Goal: Task Accomplishment & Management: Use online tool/utility

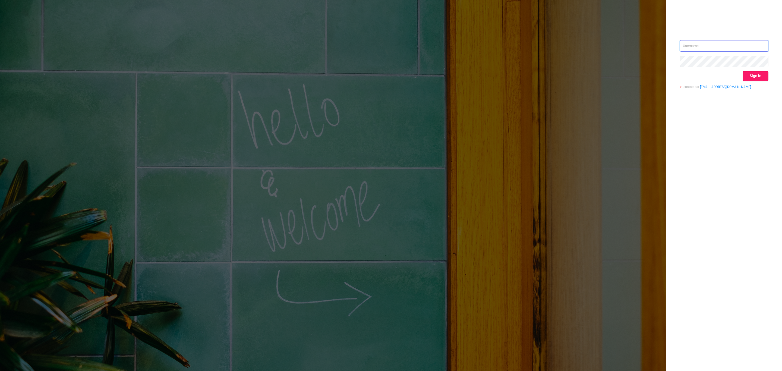
type input "[EMAIL_ADDRESS]"
click at [756, 74] on button "Sign in" at bounding box center [756, 76] width 26 height 10
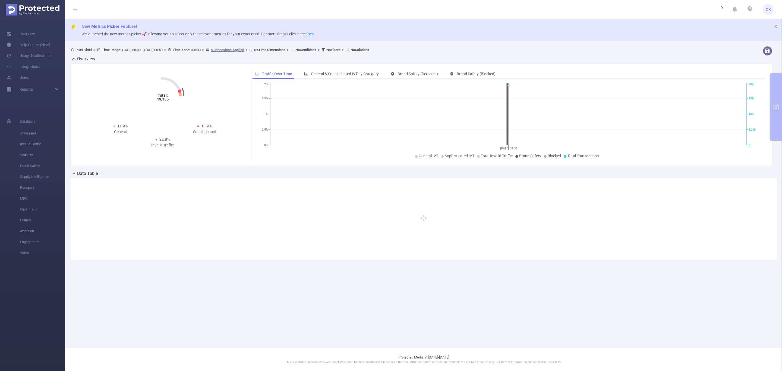
click at [776, 107] on div "Overview Total: 19,155 Total: 19,155 11.9% General 10.9% Sophisticated 22.8% In…" at bounding box center [424, 113] width 706 height 115
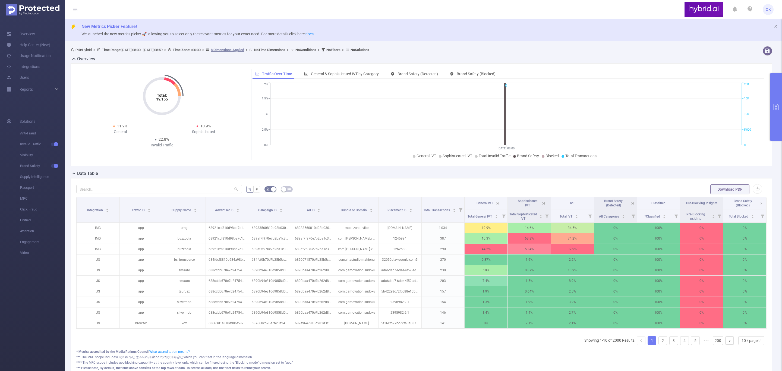
click at [773, 106] on icon "primary" at bounding box center [776, 107] width 7 height 7
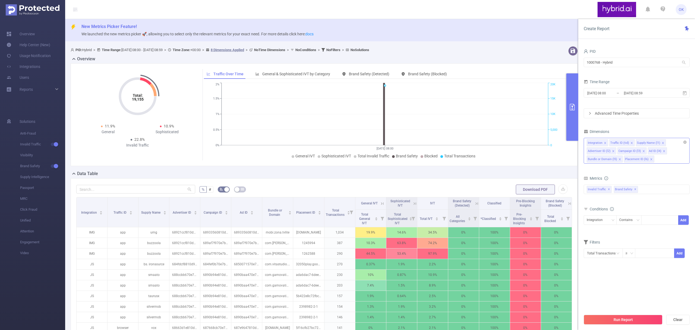
click at [674, 159] on div "Integration Traffic ID (tid) Supply Name (l1) Advertiser ID (l2) Campaign ID (l…" at bounding box center [637, 151] width 106 height 26
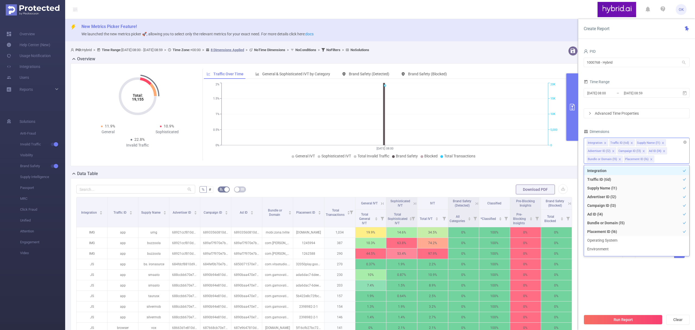
click at [674, 159] on div "Integration Traffic ID (tid) Supply Name (l1) Advertiser ID (l2) Campaign ID (l…" at bounding box center [637, 151] width 106 height 26
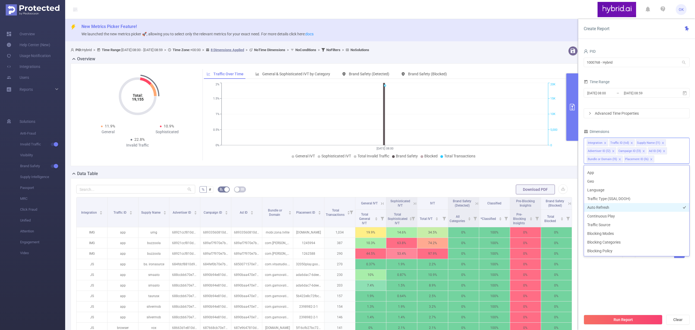
scroll to position [111, 0]
click at [627, 278] on section "PID 1000768 - Hybrid 1000768 - Hybrid Time Range [DATE] 08:00 _ [DATE] 08:59 Ad…" at bounding box center [637, 179] width 106 height 263
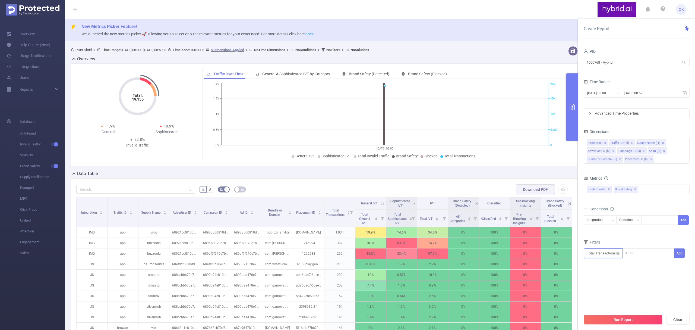
click at [620, 255] on input "text" at bounding box center [603, 253] width 39 height 10
click at [650, 284] on section "PID 1000768 - Hybrid 1000768 - Hybrid Time Range [DATE] 08:00 _ [DATE] 08:59 Ad…" at bounding box center [637, 179] width 106 height 263
click at [590, 112] on icon "icon: right" at bounding box center [590, 113] width 3 height 3
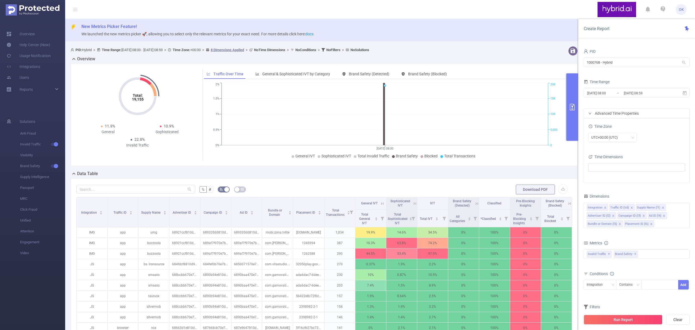
click at [587, 114] on div "Advanced Time Properties" at bounding box center [636, 113] width 105 height 9
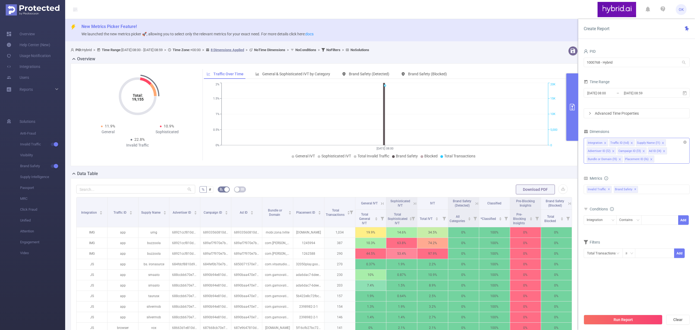
click at [669, 159] on div "Integration Traffic ID (tid) Supply Name (l1) Advertiser ID (l2) Campaign ID (l…" at bounding box center [637, 151] width 106 height 26
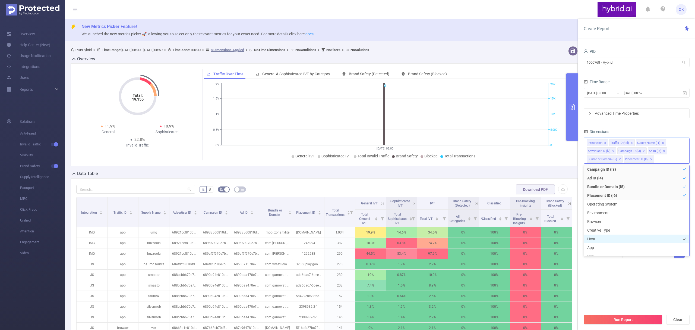
scroll to position [0, 0]
click at [616, 124] on div "PID 1000768 - Hybrid 1000768 - Hybrid Time Range [DATE] 08:00 _ [DATE] 08:59 Ad…" at bounding box center [637, 156] width 106 height 217
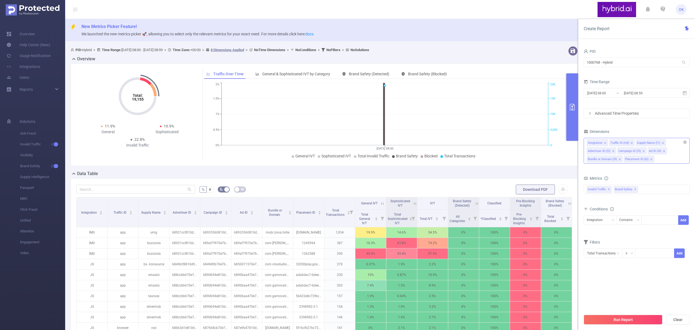
click at [671, 160] on div "Integration Traffic ID (tid) Supply Name (l1) Advertiser ID (l2) Campaign ID (l…" at bounding box center [637, 151] width 106 height 26
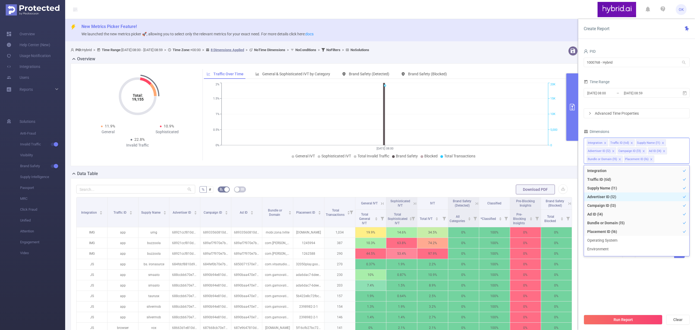
scroll to position [36, 0]
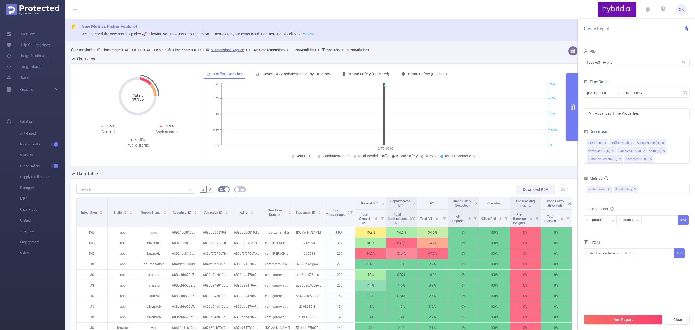
click at [591, 115] on icon "icon: right" at bounding box center [590, 113] width 3 height 3
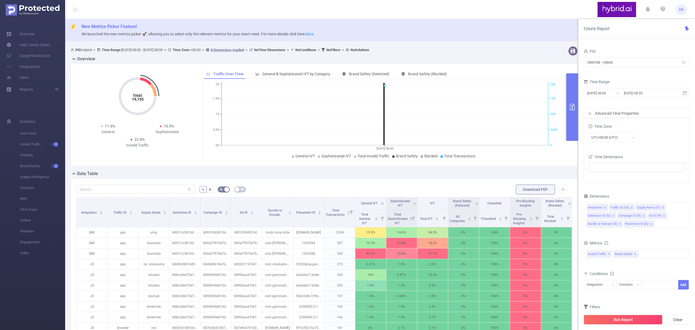
click at [591, 115] on icon "icon: right" at bounding box center [590, 113] width 3 height 3
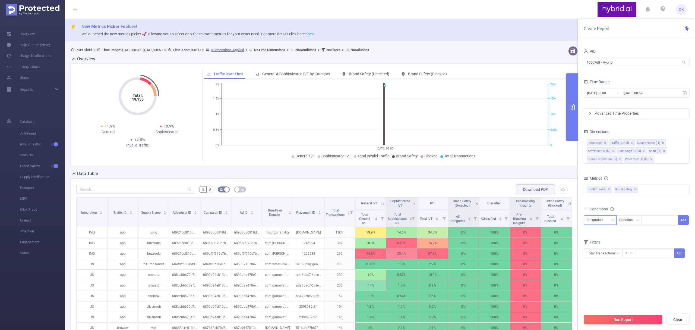
click at [611, 222] on div "Integration" at bounding box center [600, 219] width 27 height 9
click at [669, 280] on section "PID 1000768 - Hybrid 1000768 - Hybrid Time Range [DATE] 08:00 _ [DATE] 08:59 Ad…" at bounding box center [637, 179] width 106 height 263
click at [616, 256] on input "text" at bounding box center [603, 253] width 39 height 10
click at [605, 266] on li "Total Transactions" at bounding box center [603, 265] width 39 height 9
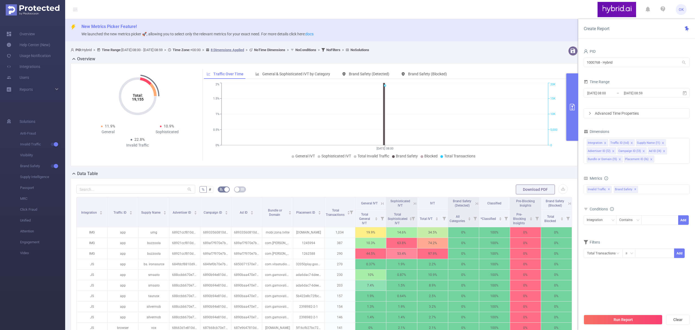
click at [638, 282] on section "PID 1000768 - Hybrid 1000768 - Hybrid Time Range [DATE] 08:00 _ [DATE] 08:59 Ad…" at bounding box center [637, 179] width 106 height 263
click at [589, 113] on icon "icon: right" at bounding box center [590, 113] width 3 height 3
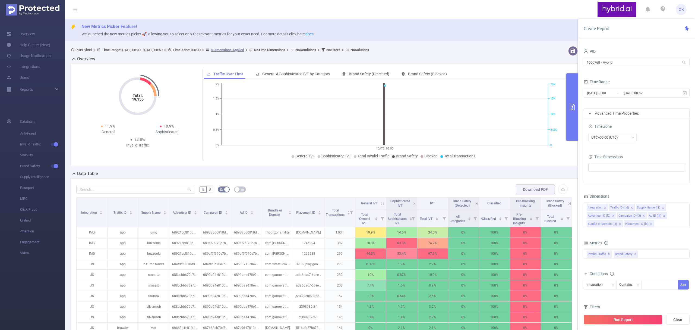
click at [593, 114] on div "Advanced Time Properties" at bounding box center [636, 113] width 105 height 9
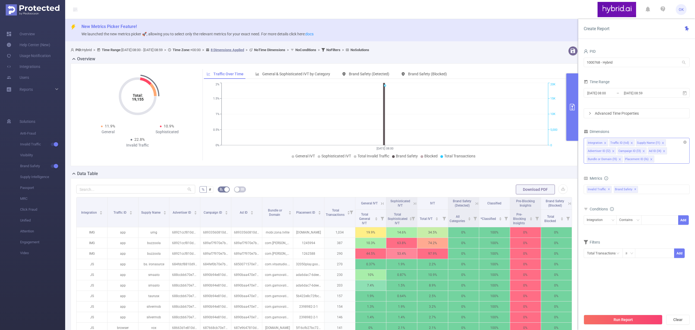
click at [664, 160] on div "Integration Traffic ID (tid) Supply Name (l1) Advertiser ID (l2) Campaign ID (l…" at bounding box center [637, 151] width 106 height 26
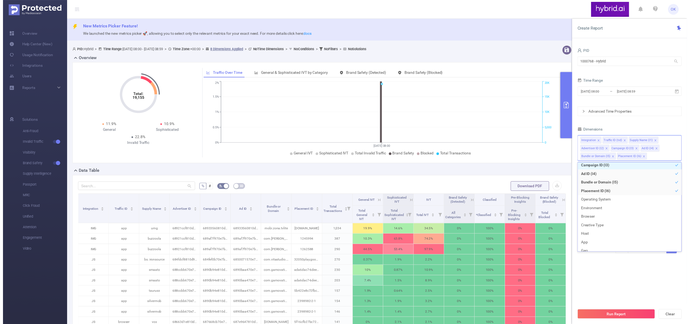
scroll to position [36, 0]
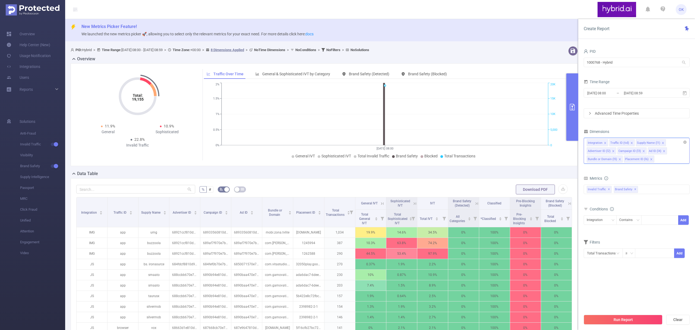
click at [605, 143] on icon "icon: close" at bounding box center [605, 143] width 2 height 2
click at [609, 144] on icon "icon: close" at bounding box center [609, 143] width 3 height 3
click at [604, 152] on icon "icon: close" at bounding box center [603, 151] width 3 height 3
click at [651, 151] on icon "icon: close" at bounding box center [651, 151] width 3 height 3
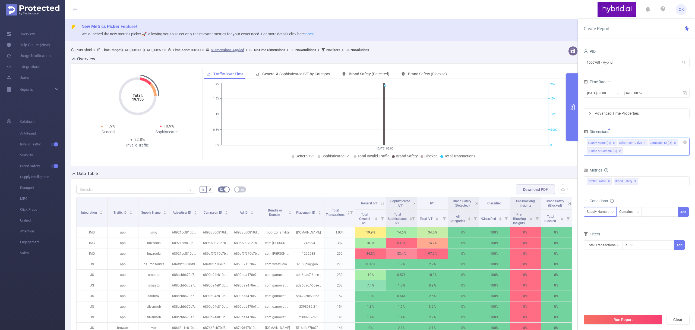
click at [609, 210] on div "Supply Name (l1)" at bounding box center [600, 211] width 27 height 9
click at [598, 234] on li "Advertiser ID (l2)" at bounding box center [605, 232] width 43 height 9
click at [650, 213] on div at bounding box center [660, 211] width 31 height 9
paste input "65159ede7bc72f342ca5da16"
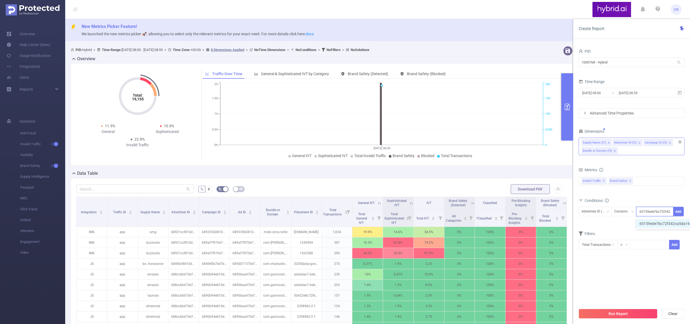
scroll to position [0, 12]
type input "65159ede7bc72f342ca5da16"
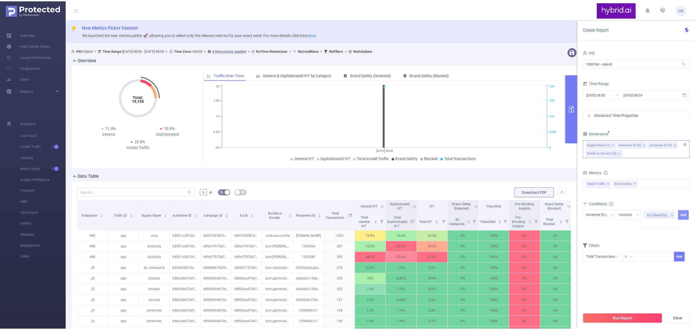
scroll to position [0, 0]
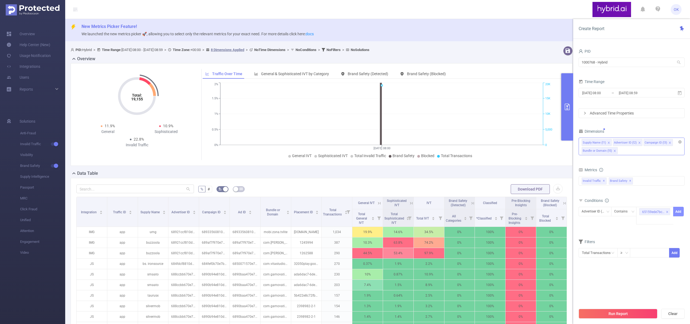
click at [677, 212] on button "Add" at bounding box center [678, 212] width 11 height 10
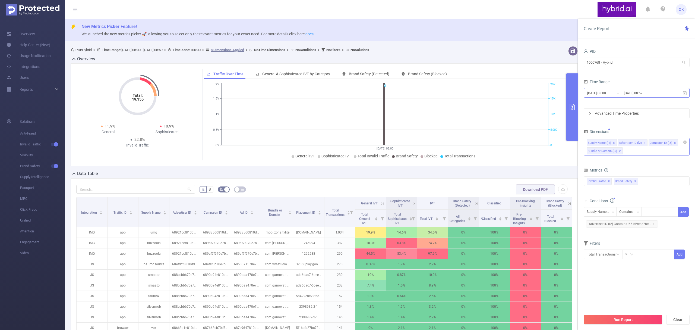
click at [607, 95] on input "[DATE] 08:00" at bounding box center [609, 92] width 44 height 7
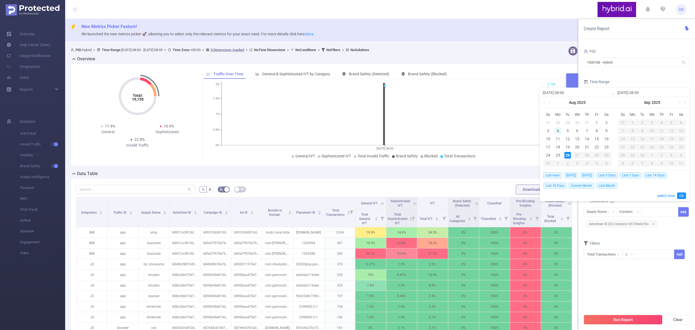
click at [559, 130] on div "4" at bounding box center [558, 130] width 7 height 7
click at [560, 155] on div "25" at bounding box center [558, 155] width 7 height 7
type input "[DATE] 08:00"
type input "[DATE] 08:59"
type input "[DATE] 08:00"
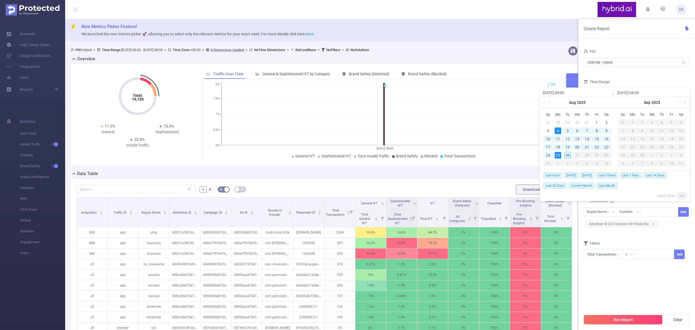
type input "[DATE] 08:59"
click at [681, 196] on link "Ok" at bounding box center [682, 195] width 9 height 7
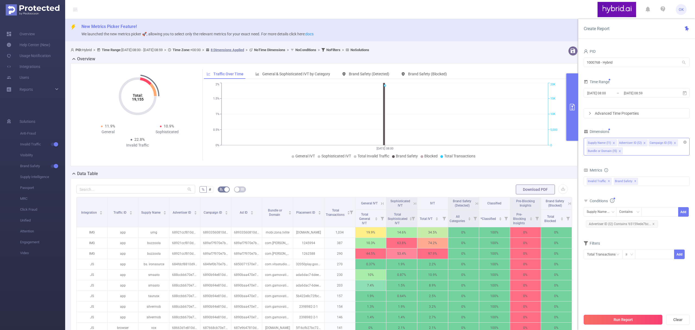
click at [621, 319] on button "Run Report" at bounding box center [623, 320] width 79 height 10
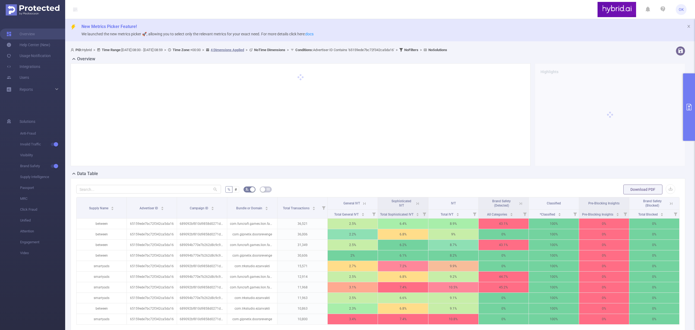
click at [690, 103] on button "primary" at bounding box center [690, 106] width 12 height 67
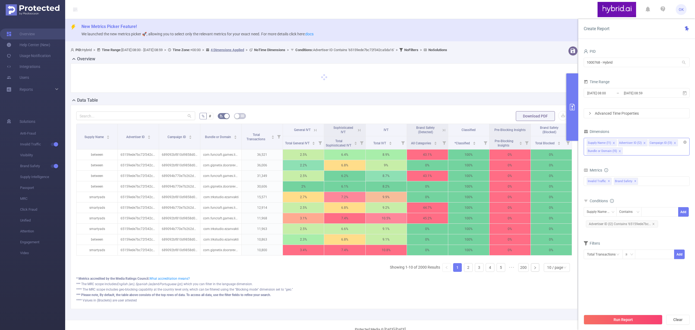
click at [651, 176] on div "Total General IVT Data Centers Disclosed Bots Known Crawlers Irregular Activity…" at bounding box center [637, 184] width 106 height 19
click at [650, 182] on div "Invalid Traffic ✕ Brand Safety ✕" at bounding box center [637, 181] width 106 height 10
click at [603, 185] on strong "Anti-Fraud" at bounding box center [607, 183] width 19 height 4
click at [623, 318] on button "Run Report" at bounding box center [623, 320] width 79 height 10
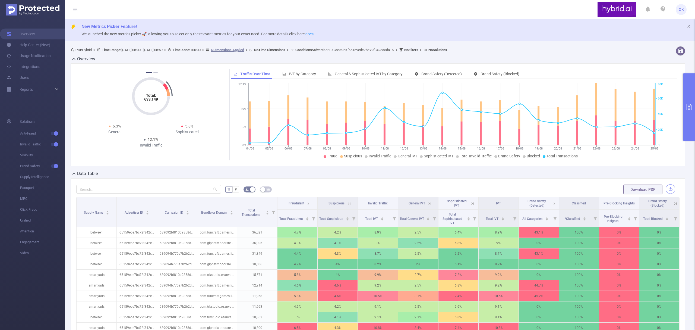
click at [667, 192] on button "button" at bounding box center [671, 189] width 10 height 10
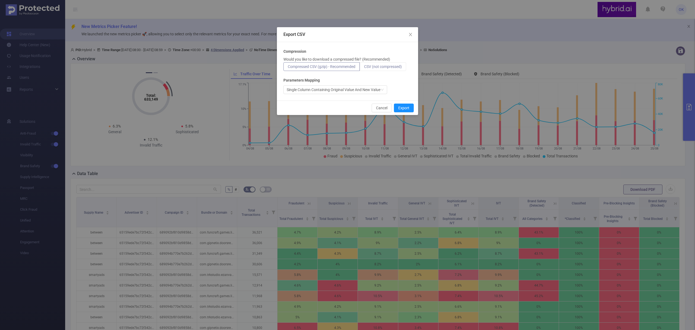
click at [390, 65] on span "CSV (not compressed)" at bounding box center [383, 66] width 38 height 4
click at [364, 68] on input "CSV (not compressed)" at bounding box center [364, 68] width 0 height 0
click at [408, 108] on button "Export" at bounding box center [404, 108] width 20 height 9
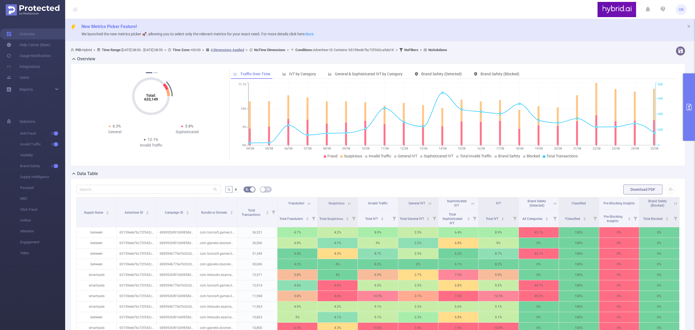
click at [690, 114] on button "primary" at bounding box center [690, 106] width 12 height 67
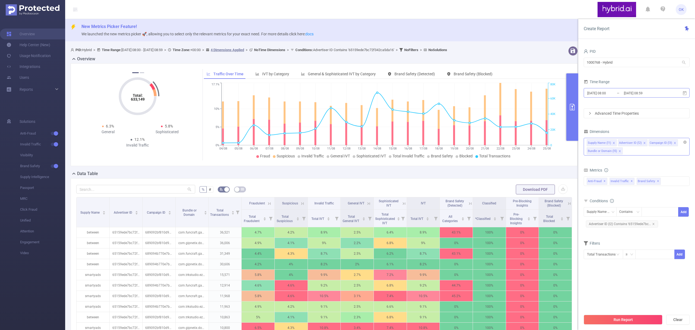
click at [654, 96] on input "[DATE] 08:59" at bounding box center [646, 92] width 44 height 7
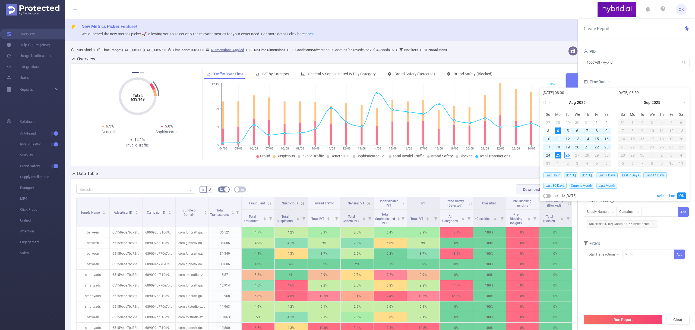
click at [635, 287] on section "PID 1000768 - Hybrid 1000768 - Hybrid Time Range [DATE] 08:00 _ [DATE] 08:59 Ad…" at bounding box center [637, 179] width 106 height 263
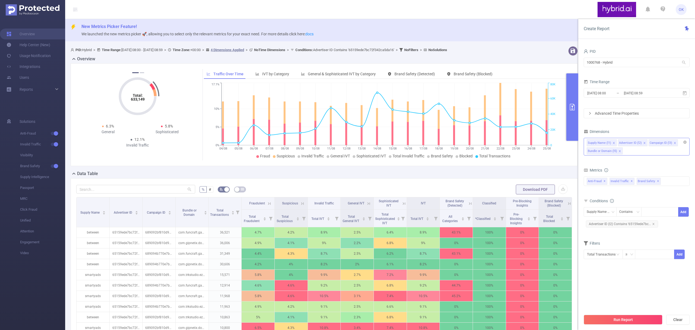
click at [637, 155] on div "Supply Name (l1) Advertiser ID (l2) Campaign ID (l3) Bundle or Domain (l5)" at bounding box center [637, 147] width 106 height 18
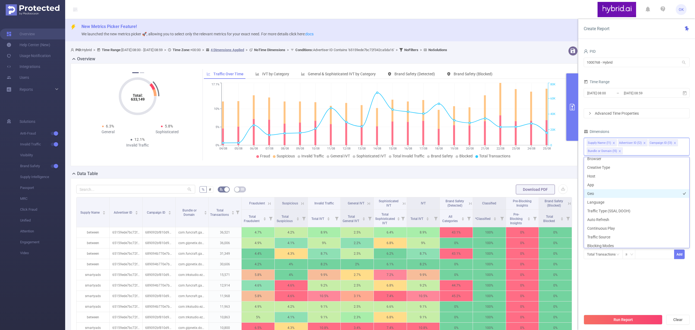
scroll to position [111, 0]
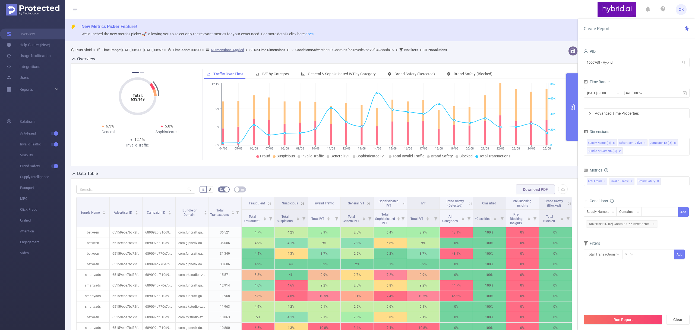
click at [613, 276] on section "PID 1000768 - Hybrid 1000768 - Hybrid Time Range [DATE] 08:00 _ [DATE] 08:59 Ad…" at bounding box center [637, 179] width 106 height 263
click at [622, 61] on input "1000768 - Hybrid" at bounding box center [637, 63] width 106 height 10
click at [622, 49] on div "PID" at bounding box center [637, 52] width 106 height 9
click at [633, 117] on div "Advanced Time Properties" at bounding box center [636, 113] width 105 height 9
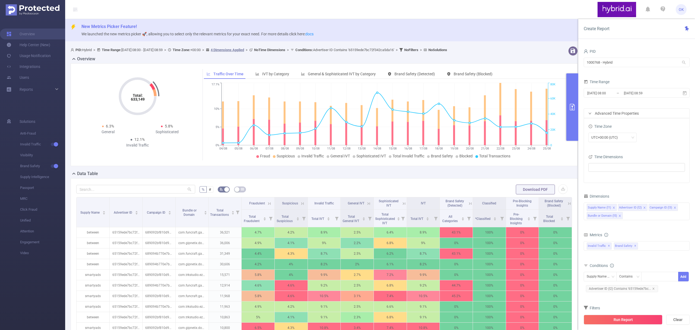
click at [633, 117] on div "Advanced Time Properties" at bounding box center [636, 113] width 105 height 9
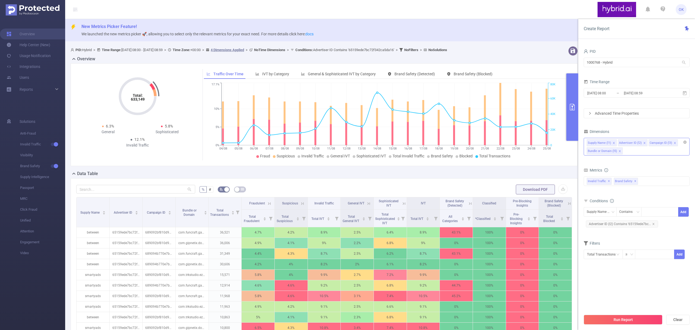
click at [637, 153] on div "Supply Name (l1) Advertiser ID (l2) Campaign ID (l3) Bundle or Domain (l5)" at bounding box center [637, 147] width 106 height 18
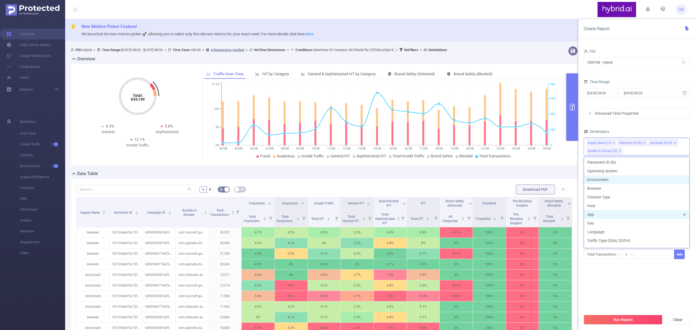
scroll to position [72, 0]
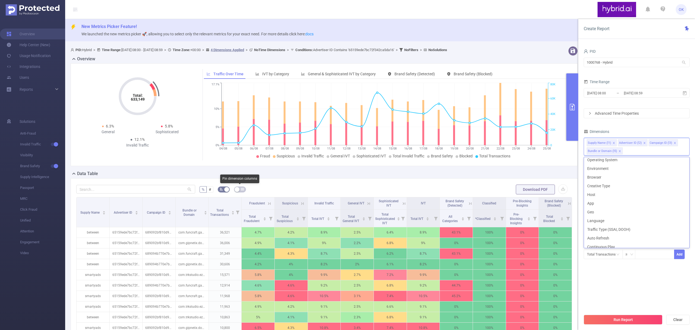
click at [239, 190] on button "button" at bounding box center [240, 189] width 12 height 6
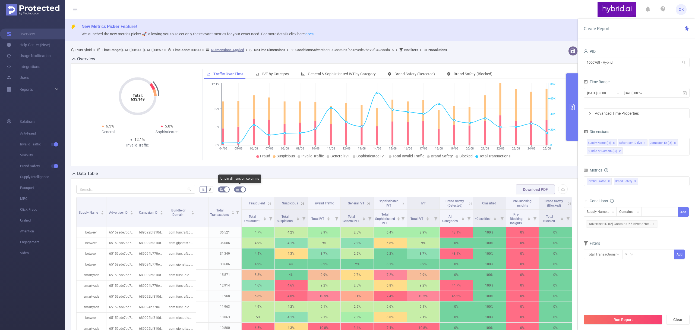
click at [239, 190] on button "button" at bounding box center [240, 189] width 12 height 6
click at [211, 191] on label "#" at bounding box center [210, 189] width 7 height 7
click at [209, 191] on input "#" at bounding box center [209, 191] width 0 height 0
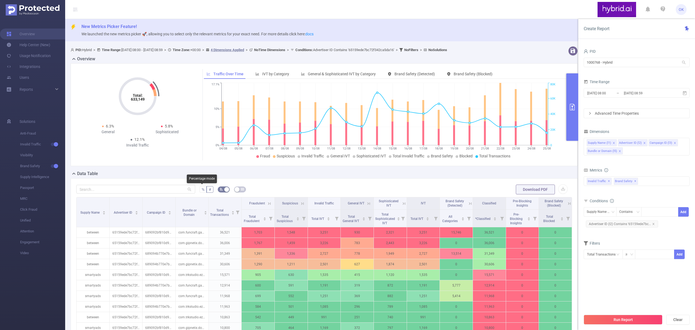
click at [202, 190] on span "%" at bounding box center [203, 189] width 3 height 4
click at [202, 191] on input "%" at bounding box center [202, 191] width 0 height 0
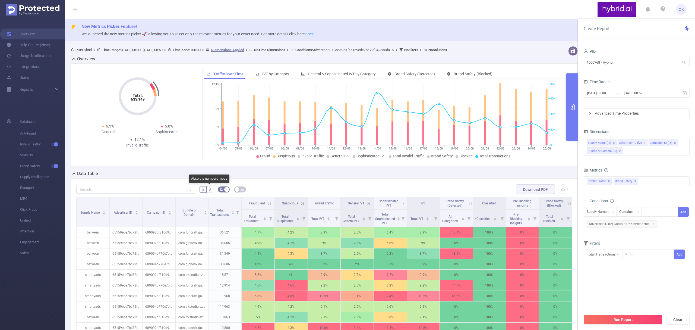
click at [209, 191] on span "#" at bounding box center [210, 189] width 2 height 4
click at [209, 191] on input "#" at bounding box center [209, 191] width 0 height 0
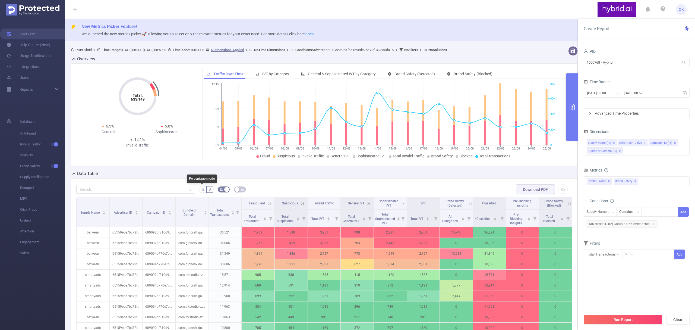
click at [201, 192] on label "%" at bounding box center [203, 189] width 7 height 7
click at [202, 191] on input "%" at bounding box center [202, 191] width 0 height 0
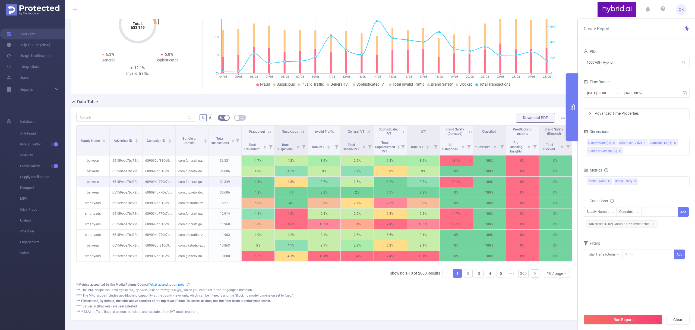
scroll to position [103, 0]
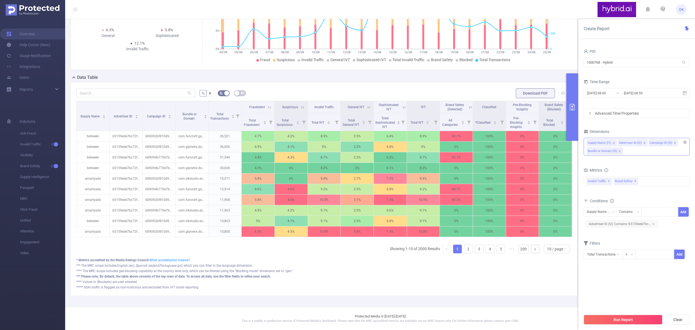
click at [631, 153] on div "Supply Name (l1) Advertiser ID (l2) Campaign ID (l3) Bundle or Domain (l5)" at bounding box center [637, 147] width 106 height 18
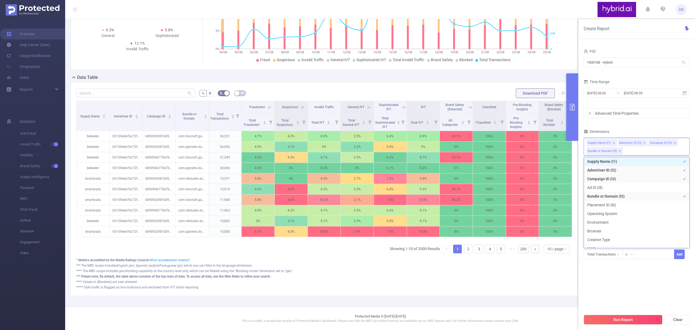
click at [620, 152] on icon "icon: close" at bounding box center [620, 151] width 3 height 3
click at [674, 144] on icon "icon: close" at bounding box center [675, 143] width 2 height 2
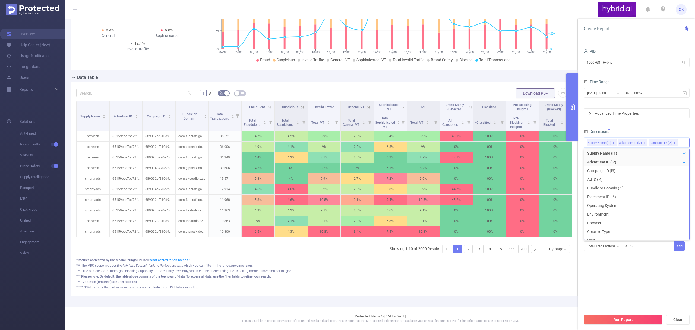
scroll to position [1, 0]
click at [614, 144] on icon "icon: close" at bounding box center [614, 143] width 3 height 3
click at [622, 321] on button "Run Report" at bounding box center [623, 320] width 79 height 10
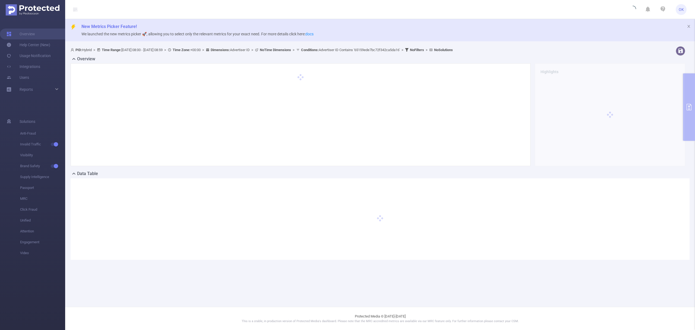
scroll to position [0, 0]
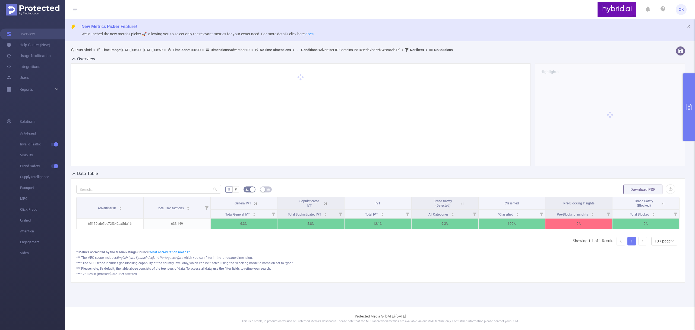
click at [688, 108] on icon "primary" at bounding box center [689, 107] width 7 height 7
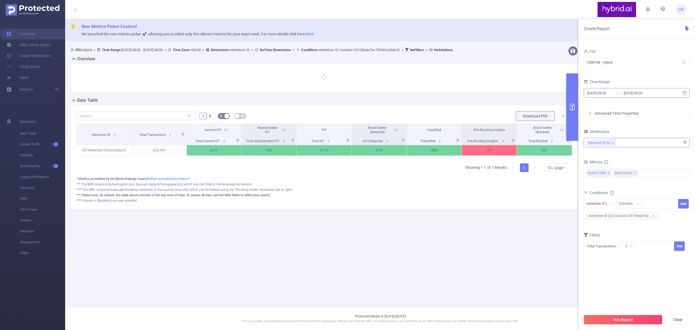
click at [661, 95] on input "[DATE] 08:59" at bounding box center [646, 92] width 44 height 7
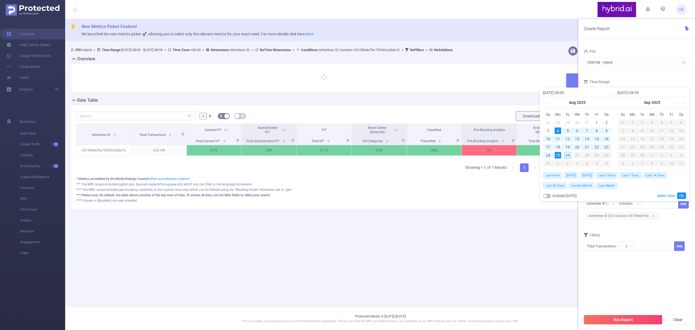
click at [561, 129] on div "4" at bounding box center [558, 130] width 7 height 7
click at [559, 130] on div "4" at bounding box center [558, 130] width 7 height 7
type input "[DATE] 08:59"
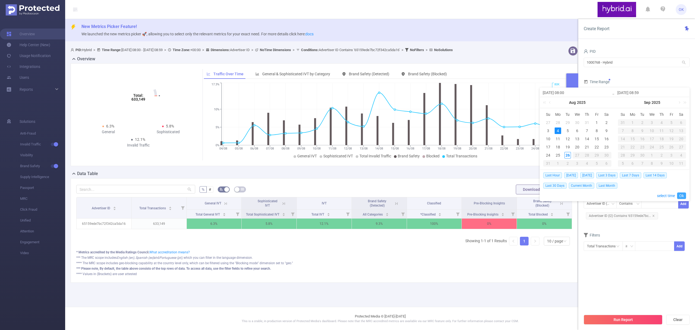
click at [682, 196] on link "Ok" at bounding box center [682, 195] width 9 height 7
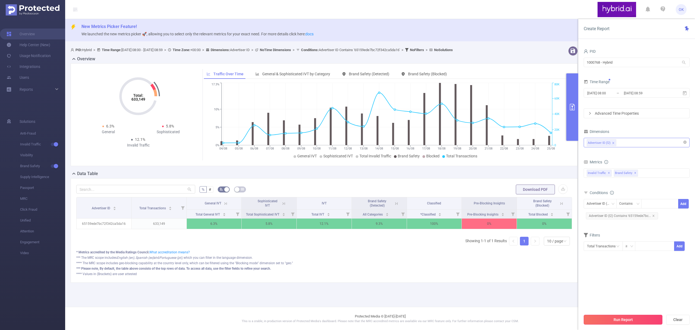
click at [624, 320] on button "Run Report" at bounding box center [623, 320] width 79 height 10
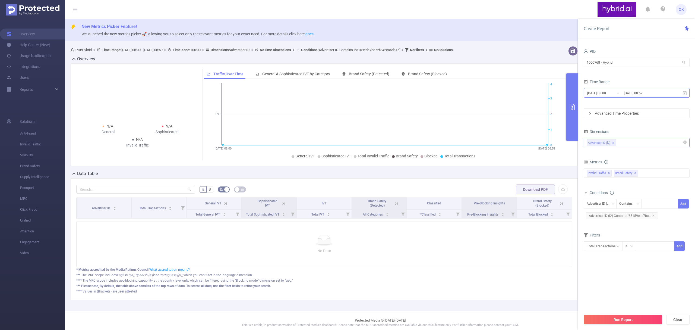
click at [614, 93] on input "[DATE] 08:00" at bounding box center [609, 92] width 44 height 7
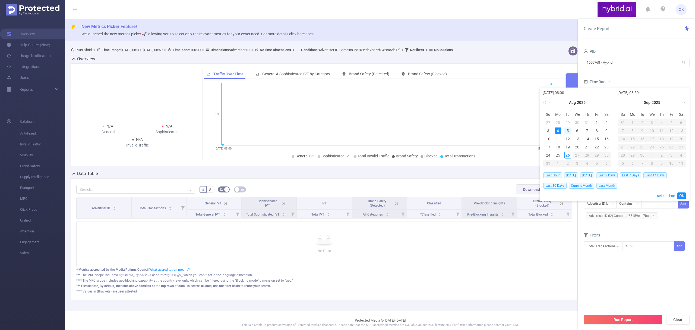
click at [569, 131] on div "5" at bounding box center [568, 130] width 7 height 7
click at [569, 130] on div "5" at bounding box center [568, 130] width 7 height 7
type input "[DATE] 08:00"
type input "[DATE] 08:59"
type input "[DATE] 08:00"
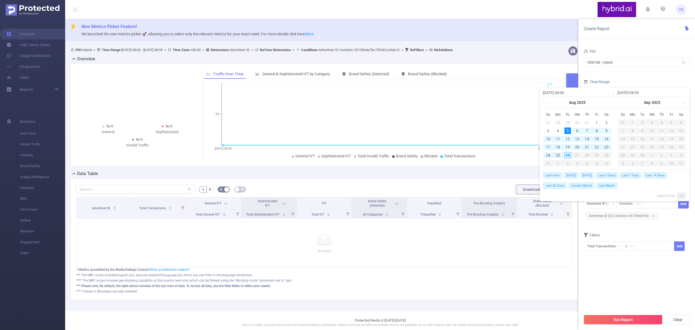
type input "[DATE] 08:59"
click at [631, 319] on button "Run Report" at bounding box center [623, 320] width 79 height 10
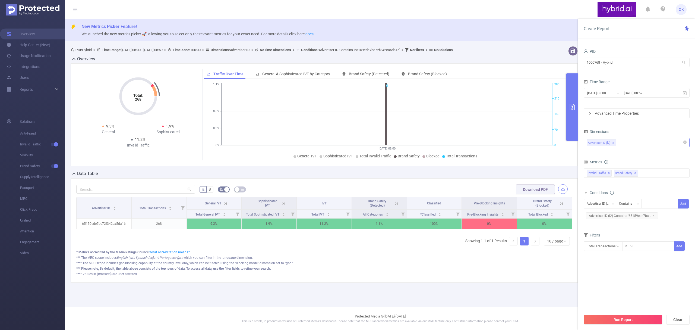
click at [564, 188] on button "button" at bounding box center [564, 189] width 10 height 10
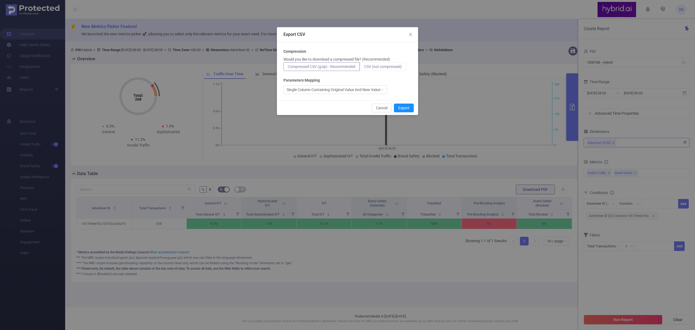
click at [386, 65] on span "CSV (not compressed)" at bounding box center [383, 66] width 38 height 4
click at [364, 68] on input "CSV (not compressed)" at bounding box center [364, 68] width 0 height 0
click at [663, 179] on div "Export CSV Compression Would you like to download a compressed file? (Recommend…" at bounding box center [347, 165] width 695 height 330
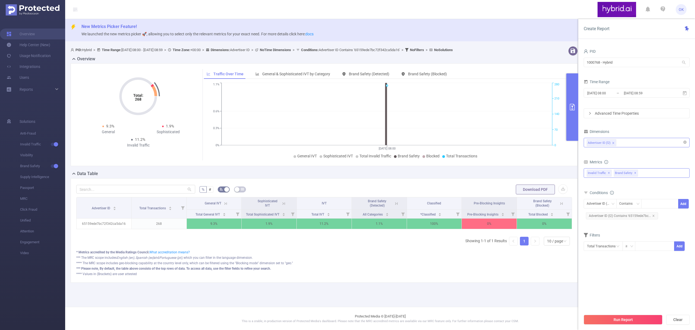
click at [658, 173] on div "Anti-Fraud Invalid Traffic Brand Safety Invalid Traffic ✕ Brand Safety ✕" at bounding box center [637, 173] width 106 height 10
click at [630, 175] on span "Anti-Fraud" at bounding box center [642, 175] width 93 height 7
click at [616, 324] on button "Run Report" at bounding box center [623, 320] width 79 height 10
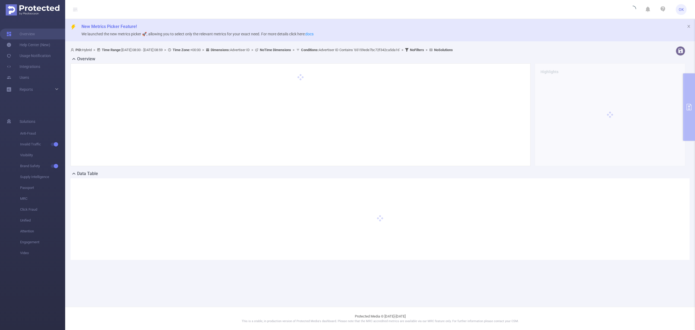
click at [615, 321] on p "This is a stable, in production version of Protected Media's dashboard. Please …" at bounding box center [380, 321] width 603 height 5
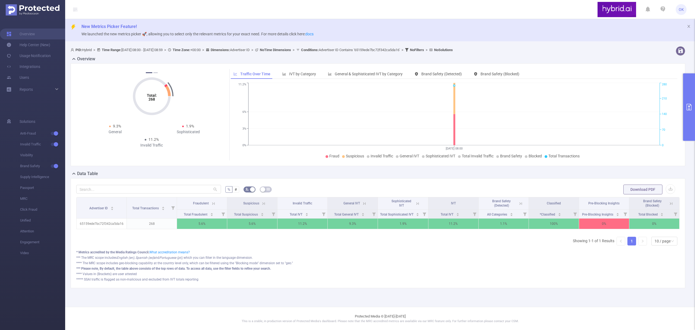
drag, startPoint x: 586, startPoint y: 179, endPoint x: 590, endPoint y: 176, distance: 5.4
click at [586, 179] on div "% # Download PDF Advertiser ID Total Transactions Fraudulent Suspicious Invalid…" at bounding box center [378, 233] width 615 height 110
click at [671, 190] on button "button" at bounding box center [671, 189] width 10 height 10
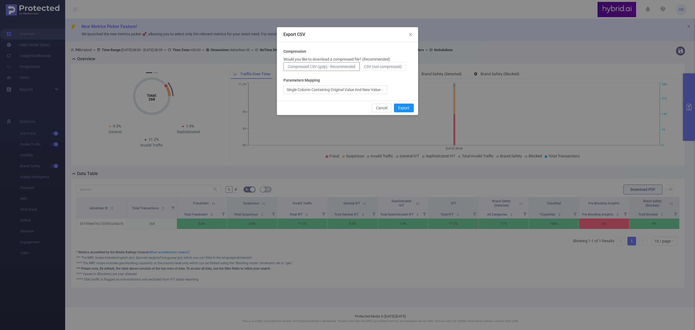
click at [385, 68] on span "CSV (not compressed)" at bounding box center [383, 66] width 38 height 4
click at [364, 68] on input "CSV (not compressed)" at bounding box center [364, 68] width 0 height 0
click at [407, 106] on button "Export" at bounding box center [404, 108] width 20 height 9
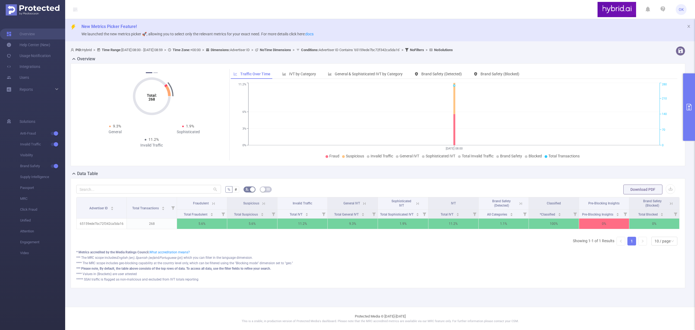
click at [689, 110] on icon "primary" at bounding box center [689, 107] width 7 height 7
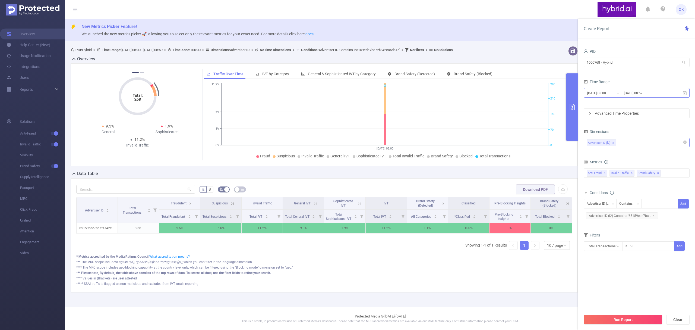
click at [625, 96] on input "[DATE] 08:59" at bounding box center [646, 92] width 44 height 7
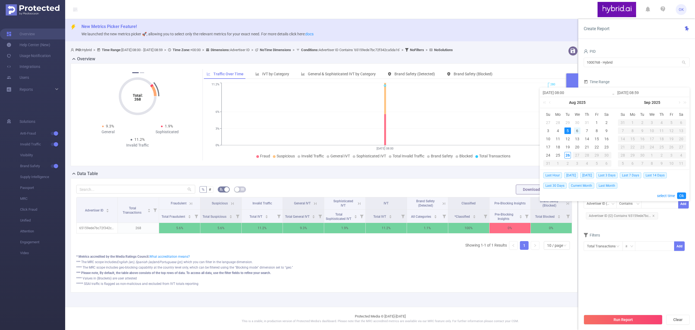
click at [577, 132] on div "6" at bounding box center [577, 130] width 7 height 7
click at [578, 130] on div "6" at bounding box center [577, 130] width 7 height 7
type input "[DATE] 08:00"
type input "[DATE] 08:59"
type input "[DATE] 08:00"
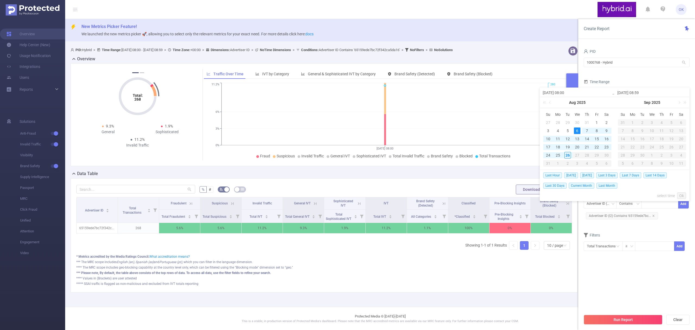
type input "[DATE] 08:59"
click at [683, 197] on link "Ok" at bounding box center [682, 195] width 9 height 7
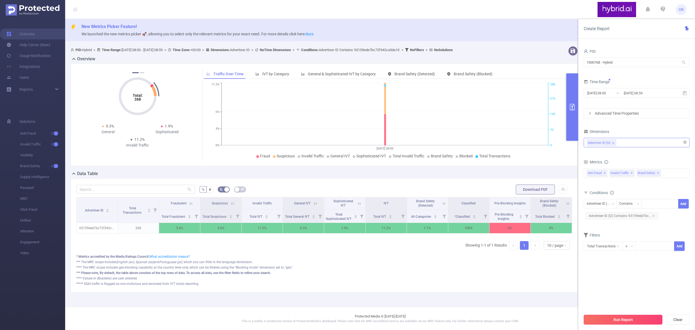
click at [619, 319] on button "Run Report" at bounding box center [623, 320] width 79 height 10
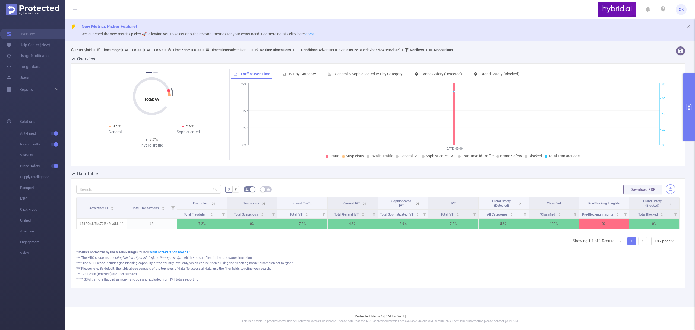
click at [672, 190] on button "button" at bounding box center [671, 189] width 10 height 10
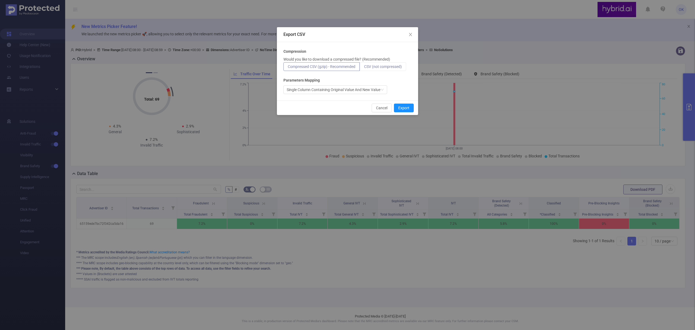
click at [392, 70] on label "CSV (not compressed)" at bounding box center [383, 66] width 46 height 9
click at [364, 68] on input "CSV (not compressed)" at bounding box center [364, 68] width 0 height 0
click at [402, 107] on button "Export" at bounding box center [404, 108] width 20 height 9
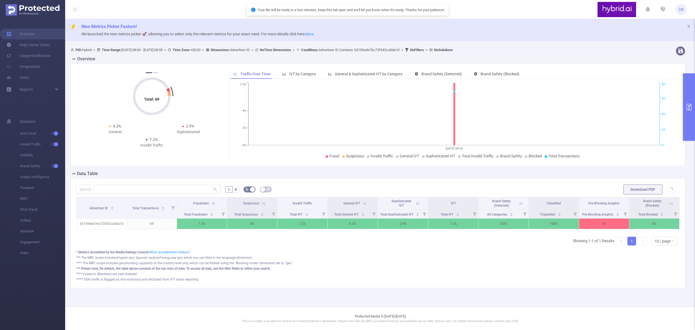
click at [692, 108] on icon "primary" at bounding box center [689, 107] width 5 height 7
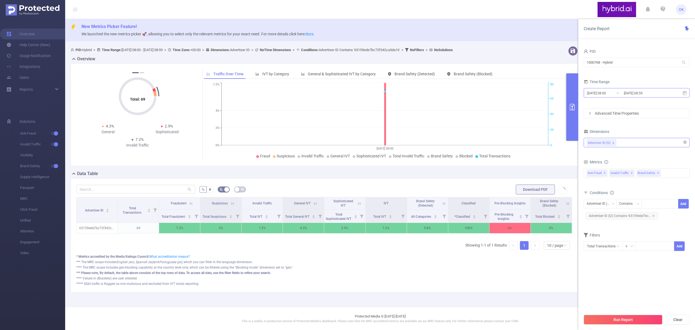
click at [661, 93] on input "[DATE] 08:59" at bounding box center [646, 92] width 44 height 7
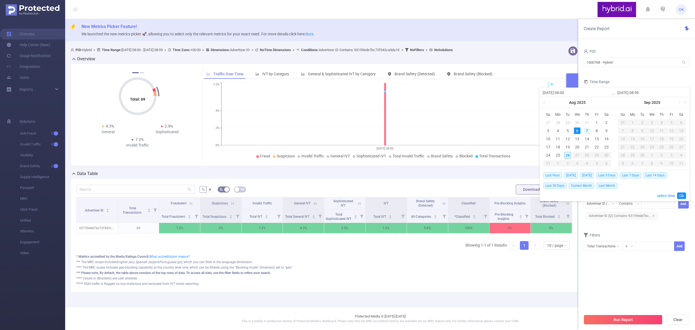
click at [589, 130] on div "7" at bounding box center [587, 130] width 7 height 7
click at [587, 130] on div "7" at bounding box center [587, 130] width 7 height 7
type input "[DATE] 08:00"
type input "[DATE] 08:59"
type input "[DATE] 08:00"
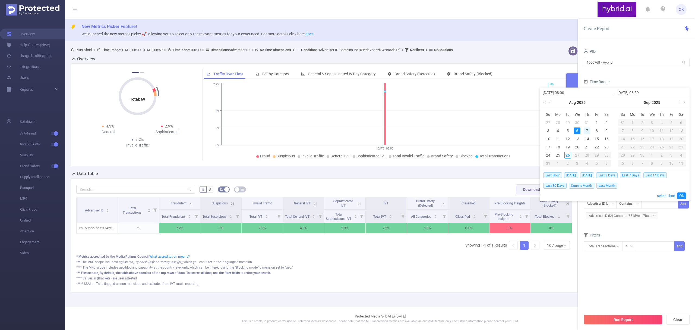
type input "[DATE] 08:59"
click at [587, 130] on div "7" at bounding box center [587, 130] width 7 height 7
click at [681, 196] on link "Ok" at bounding box center [682, 195] width 9 height 7
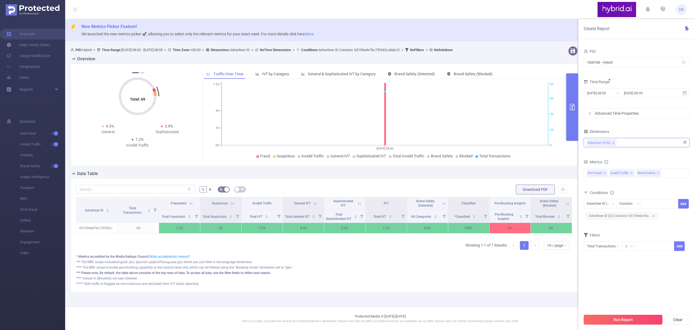
click at [627, 318] on button "Run Report" at bounding box center [623, 320] width 79 height 10
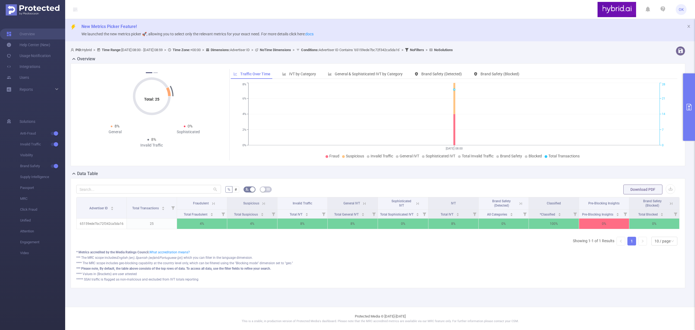
drag, startPoint x: 509, startPoint y: 180, endPoint x: 522, endPoint y: 185, distance: 14.6
click at [509, 180] on div "% # Download PDF Advertiser ID Total Transactions Fraudulent Suspicious Invalid…" at bounding box center [378, 233] width 615 height 110
click at [691, 111] on button "primary" at bounding box center [690, 106] width 12 height 67
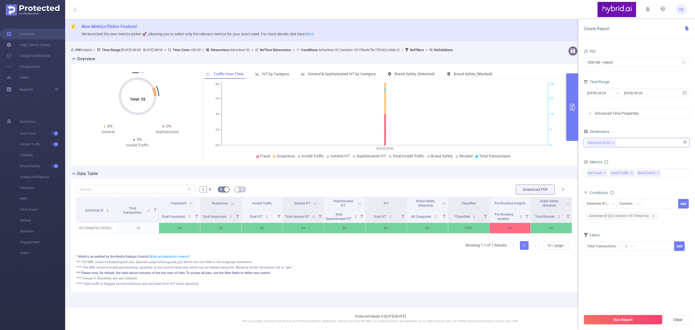
click at [486, 185] on form "% # Download PDF" at bounding box center [324, 189] width 496 height 11
click at [559, 190] on button "button" at bounding box center [564, 189] width 10 height 10
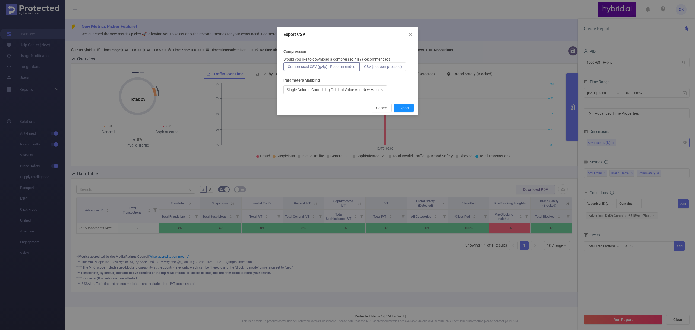
click at [388, 66] on span "CSV (not compressed)" at bounding box center [383, 66] width 38 height 4
click at [364, 68] on input "CSV (not compressed)" at bounding box center [364, 68] width 0 height 0
click at [406, 107] on button "Export" at bounding box center [404, 108] width 20 height 9
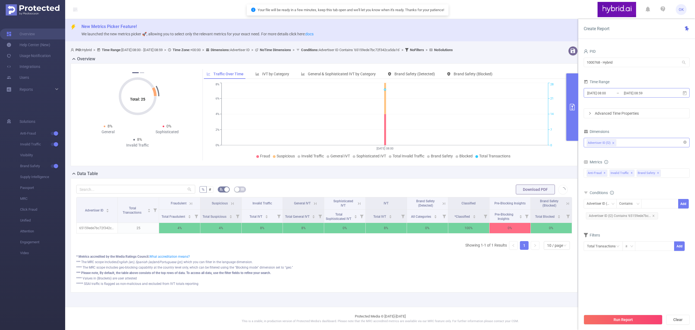
click at [657, 93] on input "[DATE] 08:59" at bounding box center [646, 92] width 44 height 7
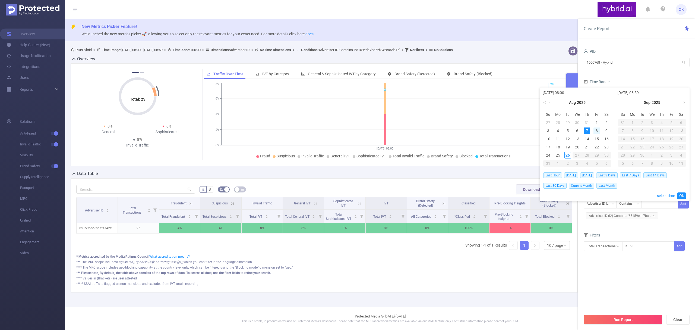
click at [600, 130] on div "8" at bounding box center [597, 130] width 7 height 7
click at [632, 284] on section "PID 1000768 - Hybrid 1000768 - Hybrid Time Range [DATE] 08:00 _ [DATE] 08:59 Ad…" at bounding box center [637, 179] width 106 height 263
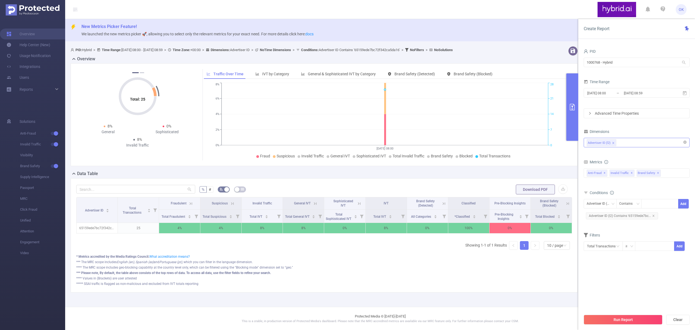
click at [630, 146] on div "Advertiser ID (l2)" at bounding box center [637, 142] width 100 height 9
click at [623, 278] on section "PID 1000768 - Hybrid 1000768 - Hybrid Time Range [DATE] 08:00 _ [DATE] 08:59 Ad…" at bounding box center [637, 179] width 106 height 263
click at [667, 95] on input "[DATE] 08:59" at bounding box center [646, 92] width 44 height 7
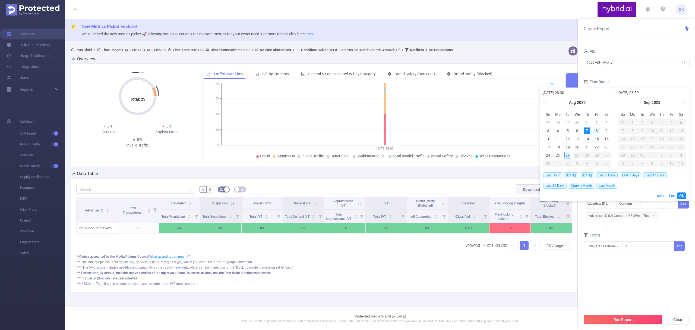
click at [599, 128] on div "8" at bounding box center [597, 130] width 7 height 7
click at [597, 128] on div "8" at bounding box center [597, 130] width 7 height 7
type input "[DATE] 08:00"
type input "[DATE] 08:59"
type input "[DATE] 08:00"
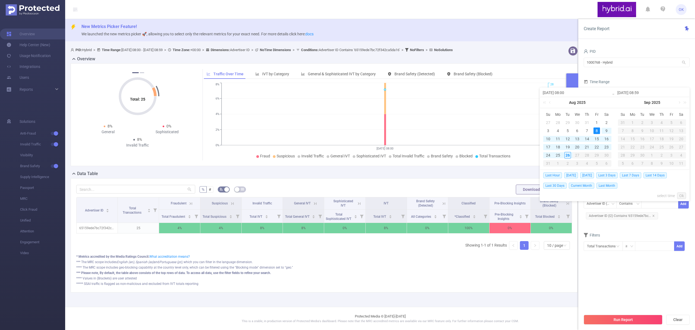
type input "[DATE] 08:59"
click at [682, 196] on link "Ok" at bounding box center [682, 195] width 9 height 7
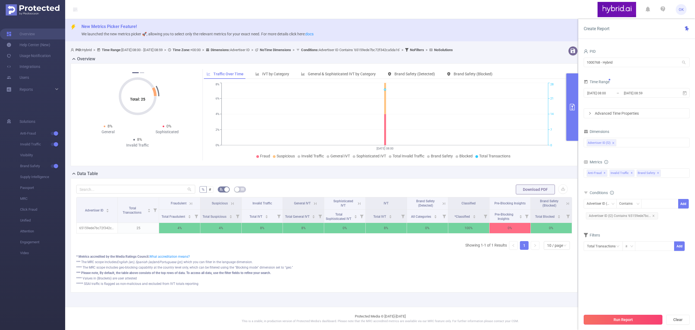
click at [624, 320] on button "Run Report" at bounding box center [623, 320] width 79 height 10
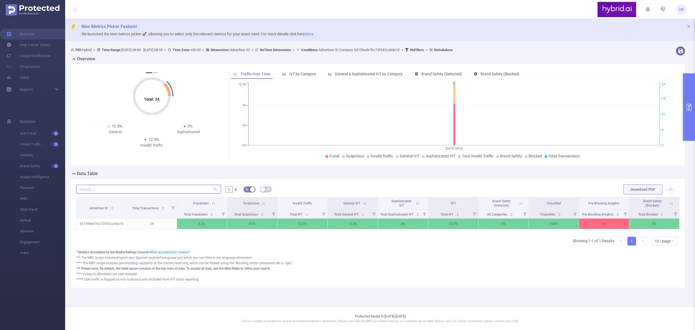
click at [107, 190] on input "text" at bounding box center [148, 189] width 145 height 9
click at [77, 174] on icon at bounding box center [74, 173] width 7 height 7
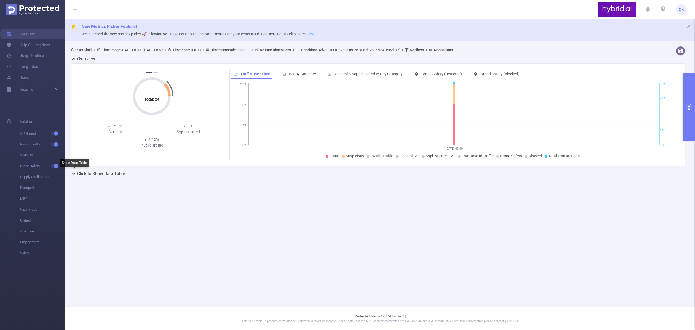
click at [77, 174] on icon at bounding box center [74, 173] width 7 height 7
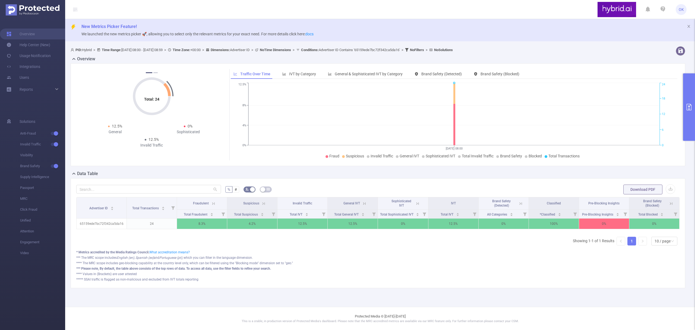
click at [692, 108] on icon "primary" at bounding box center [689, 107] width 7 height 7
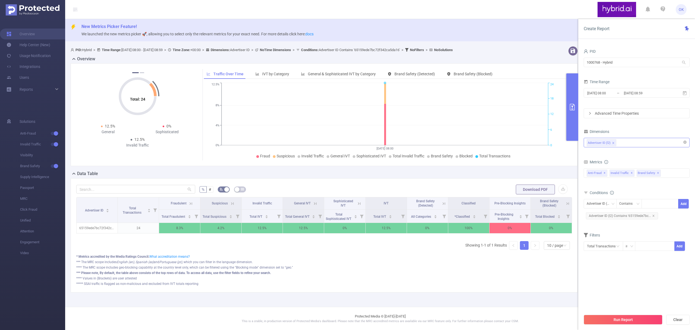
click at [646, 143] on div "Advertiser ID (l2)" at bounding box center [637, 142] width 100 height 9
click at [557, 172] on div "Data Table" at bounding box center [327, 174] width 512 height 8
click at [528, 48] on div "PID: Hybrid > Time Range: [DATE] 08:00 - [DATE] 08:59 > Time Zone: +00:00 > Dim…" at bounding box center [303, 49] width 465 height 7
click at [656, 95] on input "[DATE] 08:59" at bounding box center [646, 92] width 44 height 7
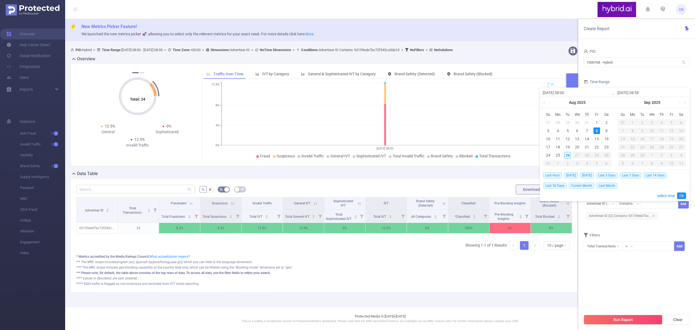
click at [619, 278] on section "PID 1000768 - Hybrid 1000768 - Hybrid Time Range [DATE] 08:00 _ [DATE] 08:59 Ad…" at bounding box center [637, 179] width 106 height 263
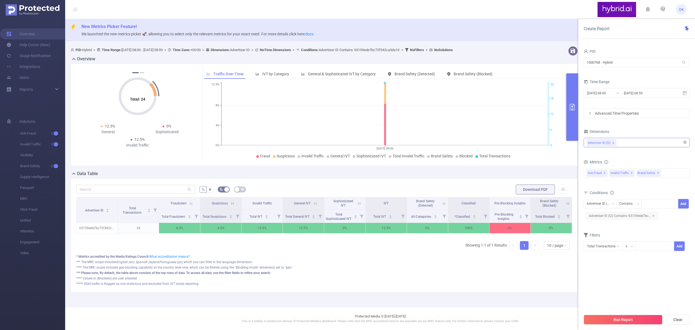
click at [638, 144] on div "Advertiser ID (l2)" at bounding box center [637, 142] width 100 height 9
click at [612, 277] on section "PID 1000768 - Hybrid 1000768 - Hybrid Time Range [DATE] 08:00 _ [DATE] 08:59 Ad…" at bounding box center [637, 179] width 106 height 263
click at [660, 93] on input "[DATE] 08:59" at bounding box center [646, 92] width 44 height 7
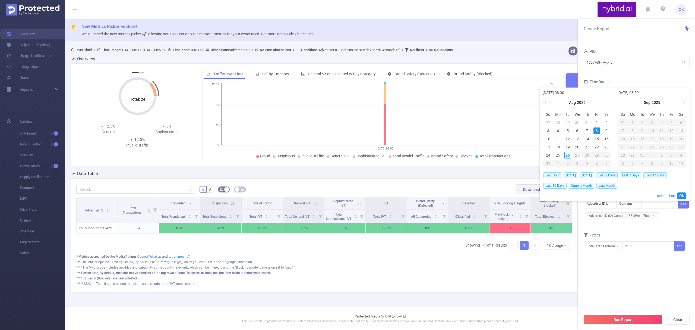
click at [597, 131] on div "8" at bounding box center [597, 130] width 7 height 7
click at [667, 76] on form "PID 1000768 - Hybrid 1000768 - Hybrid Time Range [DATE] 08:00 _ [DATE] 08:59 Ad…" at bounding box center [637, 83] width 106 height 71
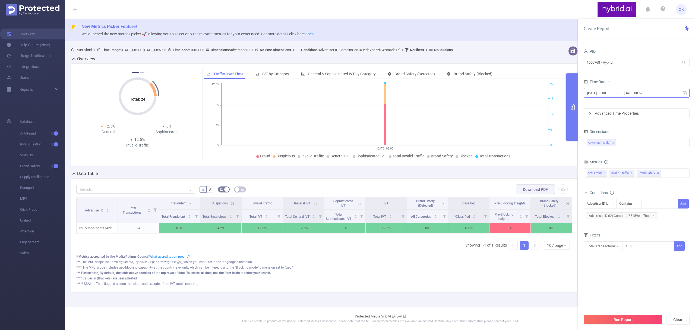
click at [650, 94] on input "[DATE] 08:59" at bounding box center [646, 92] width 44 height 7
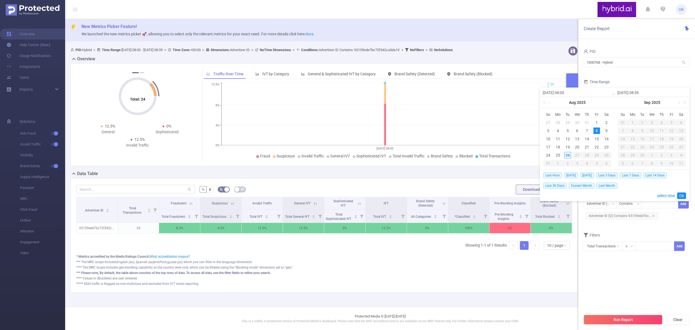
click at [598, 131] on div "8" at bounding box center [597, 130] width 7 height 7
click at [683, 193] on link "Ok" at bounding box center [682, 195] width 9 height 7
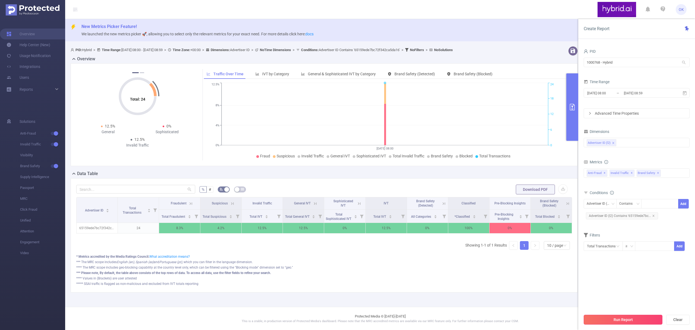
click at [622, 318] on button "Run Report" at bounding box center [623, 320] width 79 height 10
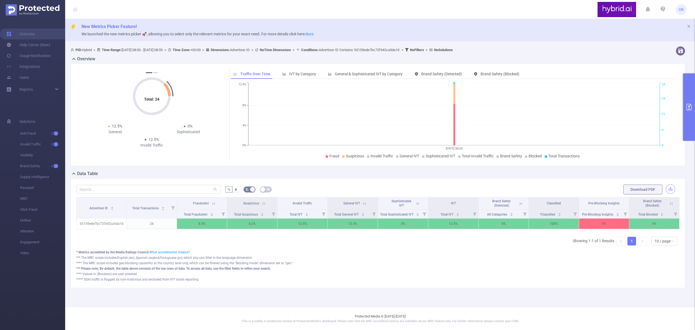
click at [670, 187] on button "button" at bounding box center [671, 189] width 10 height 10
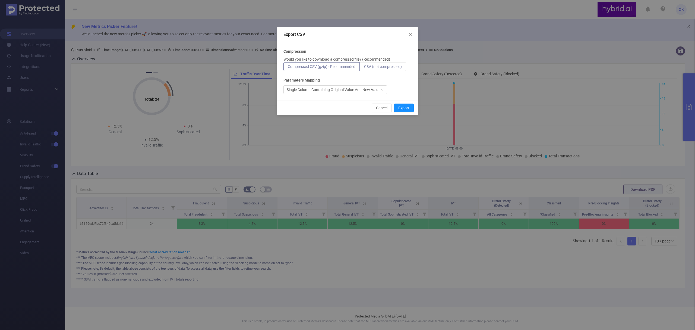
click at [397, 65] on span "CSV (not compressed)" at bounding box center [383, 66] width 38 height 4
click at [364, 68] on input "CSV (not compressed)" at bounding box center [364, 68] width 0 height 0
click at [404, 106] on button "Export" at bounding box center [404, 108] width 20 height 9
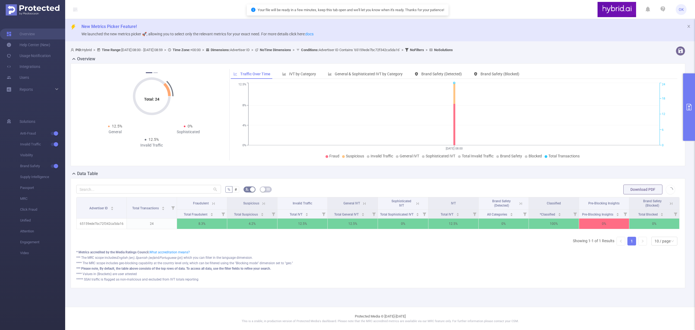
click at [690, 107] on icon "primary" at bounding box center [689, 107] width 7 height 7
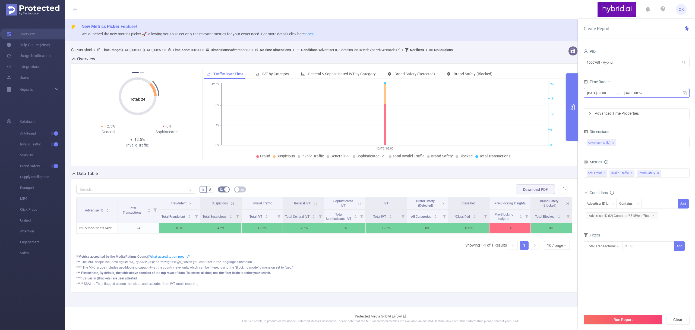
click at [666, 92] on input "[DATE] 08:59" at bounding box center [646, 92] width 44 height 7
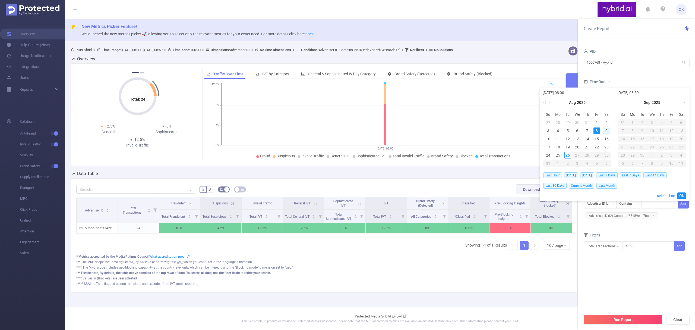
click at [608, 131] on div "9" at bounding box center [607, 130] width 7 height 7
click at [609, 130] on div "9" at bounding box center [607, 130] width 7 height 7
type input "[DATE] 08:00"
type input "[DATE] 08:59"
type input "[DATE] 08:00"
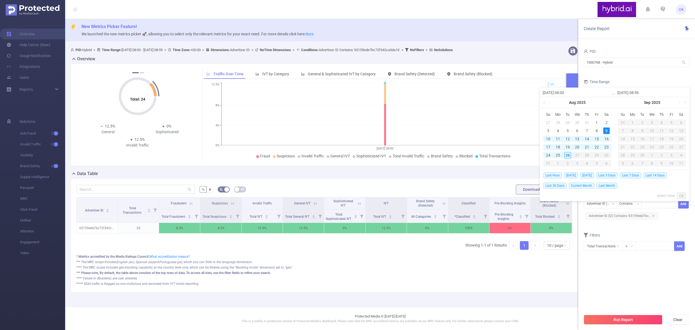
type input "[DATE] 08:59"
click at [682, 196] on link "Ok" at bounding box center [682, 195] width 9 height 7
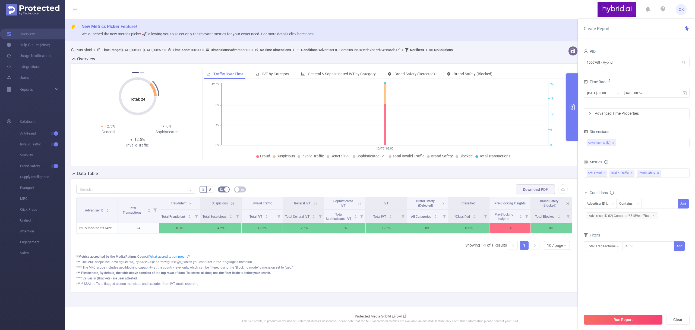
click at [622, 317] on button "Run Report" at bounding box center [623, 320] width 79 height 10
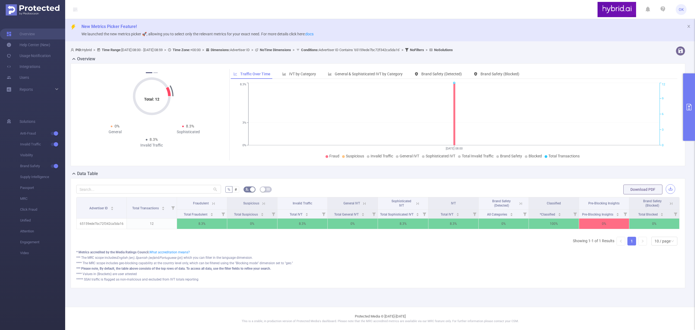
click at [670, 189] on button "button" at bounding box center [671, 189] width 10 height 10
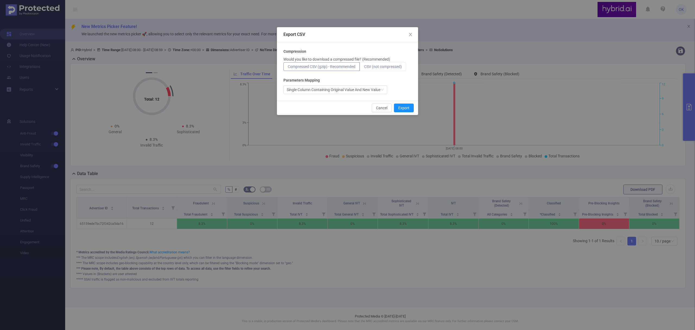
click at [395, 67] on span "CSV (not compressed)" at bounding box center [383, 66] width 38 height 4
click at [364, 68] on input "CSV (not compressed)" at bounding box center [364, 68] width 0 height 0
click at [408, 106] on button "Export" at bounding box center [404, 108] width 20 height 9
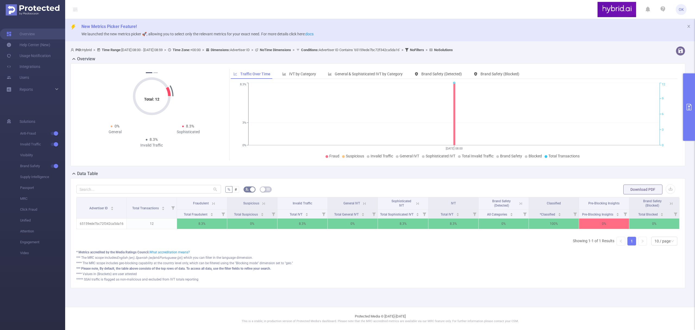
click at [444, 19] on div "New Metrics Picker Feature! We launched the new metrics picker 🚀, allowing you …" at bounding box center [380, 30] width 630 height 22
drag, startPoint x: 466, startPoint y: 30, endPoint x: 470, endPoint y: 30, distance: 3.6
click at [466, 30] on div "New Metrics Picker Feature! We launched the new metrics picker 🚀, allowing you …" at bounding box center [380, 30] width 630 height 22
click at [691, 102] on button "primary" at bounding box center [690, 106] width 12 height 67
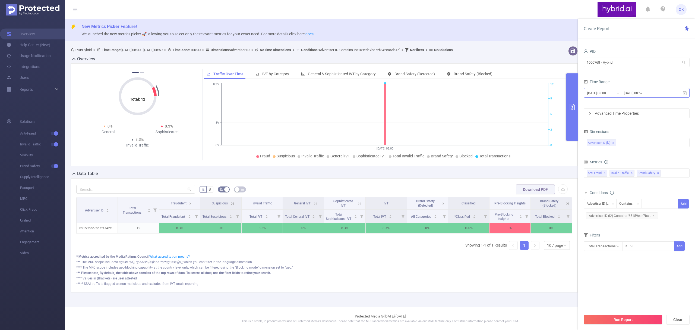
click at [641, 96] on input "[DATE] 08:59" at bounding box center [646, 92] width 44 height 7
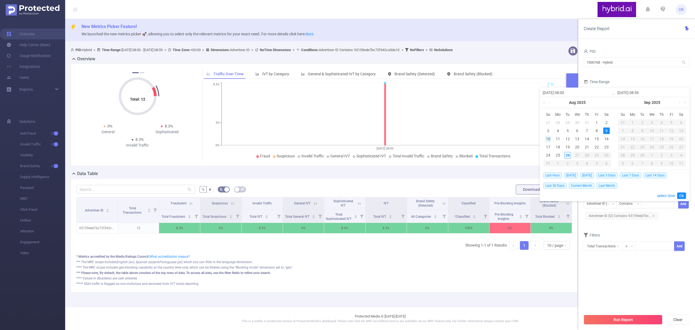
click at [545, 140] on div "10" at bounding box center [548, 139] width 7 height 7
click at [547, 139] on div "10" at bounding box center [548, 139] width 7 height 7
type input "[DATE] 08:00"
type input "[DATE] 08:59"
type input "[DATE] 08:00"
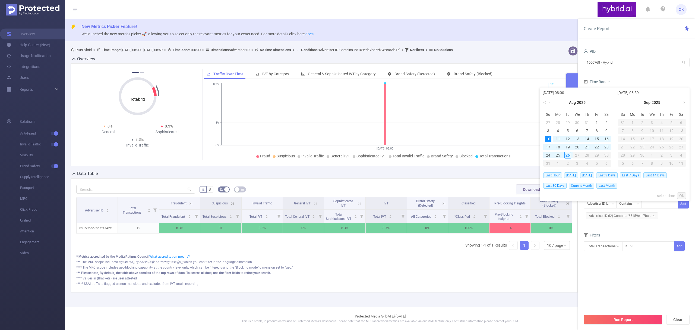
type input "[DATE] 08:59"
click at [682, 195] on link "Ok" at bounding box center [682, 195] width 9 height 7
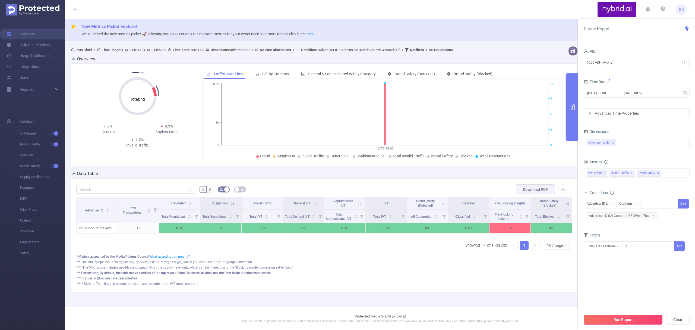
click at [614, 318] on button "Run Report" at bounding box center [623, 320] width 79 height 10
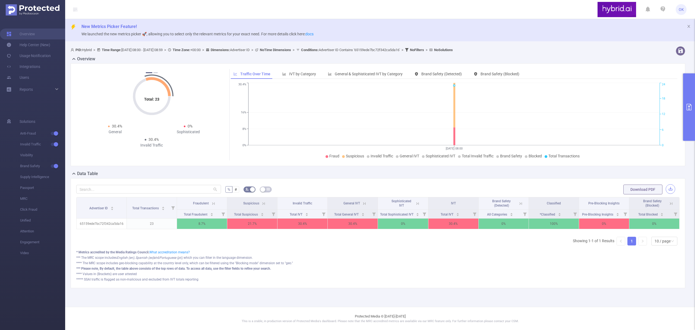
click at [671, 189] on button "button" at bounding box center [671, 189] width 10 height 10
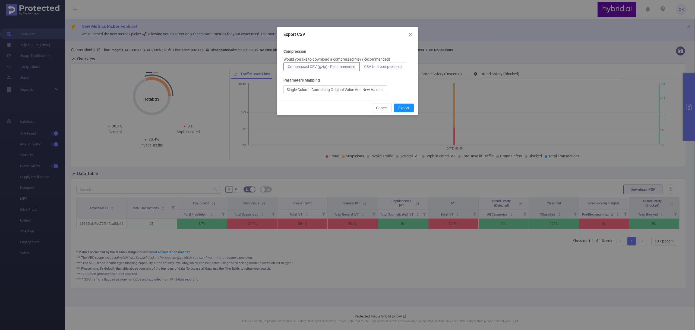
click at [393, 64] on label "CSV (not compressed)" at bounding box center [383, 66] width 46 height 9
click at [364, 68] on input "CSV (not compressed)" at bounding box center [364, 68] width 0 height 0
click at [405, 109] on button "Export" at bounding box center [404, 108] width 20 height 9
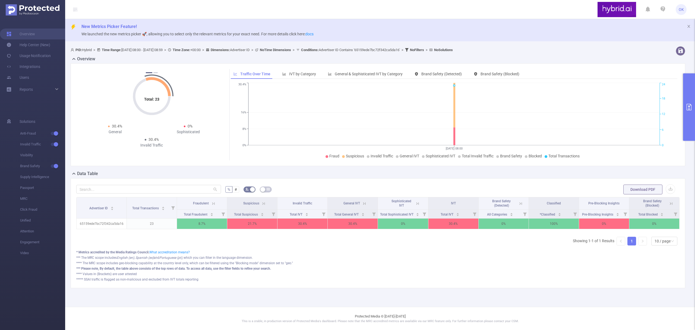
click at [690, 107] on icon "primary" at bounding box center [689, 107] width 7 height 7
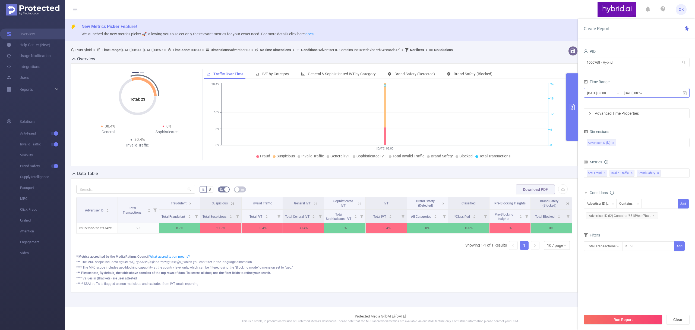
click at [656, 95] on input "[DATE] 08:59" at bounding box center [646, 92] width 44 height 7
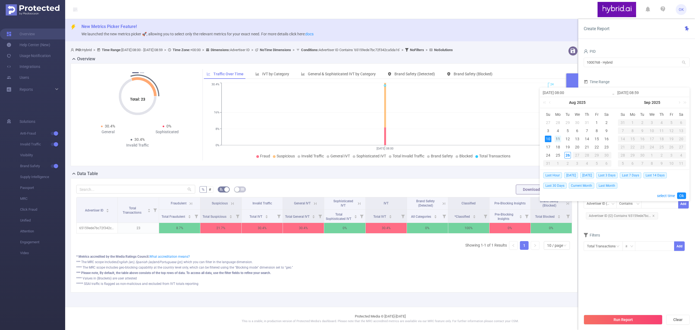
click at [561, 137] on div "11" at bounding box center [558, 139] width 7 height 7
click at [559, 138] on div "11" at bounding box center [558, 139] width 7 height 7
type input "[DATE] 08:00"
type input "[DATE] 08:59"
type input "[DATE] 08:00"
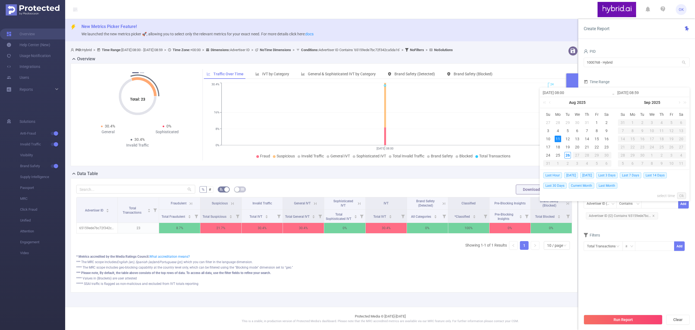
type input "[DATE] 08:59"
click at [684, 194] on link "Ok" at bounding box center [682, 195] width 9 height 7
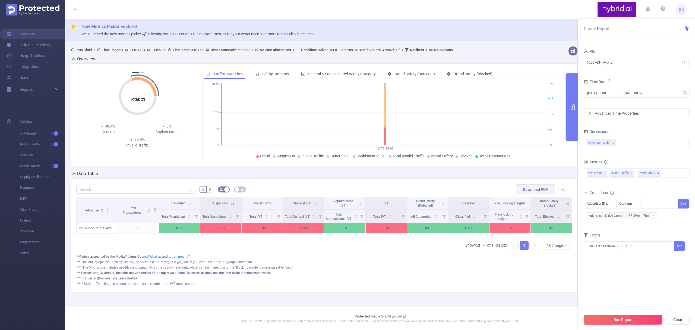
click at [625, 320] on button "Run Report" at bounding box center [623, 320] width 79 height 10
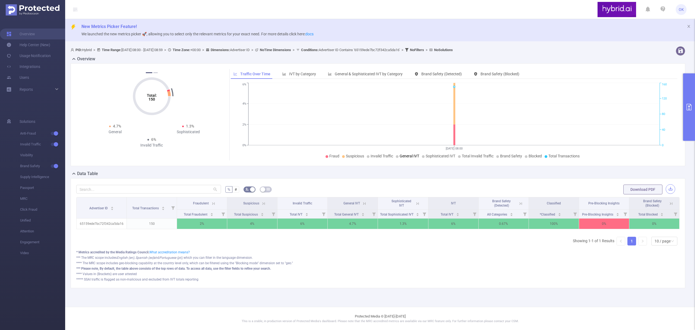
click at [670, 192] on button "button" at bounding box center [671, 189] width 10 height 10
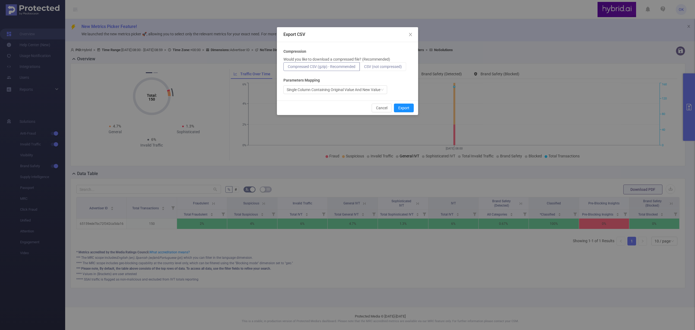
click at [387, 68] on span "CSV (not compressed)" at bounding box center [383, 66] width 38 height 4
click at [364, 68] on input "CSV (not compressed)" at bounding box center [364, 68] width 0 height 0
click at [403, 108] on button "Export" at bounding box center [404, 108] width 20 height 9
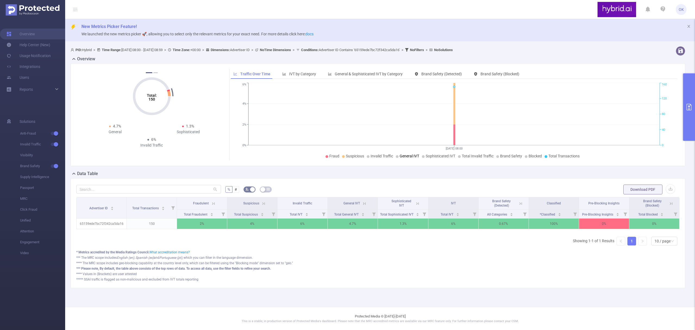
click at [501, 32] on p "We launched the new metrics picker 🚀, allowing you to select only the relevant …" at bounding box center [387, 34] width 610 height 6
click at [687, 114] on button "primary" at bounding box center [690, 106] width 12 height 67
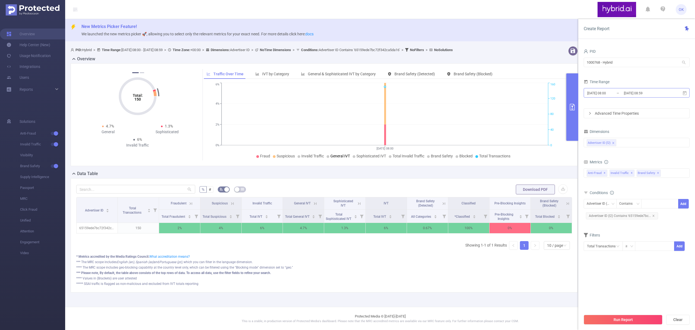
click at [636, 94] on input "[DATE] 08:59" at bounding box center [646, 92] width 44 height 7
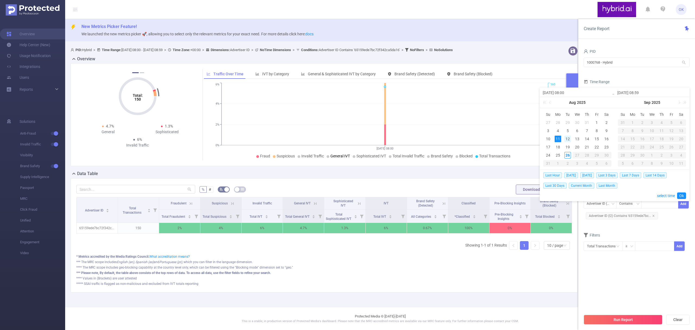
drag, startPoint x: 566, startPoint y: 138, endPoint x: 568, endPoint y: 141, distance: 3.4
click at [566, 139] on div "12" at bounding box center [568, 139] width 7 height 7
click at [569, 139] on div "12" at bounding box center [568, 139] width 7 height 7
type input "[DATE] 08:00"
type input "[DATE] 08:59"
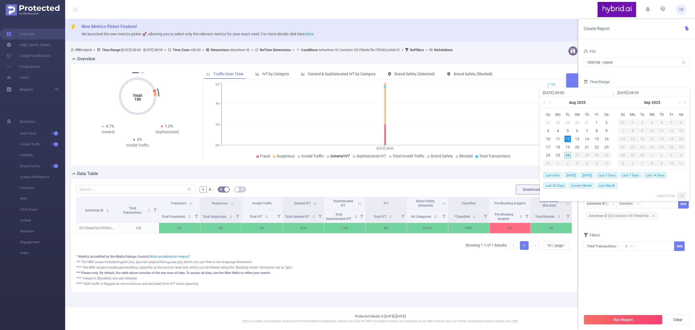
type input "[DATE] 08:00"
type input "[DATE] 08:59"
click at [682, 195] on link "Ok" at bounding box center [682, 195] width 9 height 7
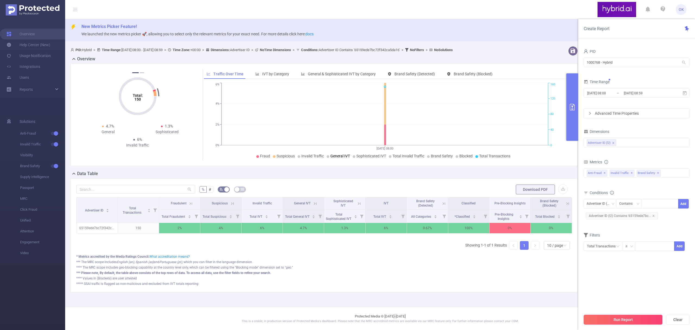
click at [632, 319] on button "Run Report" at bounding box center [623, 320] width 79 height 10
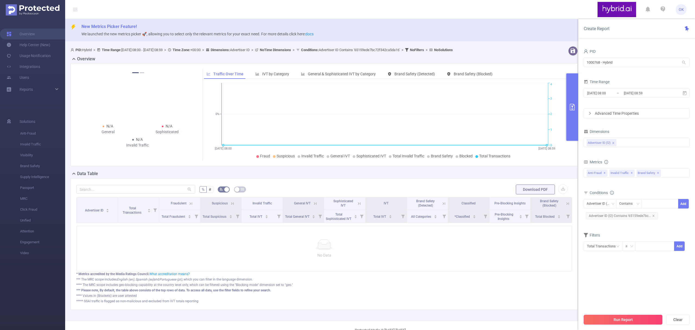
click at [632, 317] on button "Run Report" at bounding box center [623, 320] width 79 height 10
click at [623, 321] on button "Run Report" at bounding box center [623, 320] width 79 height 10
click at [620, 93] on input "[DATE] 08:00" at bounding box center [609, 92] width 44 height 7
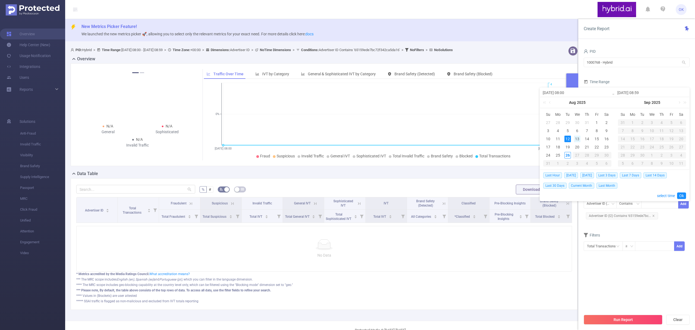
click at [578, 137] on div "13" at bounding box center [577, 139] width 7 height 7
click at [579, 139] on div "13" at bounding box center [577, 139] width 7 height 7
type input "[DATE] 08:00"
type input "[DATE] 08:59"
type input "[DATE] 08:00"
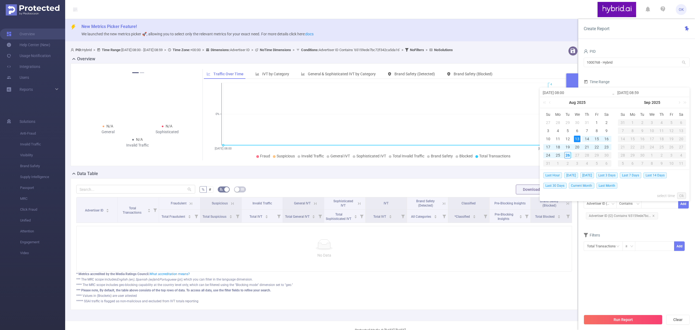
type input "[DATE] 08:59"
click at [684, 195] on link "Ok" at bounding box center [682, 195] width 9 height 7
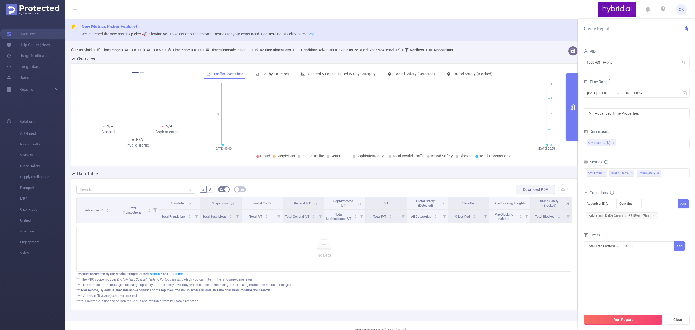
click at [635, 319] on button "Run Report" at bounding box center [623, 320] width 79 height 10
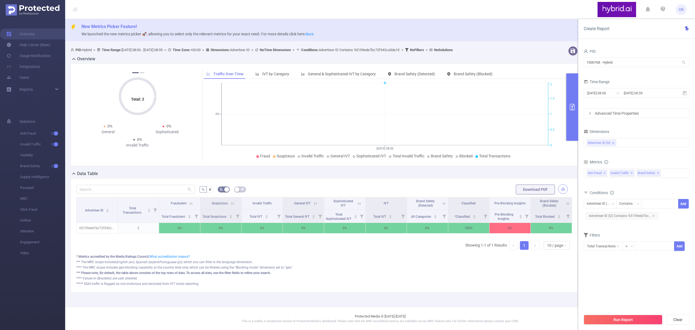
click at [559, 190] on button "button" at bounding box center [564, 189] width 10 height 10
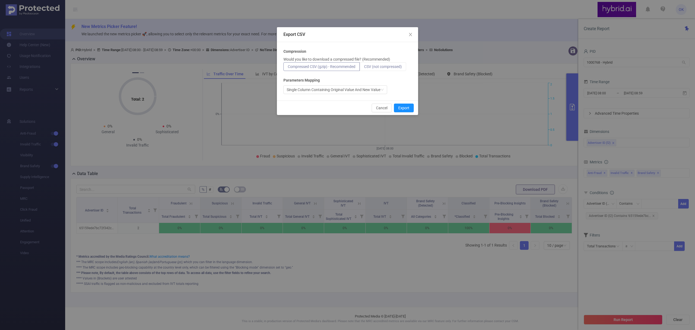
click at [393, 67] on span "CSV (not compressed)" at bounding box center [383, 66] width 38 height 4
click at [364, 68] on input "CSV (not compressed)" at bounding box center [364, 68] width 0 height 0
click at [407, 107] on button "Export" at bounding box center [404, 108] width 20 height 9
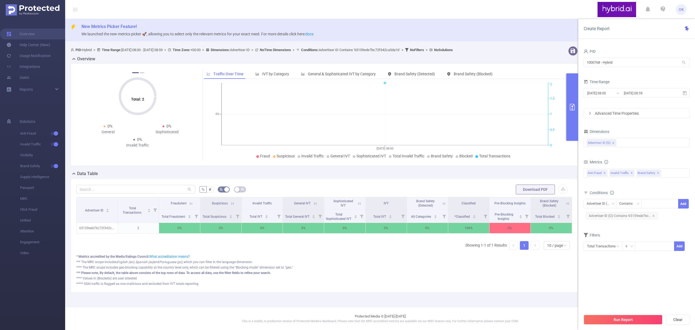
click at [477, 30] on div "New Metrics Picker Feature! We launched the new metrics picker 🚀, allowing you …" at bounding box center [380, 30] width 630 height 22
click at [617, 98] on div "[DATE] 08:00 _ [DATE] 08:59" at bounding box center [637, 93] width 106 height 13
click at [618, 91] on input "[DATE] 08:00" at bounding box center [609, 92] width 44 height 7
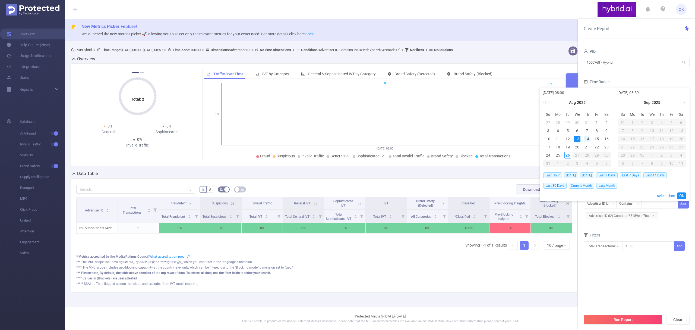
click at [588, 138] on div "14" at bounding box center [587, 139] width 7 height 7
click at [589, 139] on div "14" at bounding box center [587, 139] width 7 height 7
type input "[DATE] 08:00"
type input "[DATE] 08:59"
type input "[DATE] 08:00"
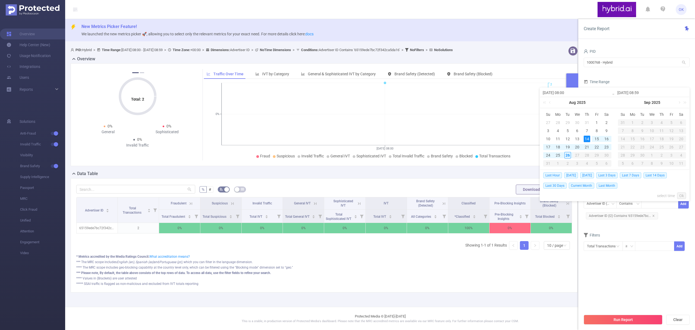
type input "[DATE] 08:59"
click at [682, 195] on link "Ok" at bounding box center [682, 195] width 9 height 7
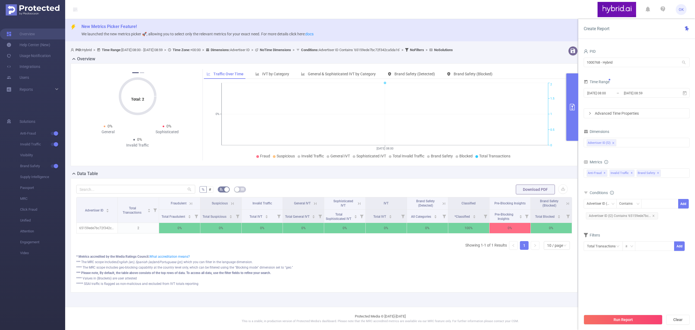
click at [632, 320] on button "Run Report" at bounding box center [623, 320] width 79 height 10
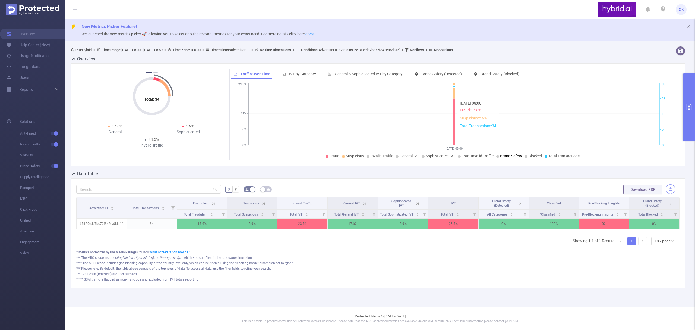
click at [671, 190] on button "button" at bounding box center [671, 189] width 10 height 10
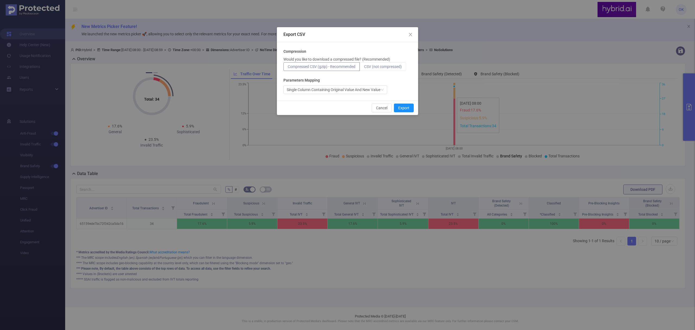
click at [389, 62] on label "CSV (not compressed)" at bounding box center [383, 66] width 46 height 9
click at [364, 68] on input "CSV (not compressed)" at bounding box center [364, 68] width 0 height 0
click at [405, 108] on button "Export" at bounding box center [404, 108] width 20 height 9
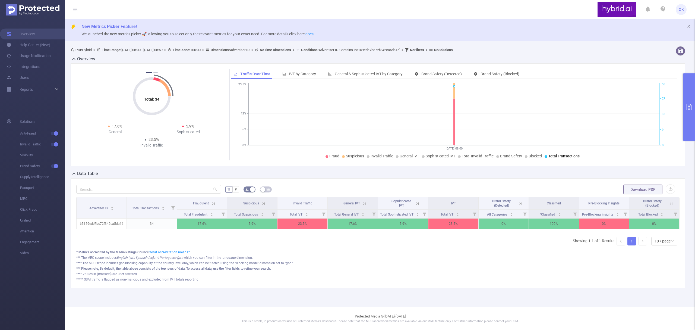
click at [689, 100] on button "primary" at bounding box center [690, 106] width 12 height 67
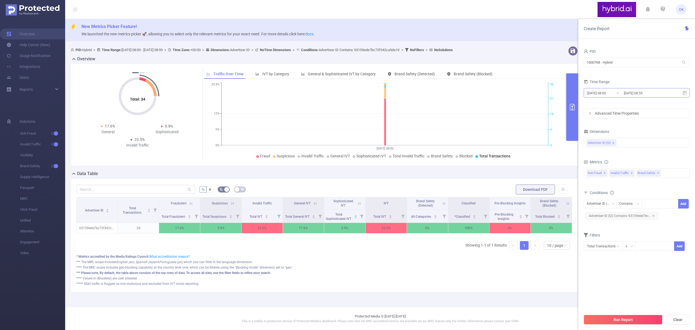
click at [635, 95] on input "[DATE] 08:59" at bounding box center [646, 92] width 44 height 7
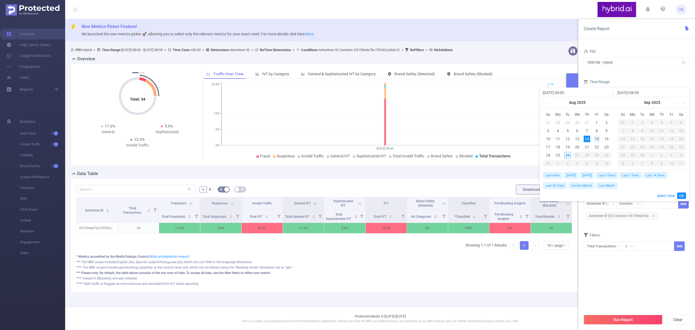
click at [598, 140] on div "15" at bounding box center [597, 139] width 7 height 7
click at [598, 136] on div "15" at bounding box center [597, 139] width 7 height 7
type input "[DATE] 08:00"
type input "[DATE] 08:59"
type input "[DATE] 08:00"
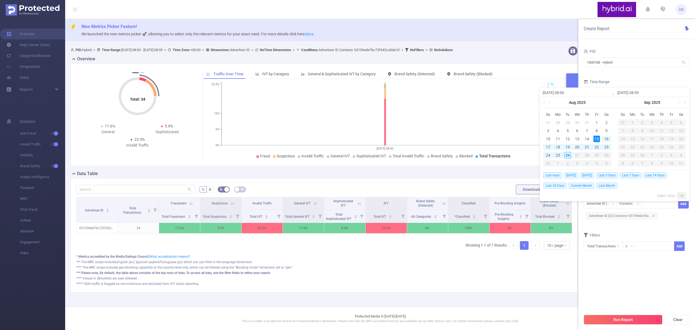
type input "[DATE] 08:59"
click at [682, 196] on link "Ok" at bounding box center [682, 195] width 9 height 7
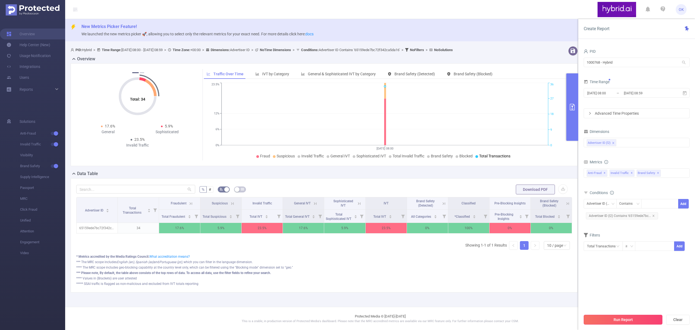
click at [632, 320] on button "Run Report" at bounding box center [623, 320] width 79 height 10
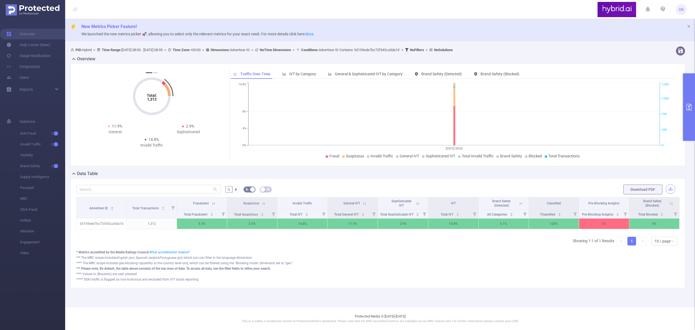
click at [672, 189] on button "button" at bounding box center [671, 189] width 10 height 10
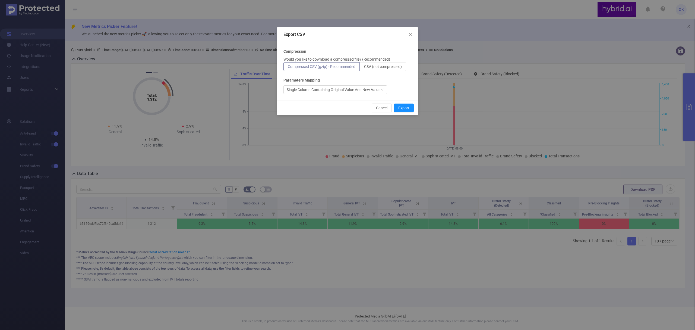
click at [394, 62] on div "Would you like to download a compressed file? (Recommended) Compressed CSV (gzi…" at bounding box center [348, 64] width 128 height 14
click at [393, 68] on span "CSV (not compressed)" at bounding box center [383, 66] width 38 height 4
click at [364, 68] on input "CSV (not compressed)" at bounding box center [364, 68] width 0 height 0
click at [405, 108] on button "Export" at bounding box center [404, 108] width 20 height 9
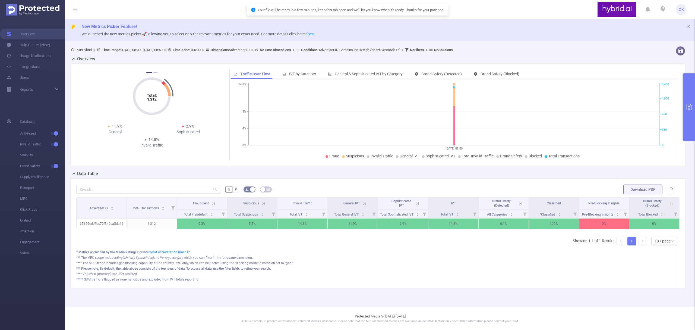
click at [691, 108] on icon "primary" at bounding box center [689, 107] width 7 height 7
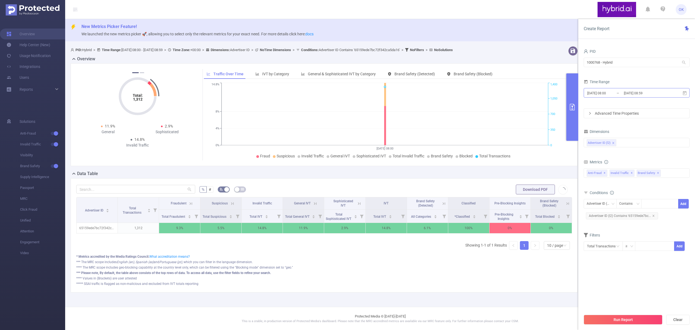
click at [614, 94] on input "[DATE] 08:00" at bounding box center [609, 92] width 44 height 7
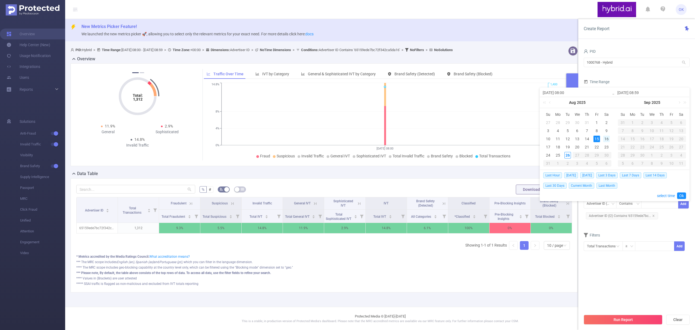
click at [609, 138] on div "16" at bounding box center [607, 139] width 7 height 7
type input "[DATE] 08:00"
type input "[DATE] 08:59"
type input "[DATE] 08:00"
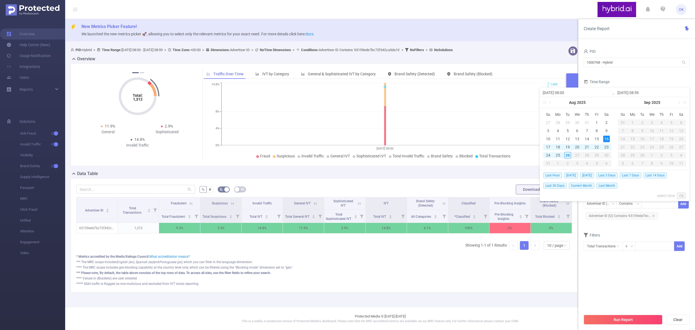
type input "[DATE] 08:59"
click at [682, 195] on link "Ok" at bounding box center [682, 195] width 9 height 7
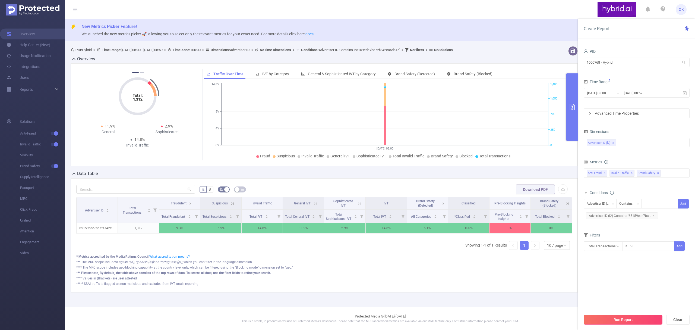
click at [618, 320] on button "Run Report" at bounding box center [623, 320] width 79 height 10
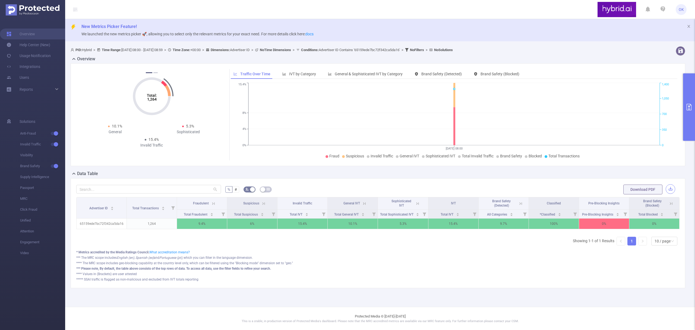
click at [672, 193] on button "button" at bounding box center [671, 189] width 10 height 10
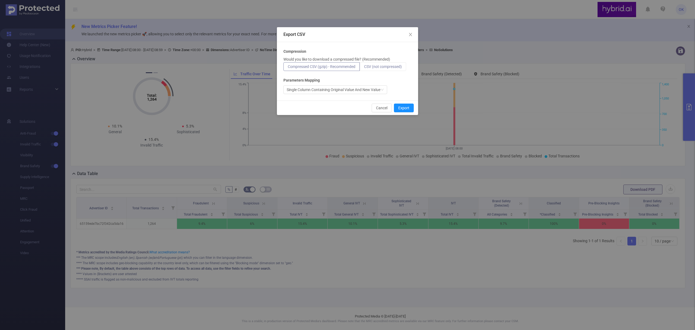
click at [390, 66] on span "CSV (not compressed)" at bounding box center [383, 66] width 38 height 4
click at [364, 68] on input "CSV (not compressed)" at bounding box center [364, 68] width 0 height 0
click at [404, 108] on button "Export" at bounding box center [404, 108] width 20 height 9
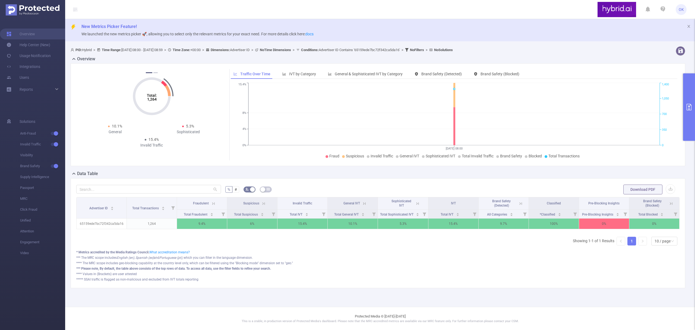
click at [695, 106] on button "primary" at bounding box center [690, 106] width 12 height 67
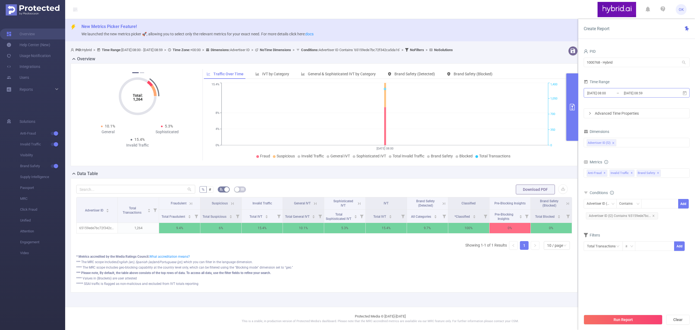
click at [645, 93] on input "[DATE] 08:59" at bounding box center [646, 92] width 44 height 7
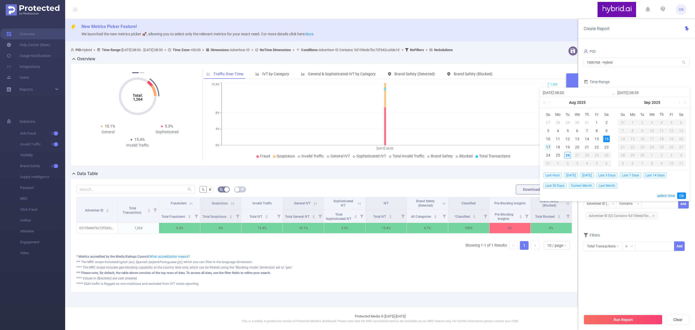
click at [549, 147] on div "17" at bounding box center [548, 147] width 7 height 7
click at [549, 146] on div "17" at bounding box center [548, 147] width 7 height 7
type input "[DATE] 08:00"
type input "[DATE] 08:59"
type input "[DATE] 08:00"
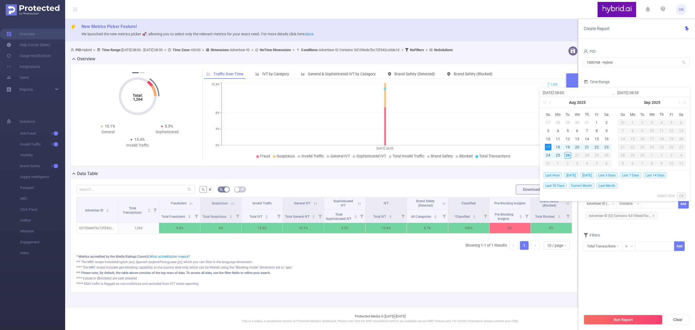
type input "[DATE] 08:59"
click at [681, 196] on link "Ok" at bounding box center [682, 195] width 9 height 7
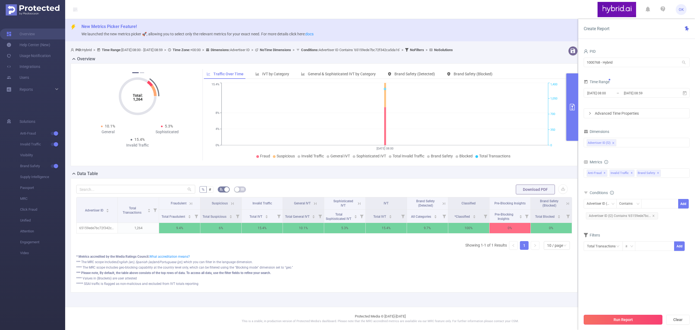
click at [619, 318] on button "Run Report" at bounding box center [623, 320] width 79 height 10
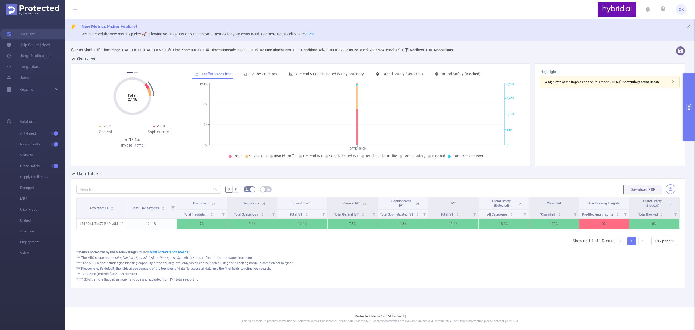
click at [671, 190] on button "button" at bounding box center [671, 189] width 10 height 10
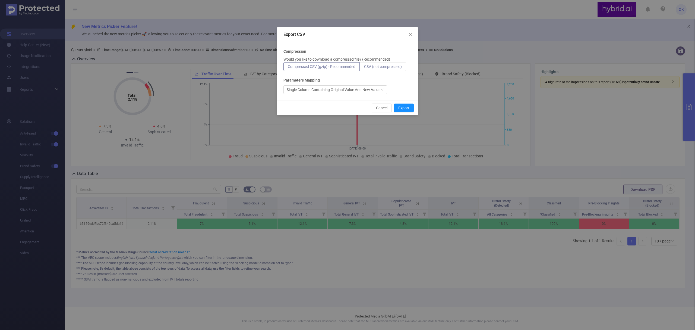
click at [391, 66] on span "CSV (not compressed)" at bounding box center [383, 66] width 38 height 4
click at [364, 68] on input "CSV (not compressed)" at bounding box center [364, 68] width 0 height 0
click at [405, 107] on button "Export" at bounding box center [404, 108] width 20 height 9
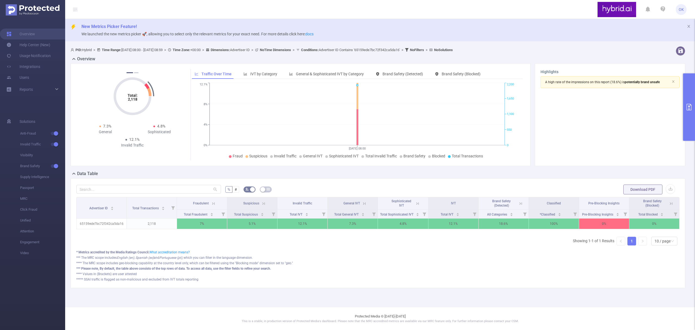
click at [690, 113] on button "primary" at bounding box center [690, 106] width 12 height 67
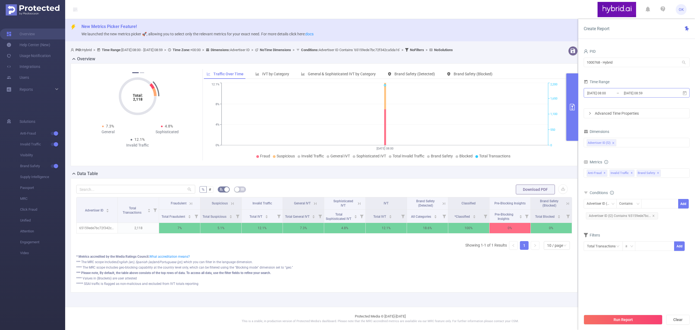
click at [663, 91] on input "[DATE] 08:59" at bounding box center [646, 92] width 44 height 7
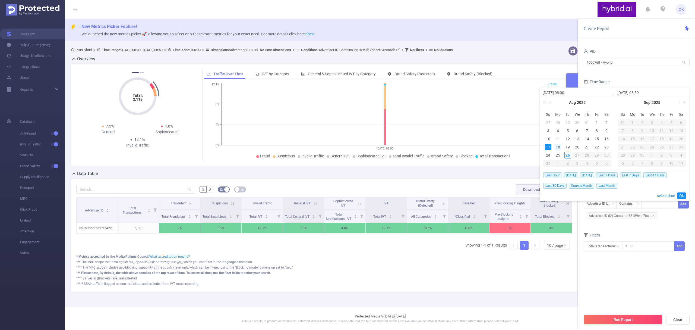
click at [559, 146] on div "18" at bounding box center [558, 147] width 7 height 7
click at [559, 147] on div "18" at bounding box center [558, 147] width 7 height 7
type input "[DATE] 08:00"
type input "[DATE] 08:59"
type input "[DATE] 08:00"
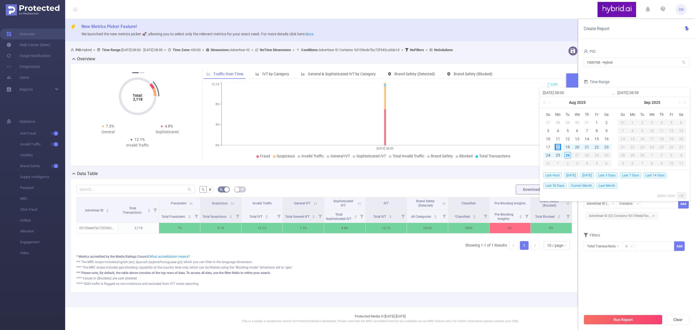
type input "[DATE] 08:59"
click at [683, 196] on link "Ok" at bounding box center [682, 195] width 9 height 7
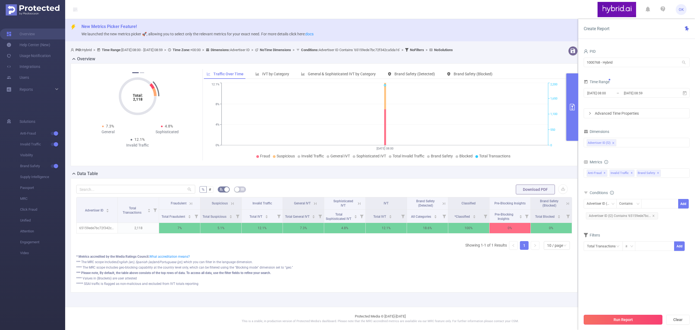
click at [622, 319] on button "Run Report" at bounding box center [623, 320] width 79 height 10
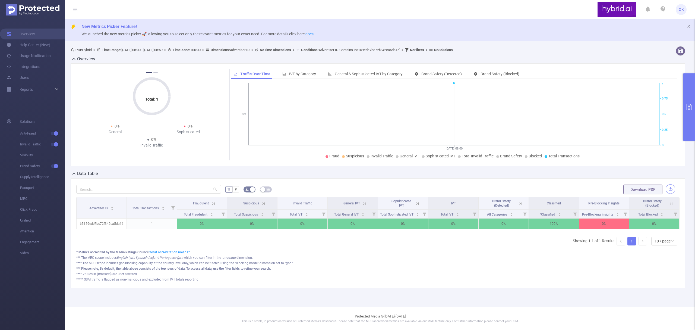
click at [669, 188] on button "button" at bounding box center [671, 189] width 10 height 10
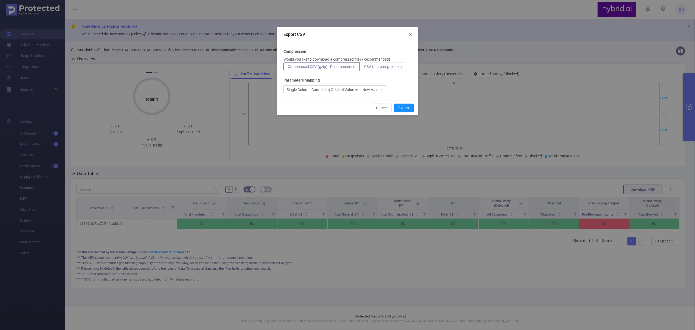
click at [386, 66] on span "CSV (not compressed)" at bounding box center [383, 66] width 38 height 4
click at [364, 68] on input "CSV (not compressed)" at bounding box center [364, 68] width 0 height 0
click at [406, 107] on button "Export" at bounding box center [404, 108] width 20 height 9
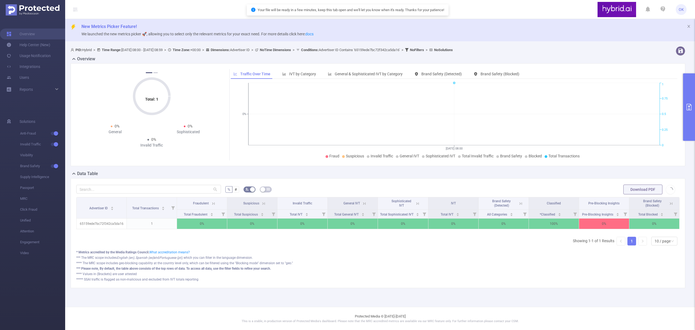
click at [688, 104] on icon "primary" at bounding box center [689, 107] width 7 height 7
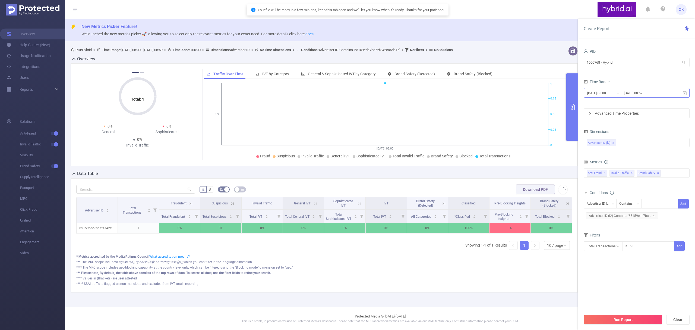
click at [659, 93] on input "[DATE] 08:59" at bounding box center [646, 92] width 44 height 7
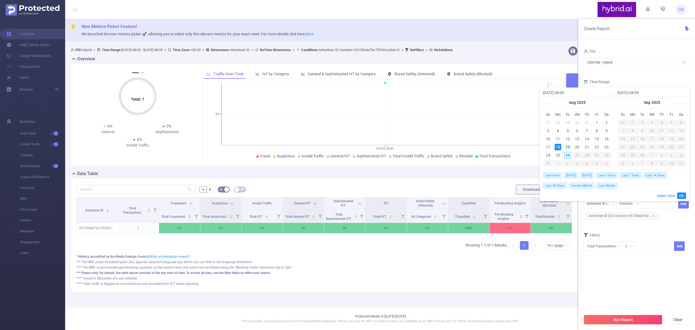
click at [567, 147] on div "19" at bounding box center [568, 147] width 7 height 7
click at [567, 146] on div "19" at bounding box center [568, 147] width 7 height 7
type input "[DATE] 08:00"
type input "[DATE] 08:59"
type input "[DATE] 08:00"
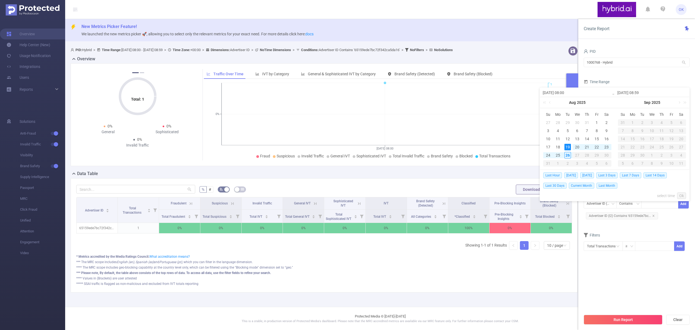
type input "[DATE] 08:59"
click at [681, 195] on link "Ok" at bounding box center [682, 195] width 9 height 7
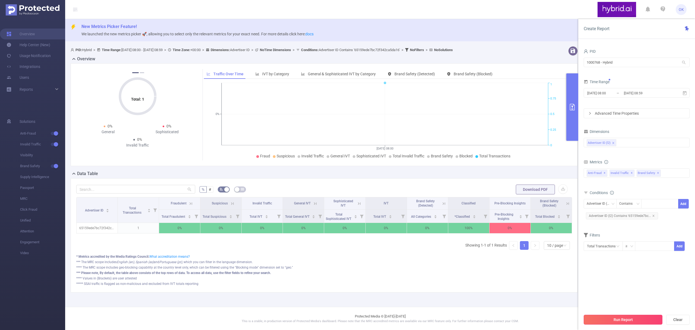
click at [623, 320] on button "Run Report" at bounding box center [623, 320] width 79 height 10
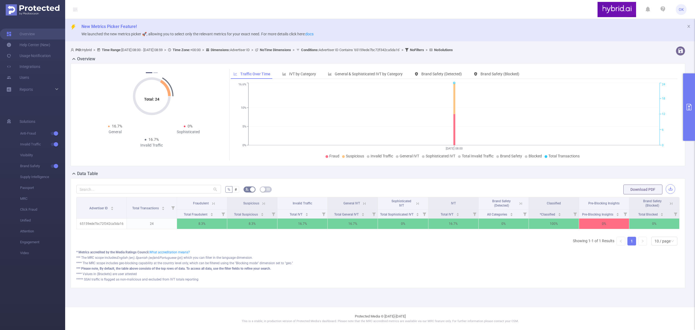
click at [669, 188] on button "button" at bounding box center [671, 189] width 10 height 10
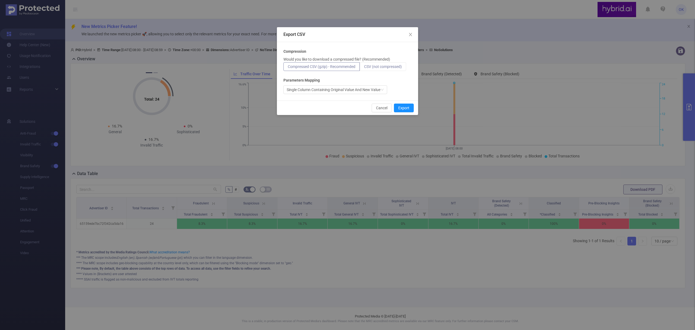
click at [383, 65] on span "CSV (not compressed)" at bounding box center [383, 66] width 38 height 4
click at [364, 68] on input "CSV (not compressed)" at bounding box center [364, 68] width 0 height 0
click at [405, 107] on button "Export" at bounding box center [404, 108] width 20 height 9
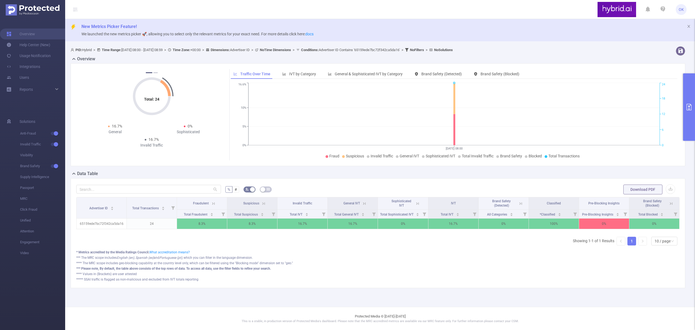
click at [689, 109] on icon "primary" at bounding box center [689, 107] width 5 height 7
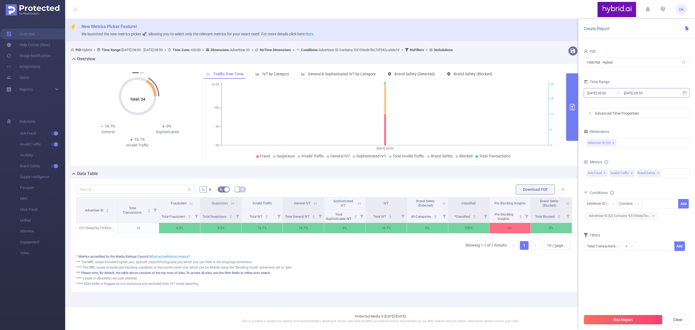
click at [662, 94] on input "[DATE] 08:59" at bounding box center [646, 92] width 44 height 7
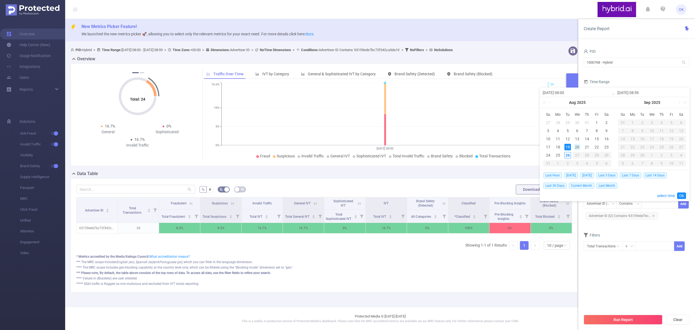
click at [577, 148] on div "20" at bounding box center [577, 147] width 7 height 7
click at [578, 147] on div "20" at bounding box center [577, 147] width 7 height 7
type input "[DATE] 08:00"
type input "[DATE] 08:59"
type input "[DATE] 08:00"
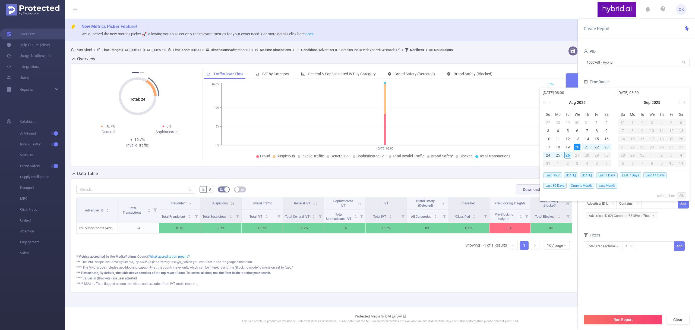
type input "[DATE] 08:59"
click at [681, 196] on link "Ok" at bounding box center [682, 195] width 9 height 7
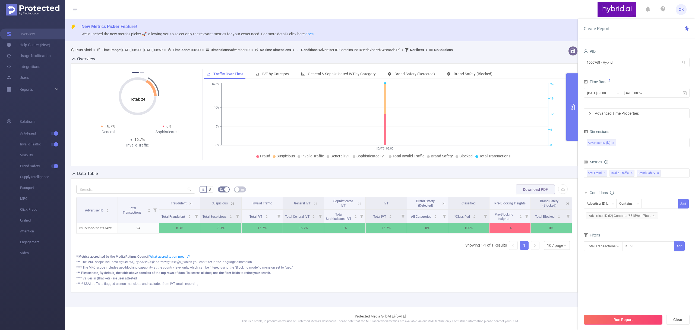
click at [623, 320] on button "Run Report" at bounding box center [623, 320] width 79 height 10
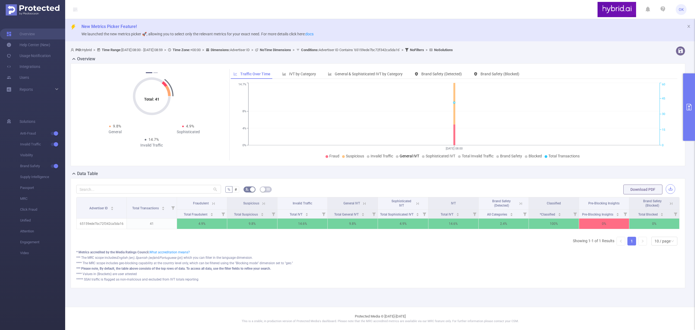
click at [672, 189] on button "button" at bounding box center [671, 189] width 10 height 10
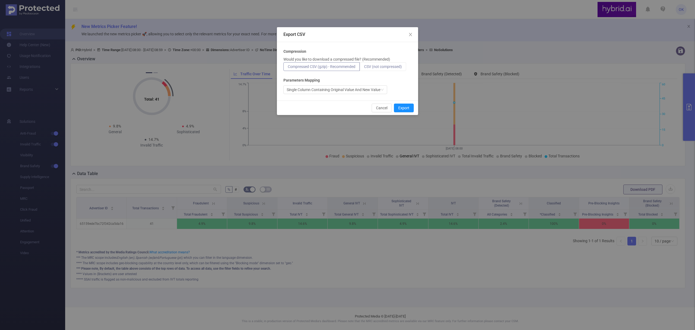
click at [391, 67] on span "CSV (not compressed)" at bounding box center [383, 66] width 38 height 4
click at [364, 68] on input "CSV (not compressed)" at bounding box center [364, 68] width 0 height 0
click at [405, 108] on button "Export" at bounding box center [404, 108] width 20 height 9
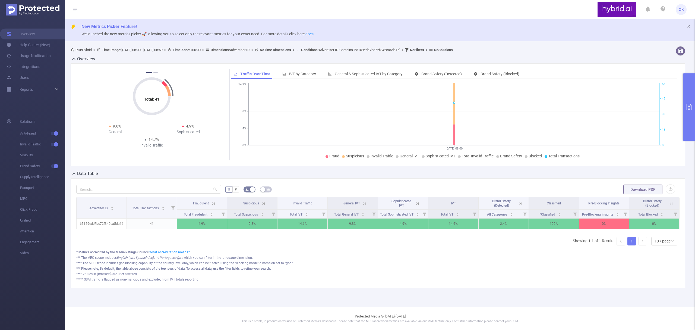
click at [689, 108] on icon "primary" at bounding box center [689, 107] width 7 height 7
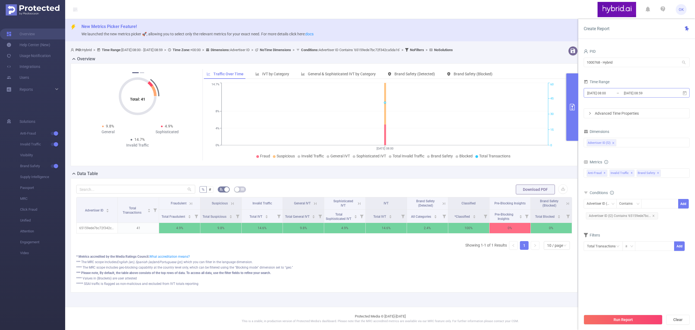
click at [649, 93] on input "[DATE] 08:59" at bounding box center [646, 92] width 44 height 7
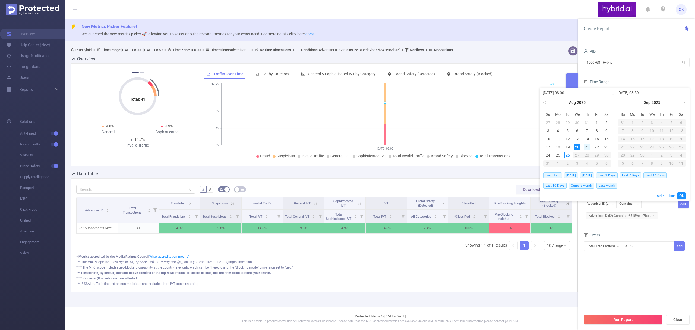
click at [590, 146] on div "21" at bounding box center [587, 147] width 7 height 7
click at [586, 144] on div "21" at bounding box center [587, 147] width 7 height 7
type input "[DATE] 08:00"
type input "[DATE] 08:59"
type input "[DATE] 08:00"
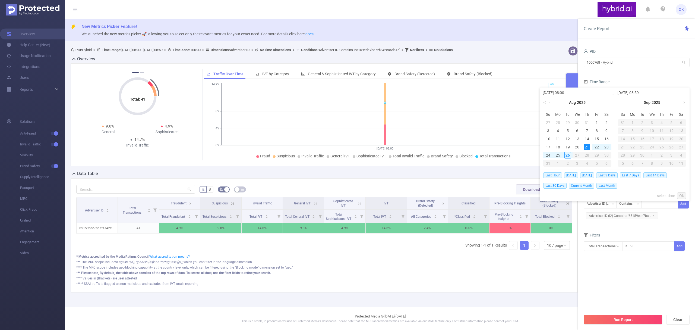
type input "[DATE] 08:59"
click at [683, 194] on link "Ok" at bounding box center [682, 195] width 9 height 7
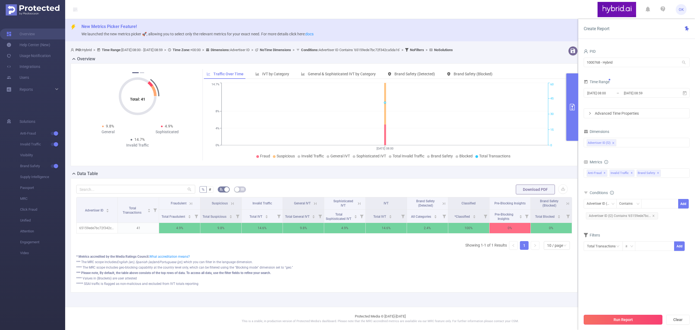
click at [620, 319] on button "Run Report" at bounding box center [623, 320] width 79 height 10
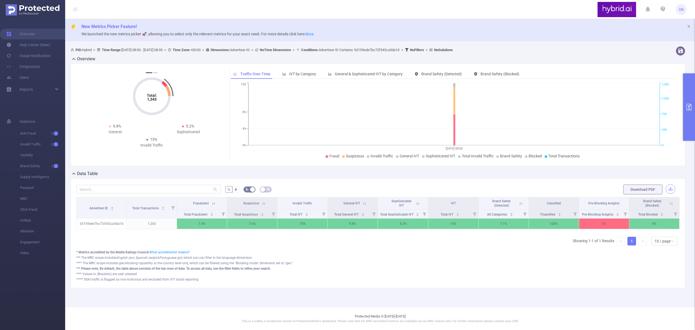
click at [669, 187] on button "button" at bounding box center [671, 189] width 10 height 10
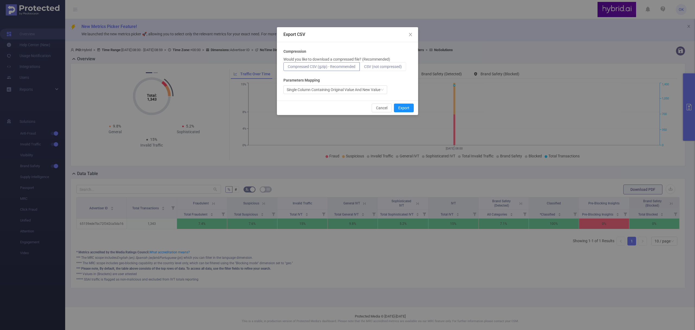
click at [394, 65] on span "CSV (not compressed)" at bounding box center [383, 66] width 38 height 4
click at [364, 68] on input "CSV (not compressed)" at bounding box center [364, 68] width 0 height 0
click at [403, 107] on button "Export" at bounding box center [404, 108] width 20 height 9
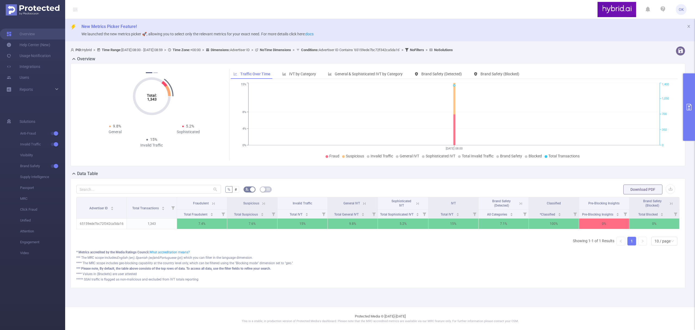
click at [690, 103] on button "primary" at bounding box center [690, 106] width 12 height 67
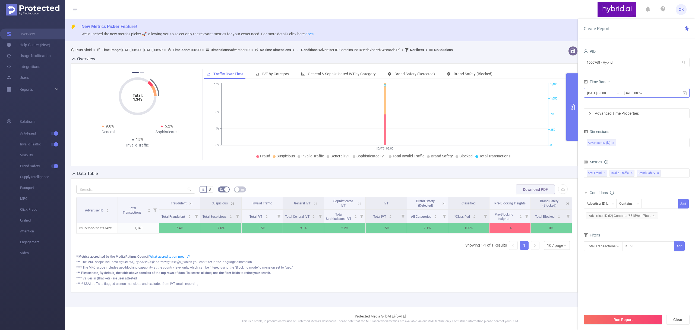
click at [645, 93] on input "[DATE] 08:59" at bounding box center [646, 92] width 44 height 7
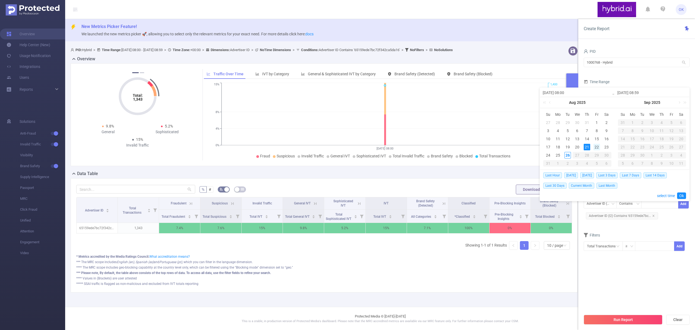
click at [598, 147] on div "22" at bounding box center [597, 147] width 7 height 7
click at [599, 146] on div "22" at bounding box center [597, 147] width 7 height 7
type input "[DATE] 08:00"
type input "[DATE] 08:59"
type input "[DATE] 08:00"
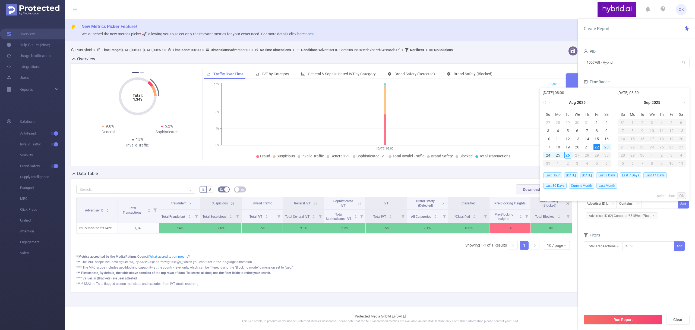
type input "[DATE] 08:59"
click at [681, 192] on div "Last Hour [DATE] [DATE] Last 3 Days Last 7 Days Last 14 Days Last 30 Days Curre…" at bounding box center [615, 185] width 143 height 31
click at [682, 195] on link "Ok" at bounding box center [682, 195] width 9 height 7
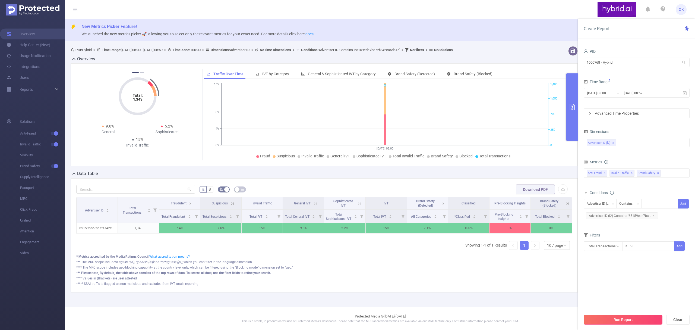
click at [611, 316] on button "Run Report" at bounding box center [623, 320] width 79 height 10
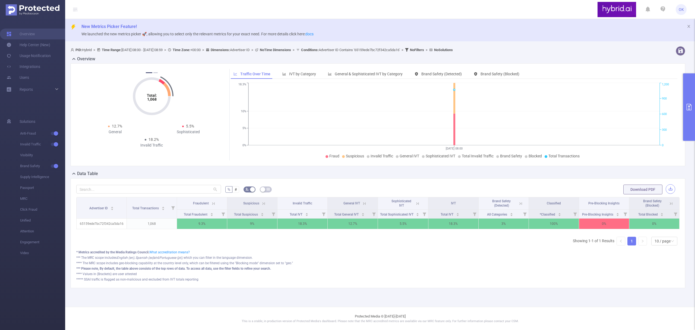
click at [671, 190] on button "button" at bounding box center [671, 189] width 10 height 10
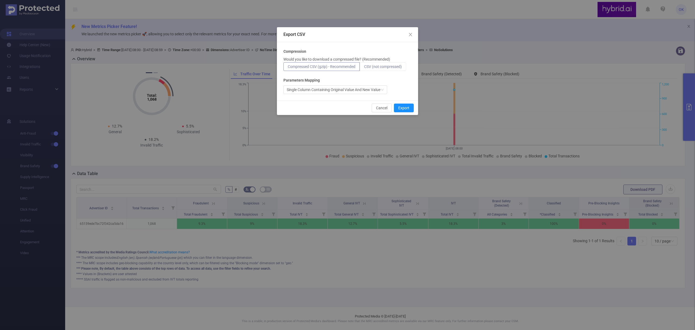
click at [391, 65] on span "CSV (not compressed)" at bounding box center [383, 66] width 38 height 4
click at [364, 68] on input "CSV (not compressed)" at bounding box center [364, 68] width 0 height 0
click at [405, 107] on button "Export" at bounding box center [404, 108] width 20 height 9
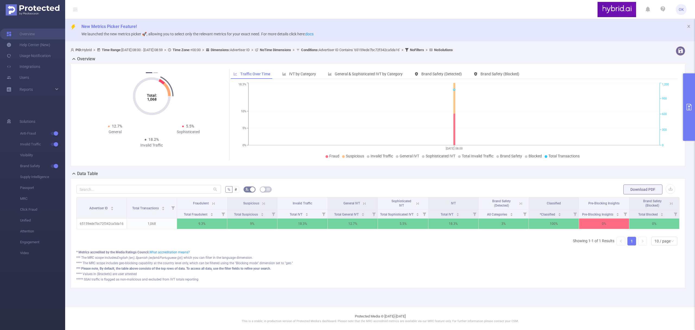
click at [685, 99] on button "primary" at bounding box center [690, 106] width 12 height 67
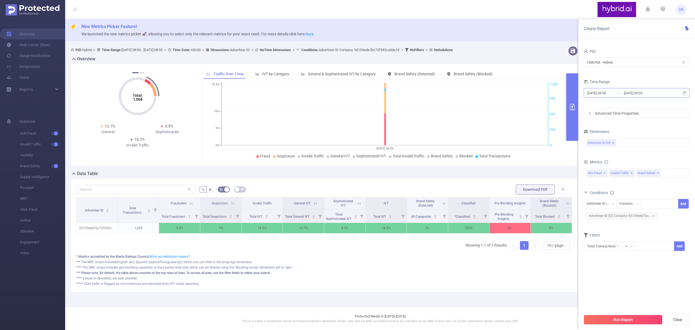
click at [644, 93] on input "[DATE] 08:59" at bounding box center [646, 92] width 44 height 7
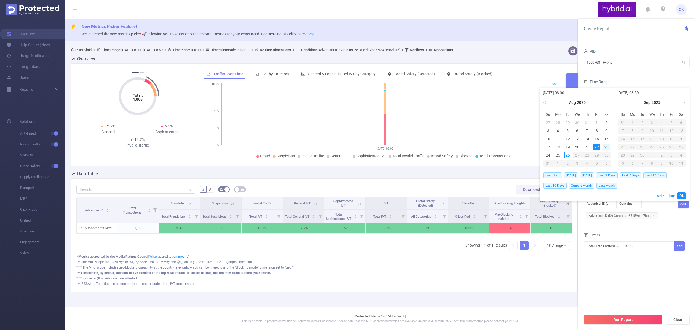
click at [607, 148] on div "23" at bounding box center [607, 147] width 7 height 7
click at [608, 148] on div "23" at bounding box center [607, 147] width 7 height 7
type input "[DATE] 08:00"
type input "[DATE] 08:59"
type input "[DATE] 08:00"
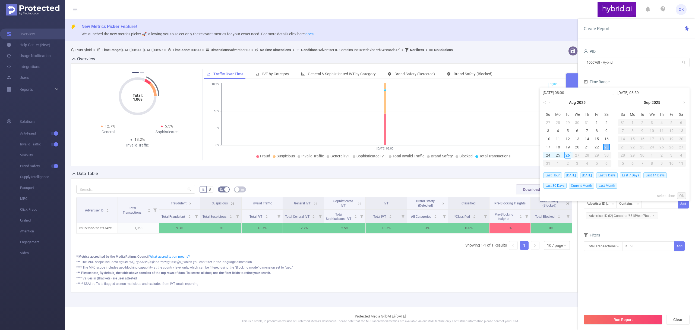
type input "[DATE] 08:59"
click at [682, 194] on link "Ok" at bounding box center [682, 195] width 9 height 7
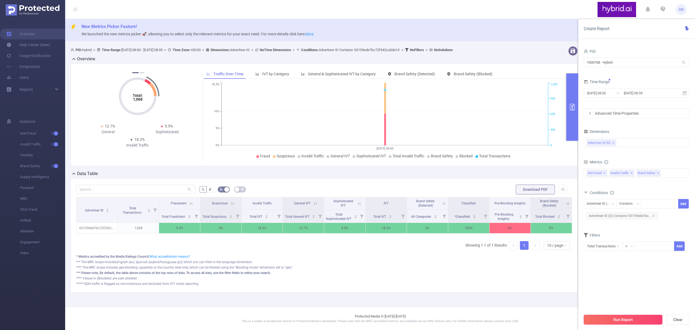
click at [636, 320] on button "Run Report" at bounding box center [623, 320] width 79 height 10
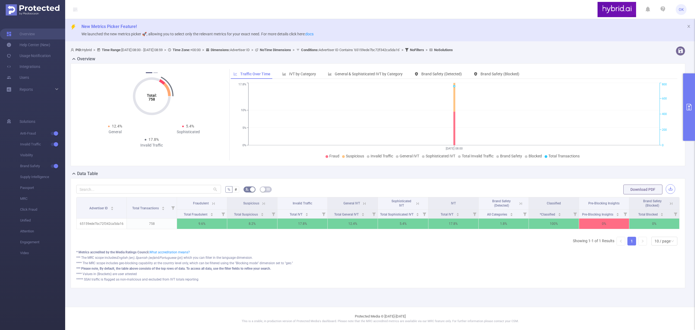
click at [670, 187] on button "button" at bounding box center [671, 189] width 10 height 10
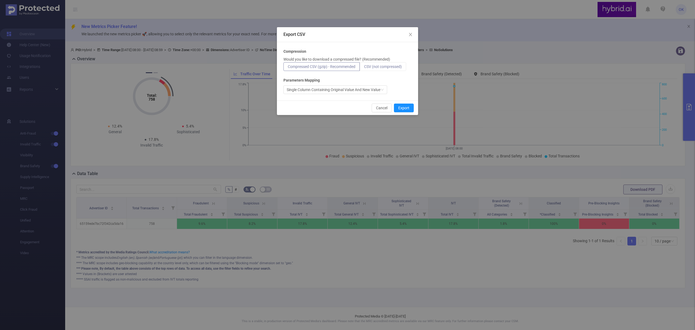
click at [381, 66] on span "CSV (not compressed)" at bounding box center [383, 66] width 38 height 4
click at [364, 68] on input "CSV (not compressed)" at bounding box center [364, 68] width 0 height 0
click at [406, 107] on button "Export" at bounding box center [404, 108] width 20 height 9
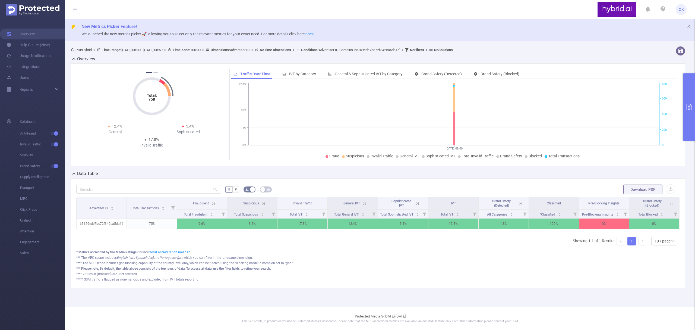
click at [691, 106] on icon "primary" at bounding box center [689, 107] width 7 height 7
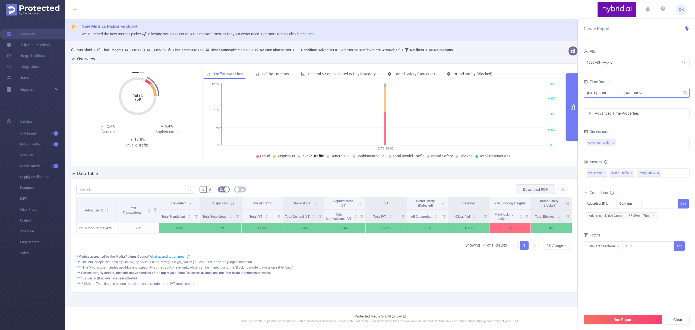
click at [658, 95] on input "[DATE] 08:59" at bounding box center [646, 92] width 44 height 7
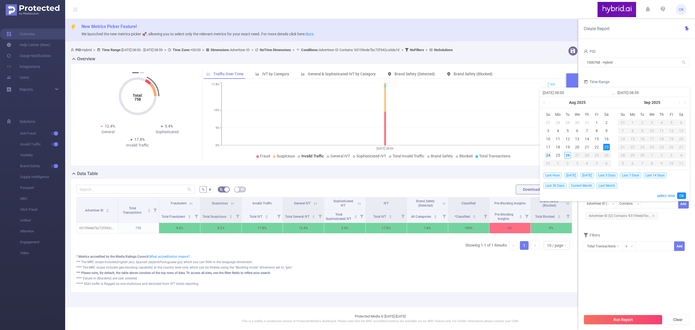
click at [545, 158] on div "24" at bounding box center [548, 155] width 7 height 7
click at [547, 155] on div "24" at bounding box center [548, 155] width 7 height 7
type input "[DATE] 08:00"
type input "[DATE] 08:59"
type input "[DATE] 08:00"
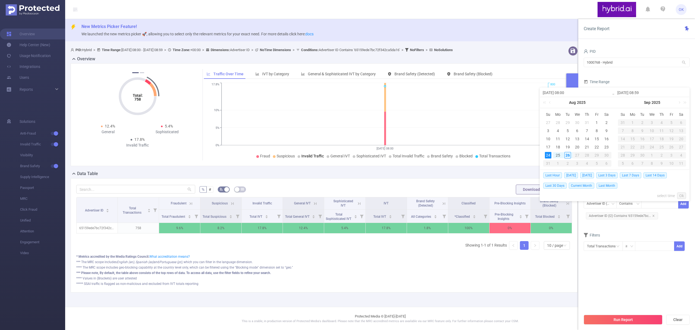
type input "[DATE] 08:59"
click at [682, 194] on link "Ok" at bounding box center [682, 195] width 9 height 7
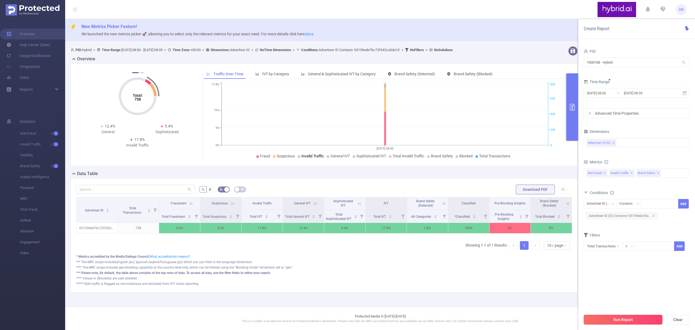
click at [638, 319] on button "Run Report" at bounding box center [623, 320] width 79 height 10
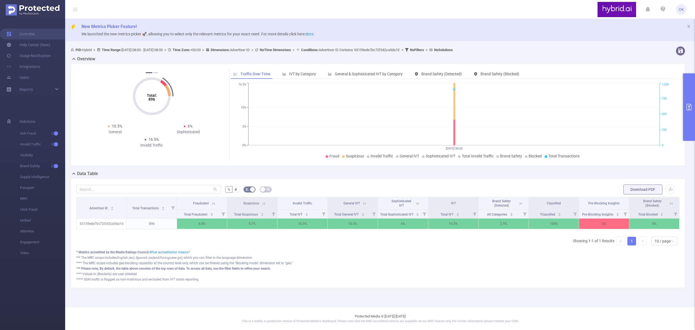
click at [314, 183] on div "% # Download PDF Advertiser ID Total Transactions Fraudulent Suspicious Invalid…" at bounding box center [378, 233] width 615 height 110
click at [671, 189] on button "button" at bounding box center [671, 189] width 10 height 10
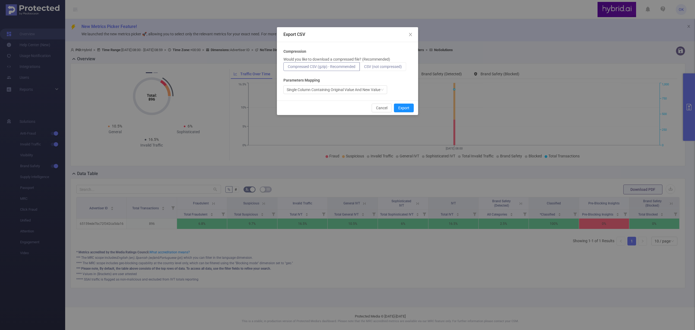
click at [391, 68] on span "CSV (not compressed)" at bounding box center [383, 66] width 38 height 4
click at [364, 68] on input "CSV (not compressed)" at bounding box center [364, 68] width 0 height 0
click at [408, 108] on button "Export" at bounding box center [404, 108] width 20 height 9
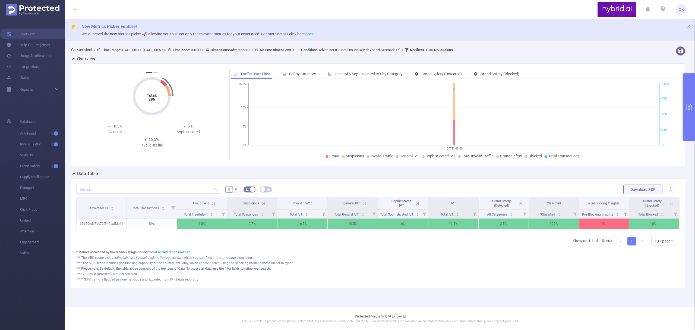
click at [689, 107] on icon "primary" at bounding box center [689, 107] width 5 height 7
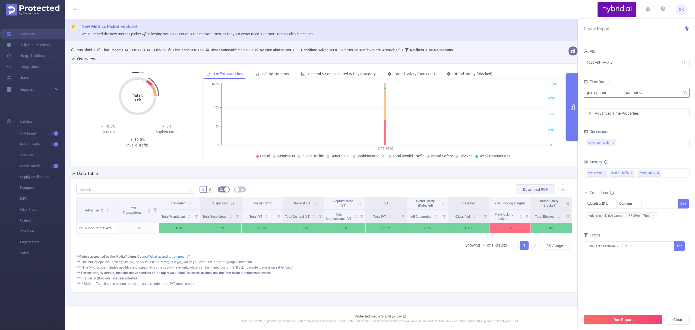
click at [637, 94] on input "[DATE] 08:59" at bounding box center [646, 92] width 44 height 7
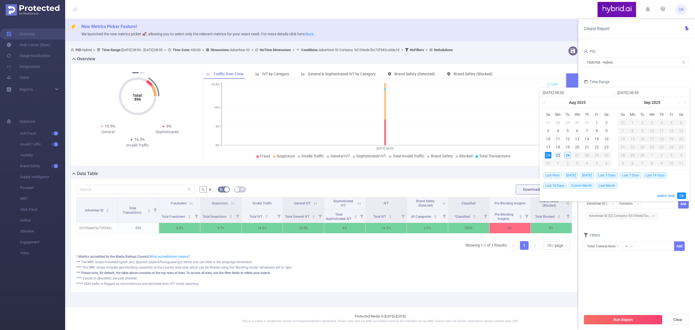
click at [559, 154] on div "25" at bounding box center [558, 155] width 7 height 7
click at [557, 153] on div "25" at bounding box center [558, 155] width 7 height 7
type input "[DATE] 08:00"
type input "[DATE] 08:59"
type input "[DATE] 08:00"
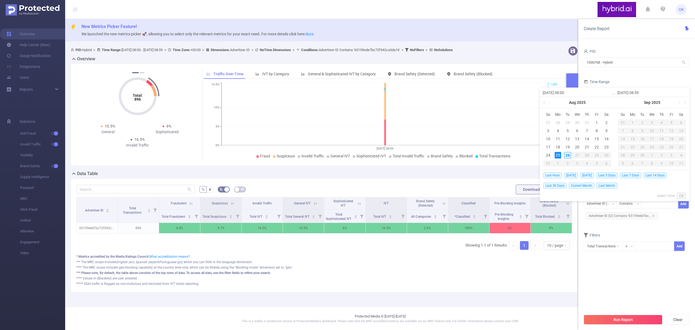
type input "[DATE] 08:59"
click at [682, 195] on link "Ok" at bounding box center [682, 195] width 9 height 7
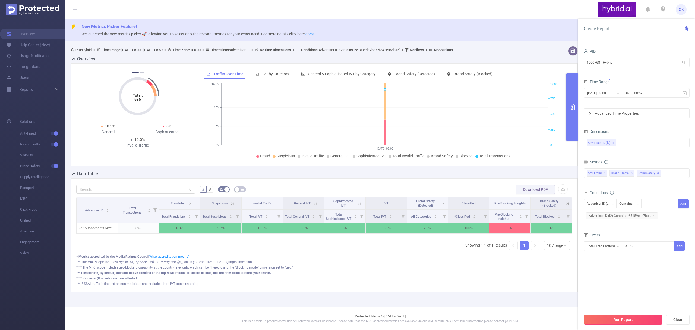
click at [629, 319] on button "Run Report" at bounding box center [623, 320] width 79 height 10
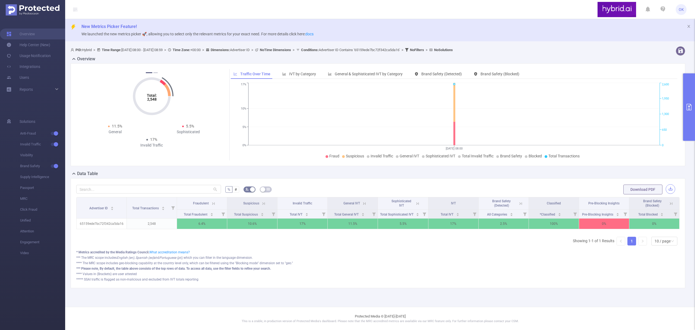
click at [670, 191] on button "button" at bounding box center [671, 189] width 10 height 10
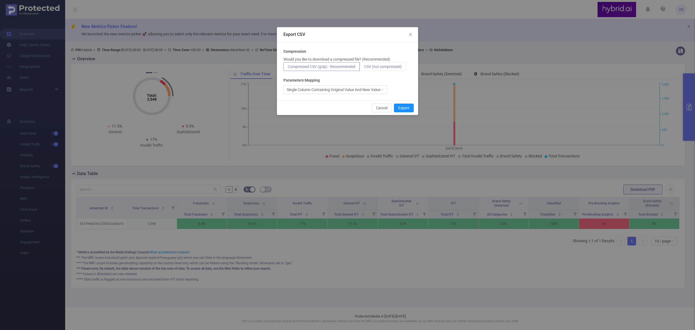
click at [387, 65] on span "CSV (not compressed)" at bounding box center [383, 66] width 38 height 4
click at [364, 68] on input "CSV (not compressed)" at bounding box center [364, 68] width 0 height 0
click at [402, 107] on button "Export" at bounding box center [404, 108] width 20 height 9
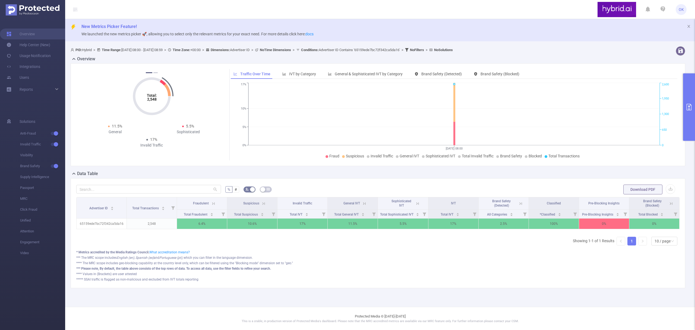
click at [694, 97] on button "primary" at bounding box center [690, 106] width 12 height 67
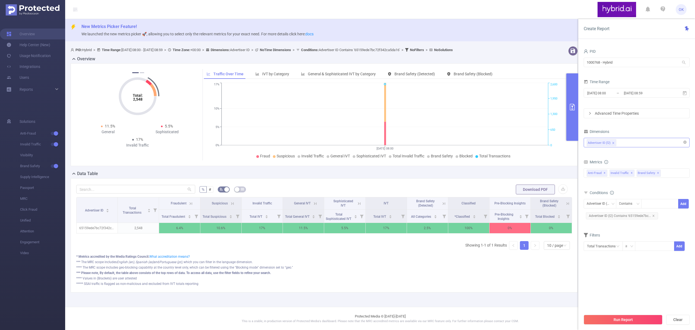
click at [632, 143] on div "Advertiser ID (l2)" at bounding box center [637, 142] width 100 height 9
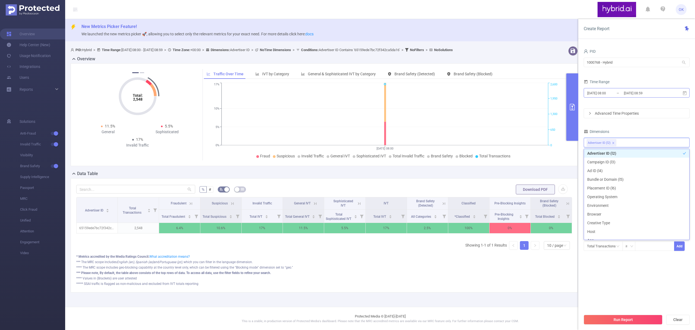
click at [640, 92] on input "[DATE] 08:59" at bounding box center [646, 92] width 44 height 7
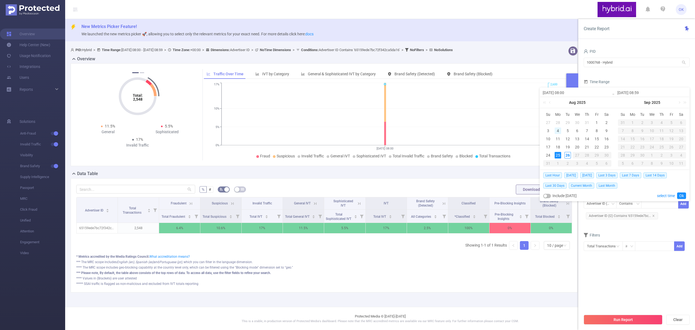
drag, startPoint x: 558, startPoint y: 131, endPoint x: 562, endPoint y: 130, distance: 4.0
click at [558, 131] on div "4" at bounding box center [558, 130] width 7 height 7
click at [564, 130] on td "5" at bounding box center [568, 131] width 10 height 8
type input "[DATE] 08:00"
type input "[DATE] 08:59"
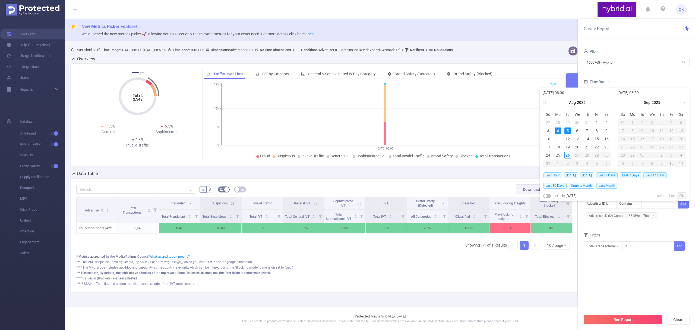
type input "[DATE] 08:00"
type input "[DATE] 08:59"
click at [683, 195] on link "Ok" at bounding box center [682, 195] width 9 height 7
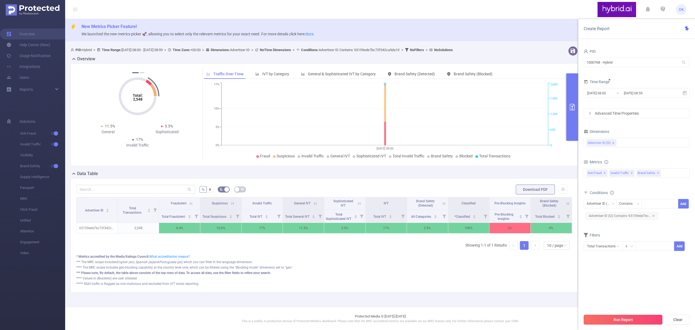
click at [629, 323] on button "Run Report" at bounding box center [623, 320] width 79 height 10
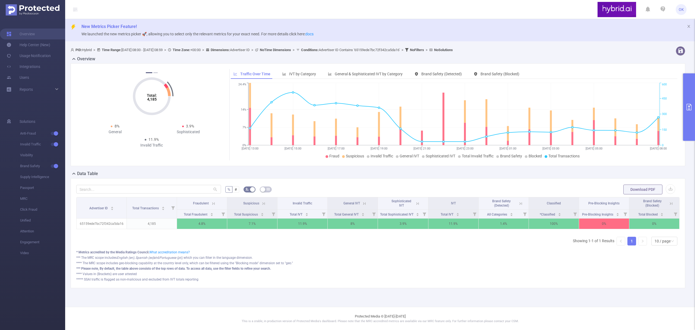
click at [688, 114] on button "primary" at bounding box center [690, 106] width 12 height 67
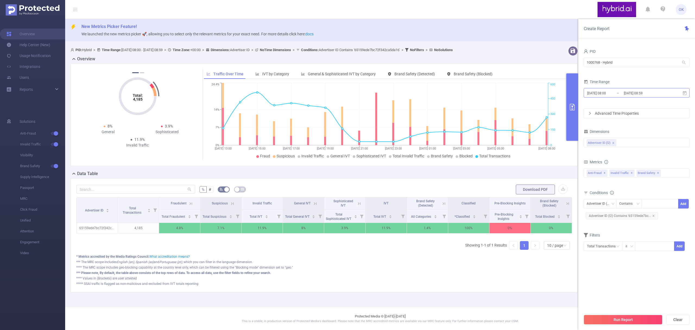
click at [623, 92] on input "[DATE] 08:00" at bounding box center [609, 92] width 44 height 7
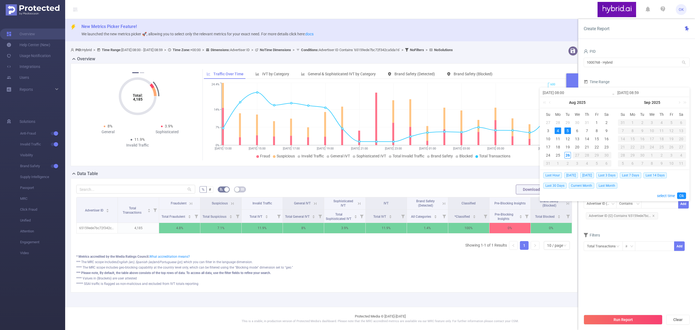
click at [568, 131] on div "5" at bounding box center [568, 130] width 7 height 7
click at [576, 131] on div "6" at bounding box center [577, 130] width 7 height 7
type input "[DATE] 08:00"
type input "[DATE] 08:59"
type input "[DATE] 08:00"
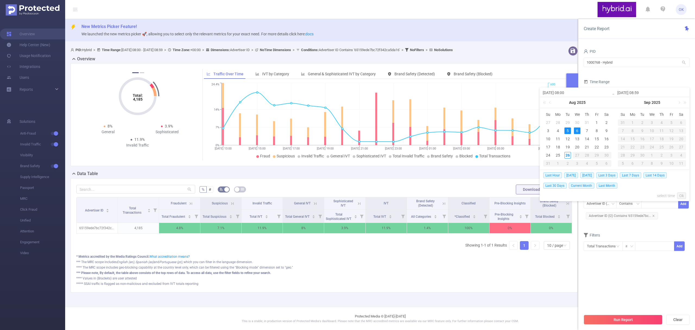
type input "[DATE] 08:59"
click at [684, 195] on link "Ok" at bounding box center [682, 195] width 9 height 7
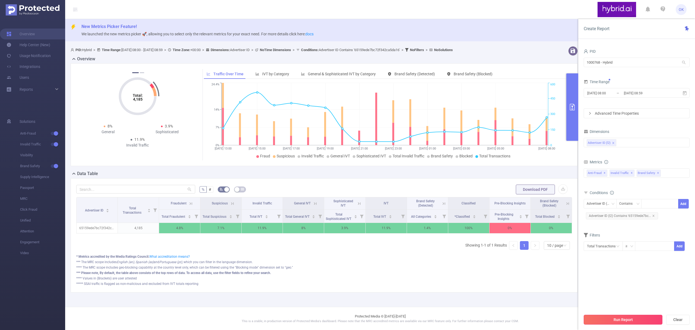
click at [626, 320] on button "Run Report" at bounding box center [623, 320] width 79 height 10
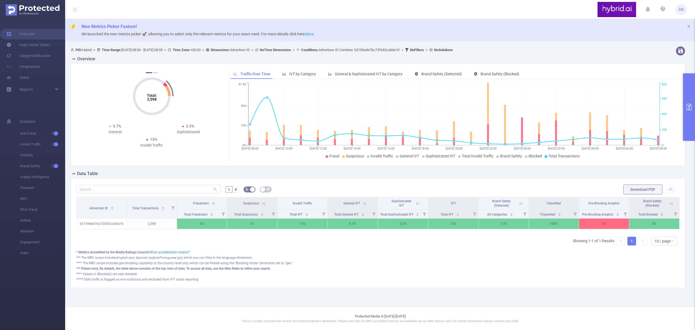
click at [157, 72] on icon "Total: 2,598 Total: 2,598" at bounding box center [152, 96] width 54 height 54
click at [156, 73] on icon "Total: 2,598 Total: 2,598" at bounding box center [152, 96] width 54 height 54
click at [156, 72] on button "2" at bounding box center [155, 72] width 4 height 1
click at [149, 73] on button "1" at bounding box center [148, 72] width 4 height 1
click at [156, 73] on button "2" at bounding box center [155, 72] width 4 height 1
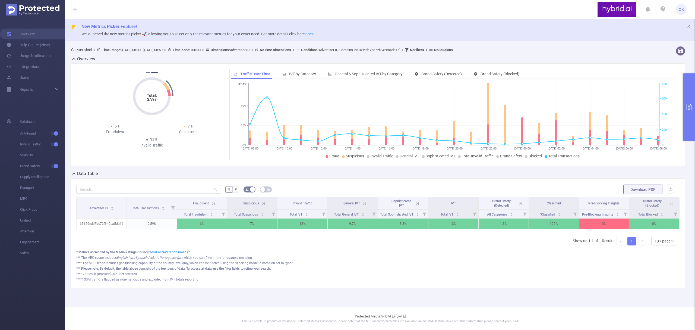
click at [149, 73] on button "1" at bounding box center [148, 72] width 4 height 1
click at [155, 73] on button "2" at bounding box center [155, 72] width 4 height 1
click at [148, 73] on button "1" at bounding box center [148, 72] width 4 height 1
click at [687, 102] on button "primary" at bounding box center [690, 106] width 12 height 67
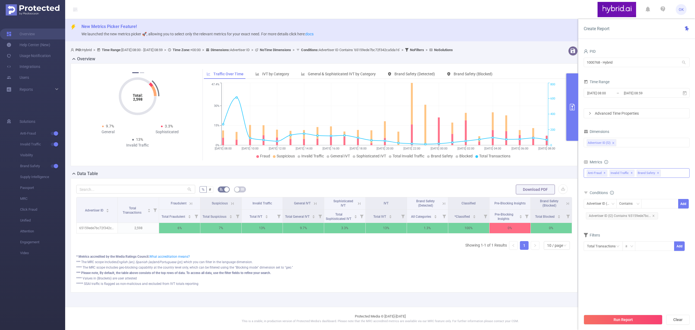
click at [673, 173] on div "Anti-Fraud Invalid Traffic Brand Safety Anti-Fraud ✕ Invalid Traffic ✕ Brand Sa…" at bounding box center [637, 173] width 106 height 10
click at [652, 160] on div "Metrics" at bounding box center [637, 162] width 106 height 9
click at [642, 142] on div "Advertiser ID (l2)" at bounding box center [637, 142] width 100 height 9
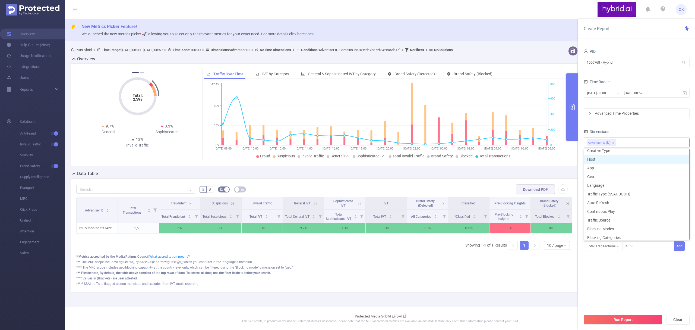
scroll to position [111, 0]
click at [602, 281] on section "PID 1000768 - Hybrid 1000768 - Hybrid Time Range [DATE] 08:00 _ [DATE] 08:59 Ad…" at bounding box center [637, 179] width 106 height 263
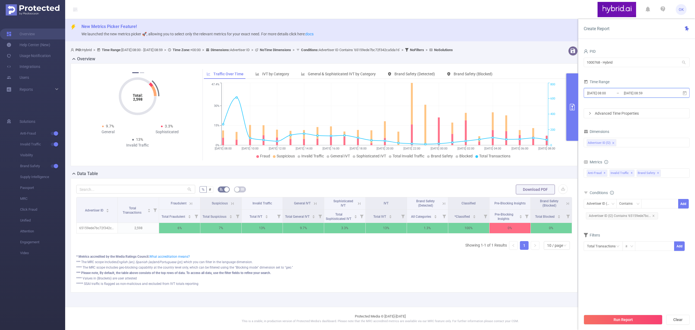
click at [685, 93] on icon at bounding box center [685, 93] width 5 height 5
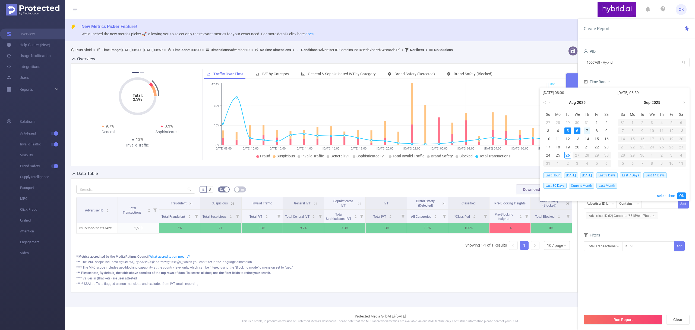
click at [586, 131] on div "7" at bounding box center [587, 130] width 7 height 7
click at [589, 131] on div "7" at bounding box center [587, 130] width 7 height 7
type input "[DATE] 08:00"
type input "[DATE] 08:59"
type input "[DATE] 08:00"
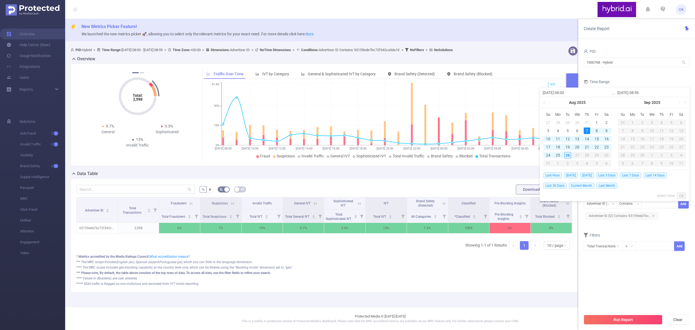
type input "[DATE] 08:59"
click at [681, 195] on link "Ok" at bounding box center [682, 195] width 9 height 7
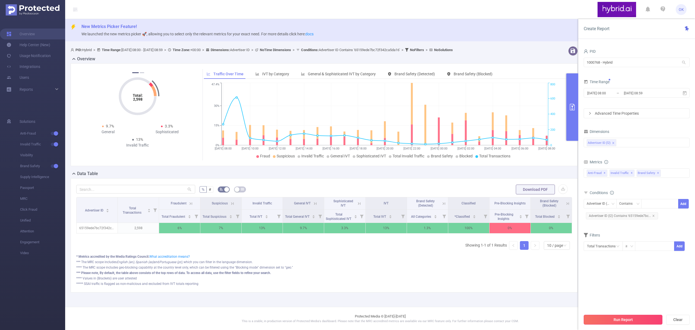
click at [634, 321] on button "Run Report" at bounding box center [623, 320] width 79 height 10
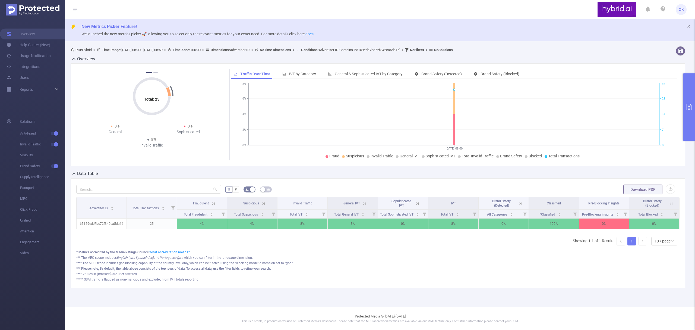
click at [693, 111] on button "primary" at bounding box center [690, 106] width 12 height 67
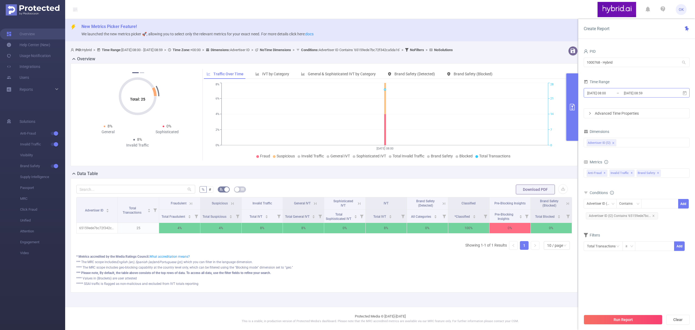
click at [666, 94] on input "[DATE] 08:59" at bounding box center [646, 92] width 44 height 7
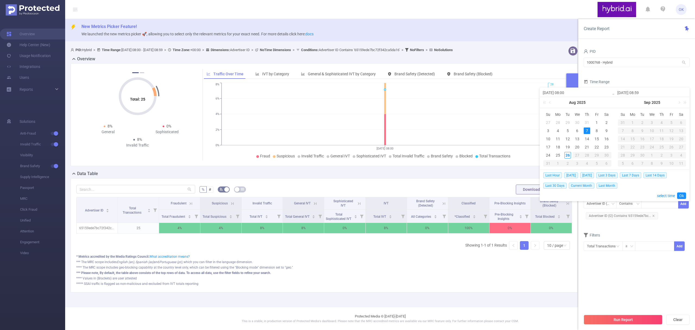
click at [586, 131] on div "7" at bounding box center [587, 130] width 7 height 7
click at [595, 131] on div "8" at bounding box center [597, 130] width 7 height 7
type input "[DATE] 08:59"
click at [684, 192] on div "Last Hour [DATE] [DATE] Last 3 Days Last 7 Days Last 14 Days Last 30 Days Curre…" at bounding box center [615, 185] width 143 height 31
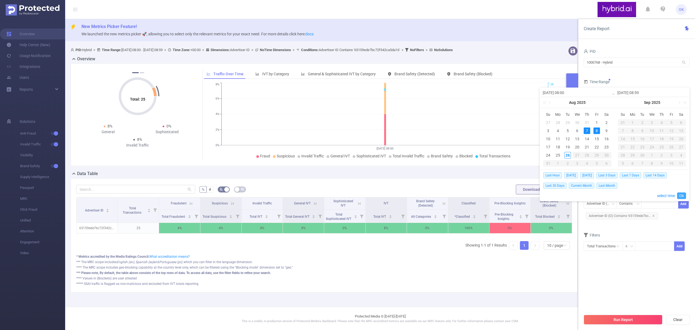
click at [681, 196] on link "Ok" at bounding box center [682, 195] width 9 height 7
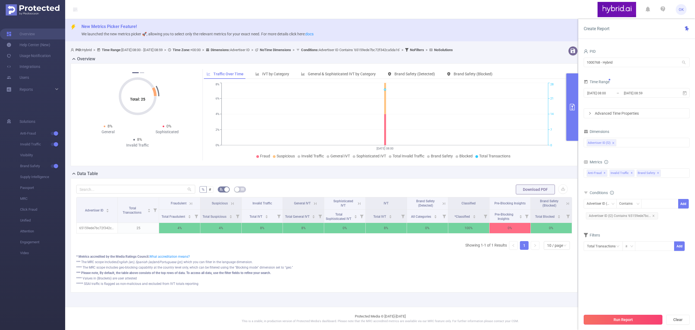
click at [616, 320] on button "Run Report" at bounding box center [623, 320] width 79 height 10
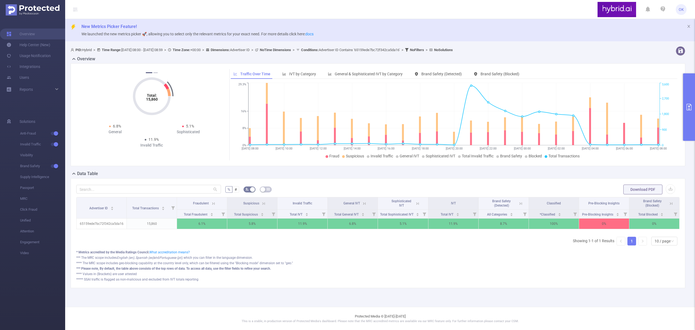
click at [688, 105] on icon "primary" at bounding box center [689, 107] width 7 height 7
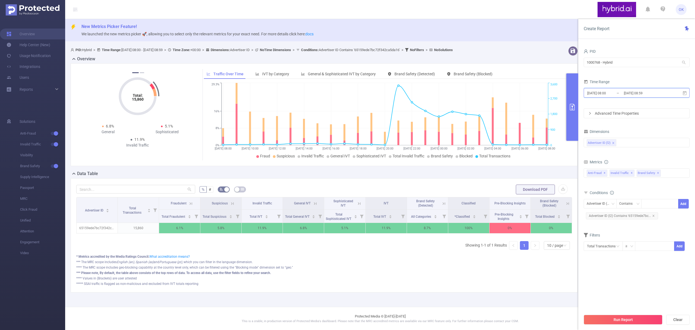
click at [672, 96] on span "[DATE] 08:00 _ [DATE] 08:59" at bounding box center [637, 93] width 106 height 10
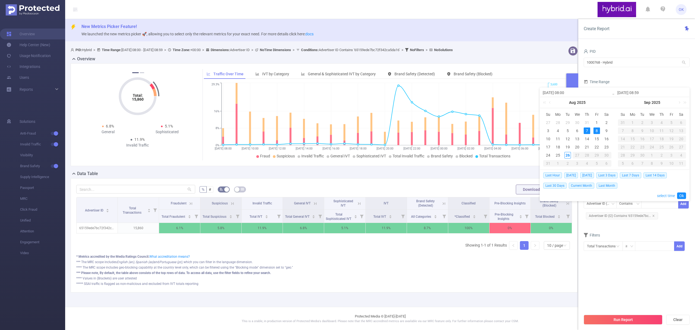
click at [660, 195] on link "select time" at bounding box center [666, 195] width 18 height 10
click at [575, 111] on li "00" at bounding box center [577, 111] width 24 height 7
click at [595, 109] on li "00" at bounding box center [602, 111] width 25 height 7
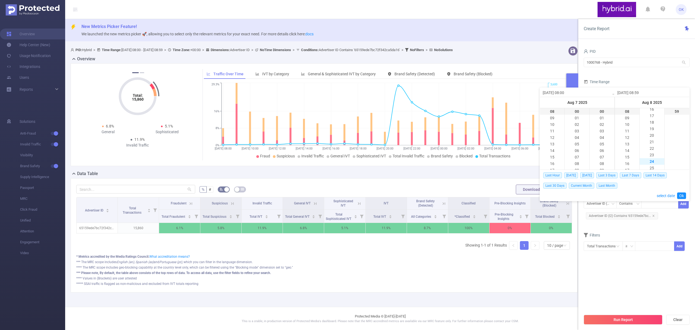
click at [653, 160] on li "24" at bounding box center [652, 161] width 24 height 7
click at [679, 183] on div "Last Hour [DATE] [DATE] Last 3 Days Last 7 Days Last 14 Days Last 30 Days Curre…" at bounding box center [615, 180] width 143 height 21
click at [682, 196] on link "Ok" at bounding box center [682, 195] width 9 height 7
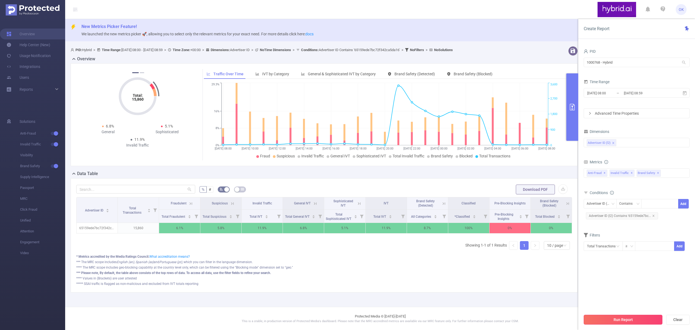
click at [636, 319] on button "Run Report" at bounding box center [623, 320] width 79 height 10
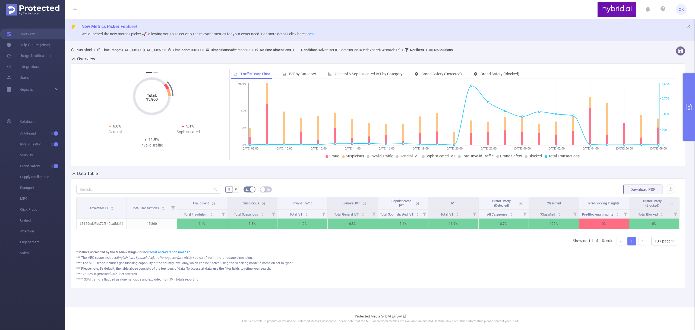
click at [694, 107] on button "primary" at bounding box center [690, 106] width 12 height 67
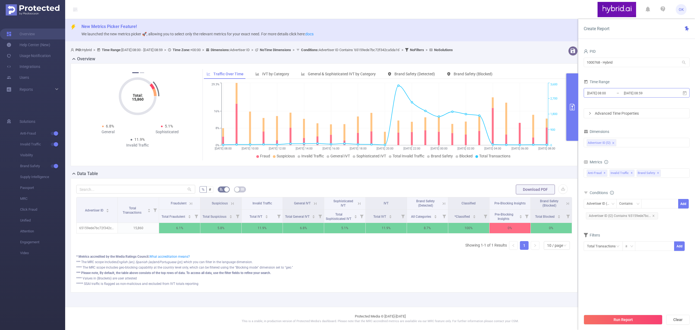
click at [622, 93] on input "[DATE] 08:00" at bounding box center [609, 92] width 44 height 7
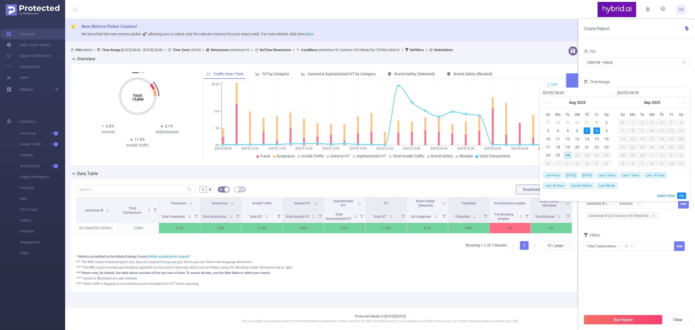
click at [587, 130] on div "7" at bounding box center [587, 130] width 7 height 7
click at [587, 128] on div "7" at bounding box center [587, 130] width 7 height 7
type input "[DATE] 08:59"
click at [661, 196] on link "select time" at bounding box center [666, 195] width 18 height 10
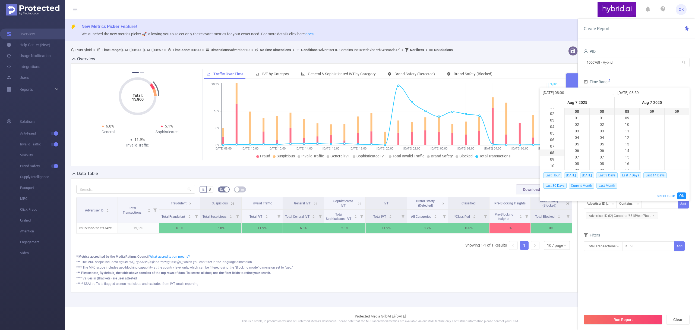
scroll to position [0, 0]
click at [621, 282] on section "PID 1000768 - Hybrid 1000768 - Hybrid Time Range [DATE] 08:00 _ [DATE] 08:59 Ad…" at bounding box center [637, 179] width 106 height 263
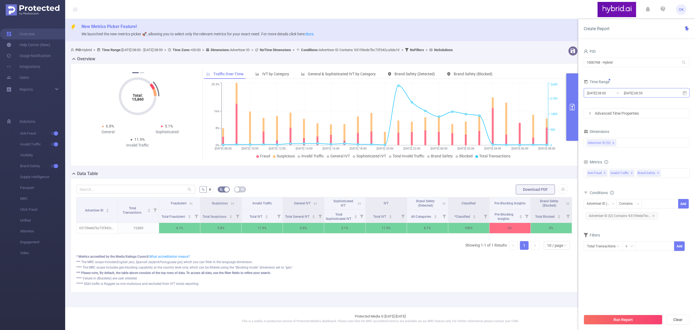
click at [618, 93] on input "[DATE] 08:00" at bounding box center [609, 92] width 44 height 7
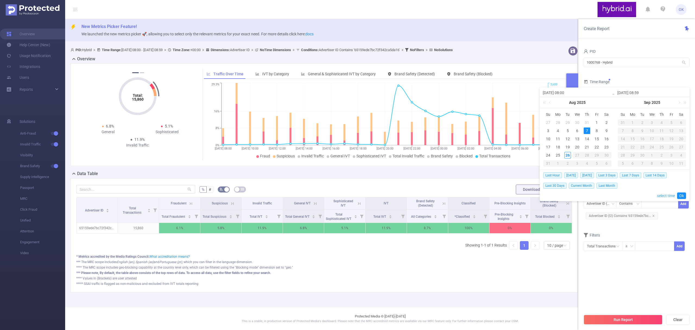
click at [660, 195] on link "select time" at bounding box center [666, 195] width 18 height 10
click at [552, 111] on li "00" at bounding box center [552, 111] width 24 height 7
type input "[DATE] 00:00"
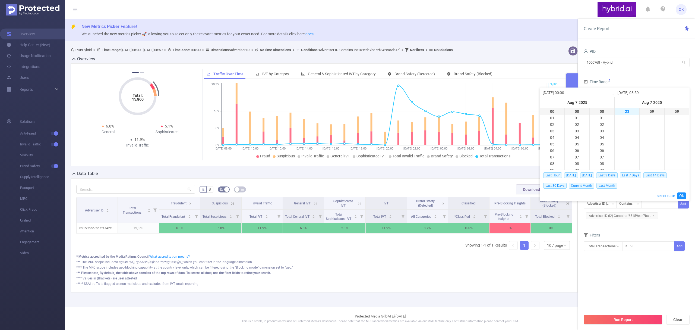
click at [627, 113] on li "23" at bounding box center [627, 111] width 24 height 7
type input "[DATE] 23:59"
click at [683, 196] on link "Ok" at bounding box center [682, 195] width 9 height 7
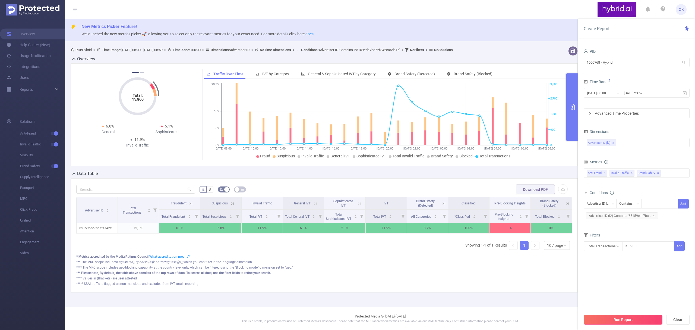
click at [621, 321] on button "Run Report" at bounding box center [623, 320] width 79 height 10
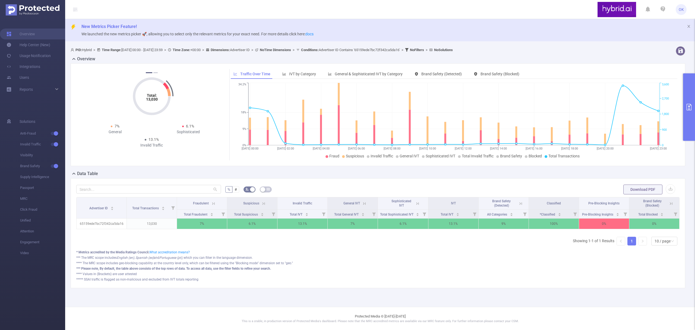
click at [687, 104] on icon "primary" at bounding box center [689, 107] width 7 height 7
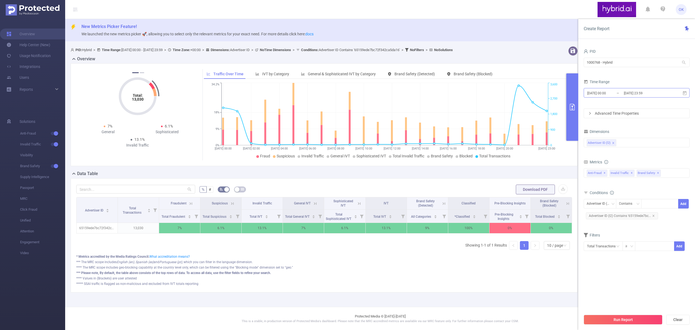
click at [624, 95] on input "[DATE] 23:59" at bounding box center [646, 92] width 44 height 7
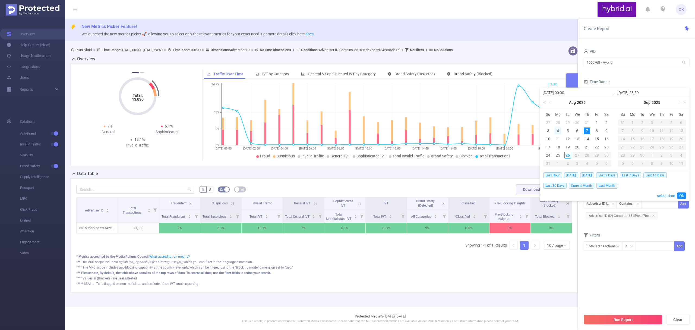
click at [560, 131] on div "4" at bounding box center [558, 130] width 7 height 7
click at [559, 130] on div "4" at bounding box center [558, 130] width 7 height 7
type input "[DATE] 00:00"
type input "[DATE] 23:59"
type input "[DATE] 00:00"
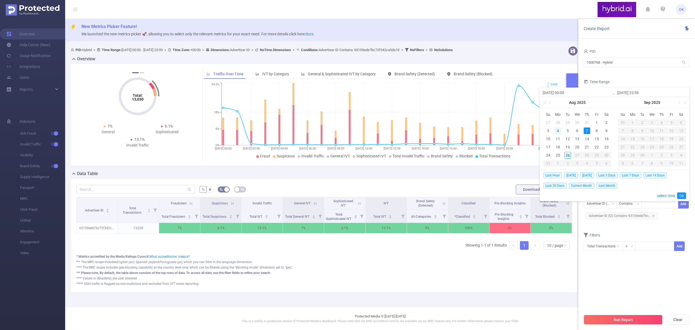
type input "[DATE] 23:59"
click at [559, 130] on div "4" at bounding box center [558, 130] width 7 height 7
click at [664, 195] on link "select time" at bounding box center [666, 195] width 18 height 10
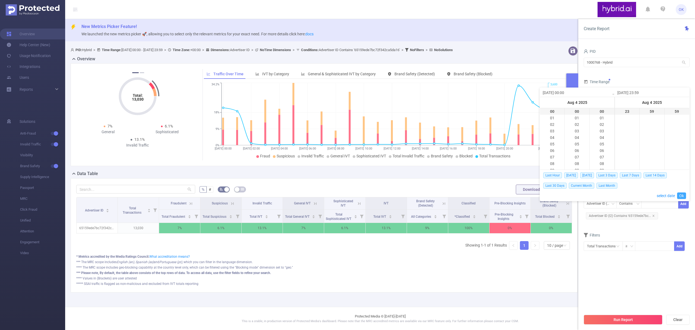
click at [680, 196] on link "Ok" at bounding box center [682, 195] width 9 height 7
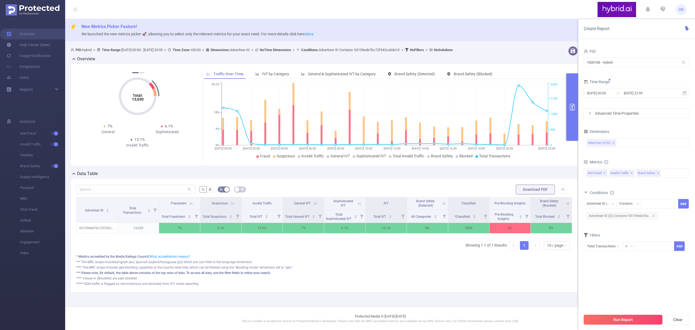
click at [644, 317] on button "Run Report" at bounding box center [623, 320] width 79 height 10
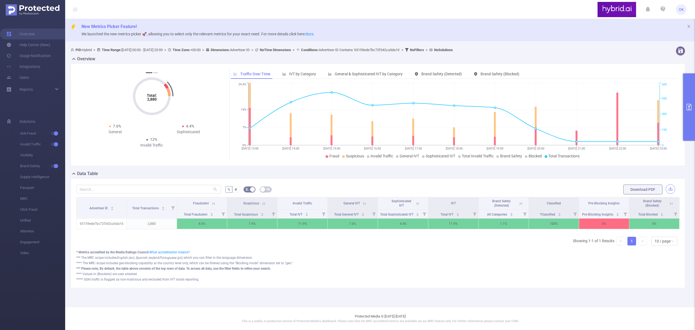
click at [672, 187] on button "button" at bounding box center [671, 189] width 10 height 10
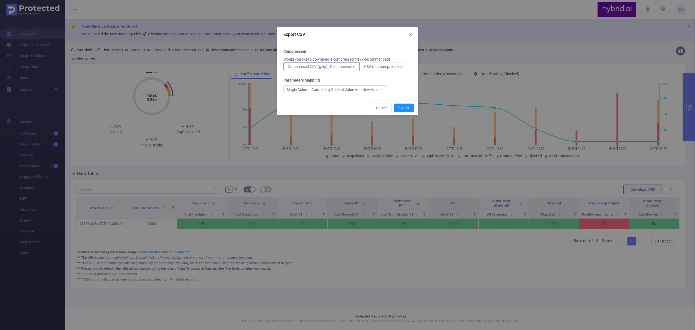
drag, startPoint x: 393, startPoint y: 65, endPoint x: 400, endPoint y: 92, distance: 27.3
click at [393, 65] on span "CSV (not compressed)" at bounding box center [383, 66] width 38 height 4
click at [364, 68] on input "CSV (not compressed)" at bounding box center [364, 68] width 0 height 0
click at [408, 108] on button "Export" at bounding box center [404, 108] width 20 height 9
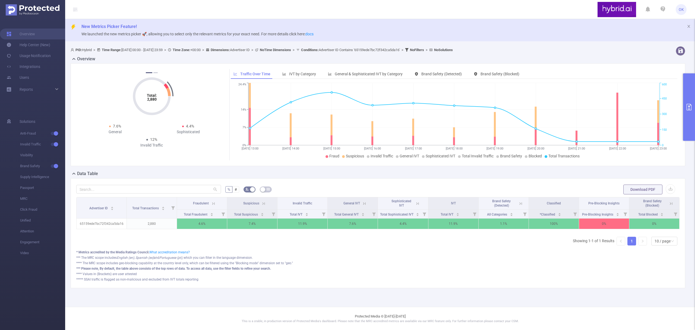
drag, startPoint x: 688, startPoint y: 102, endPoint x: 687, endPoint y: 110, distance: 8.0
click at [688, 102] on button "primary" at bounding box center [690, 106] width 12 height 67
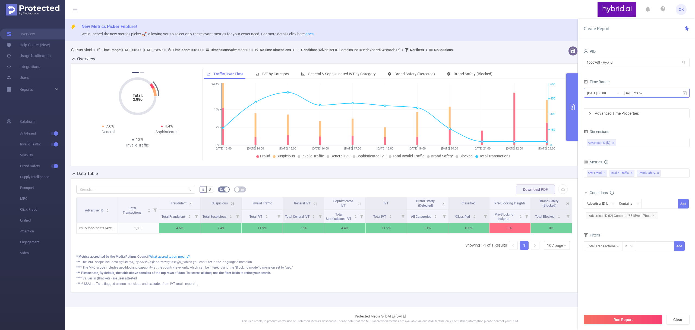
click at [639, 91] on input "[DATE] 23:59" at bounding box center [646, 92] width 44 height 7
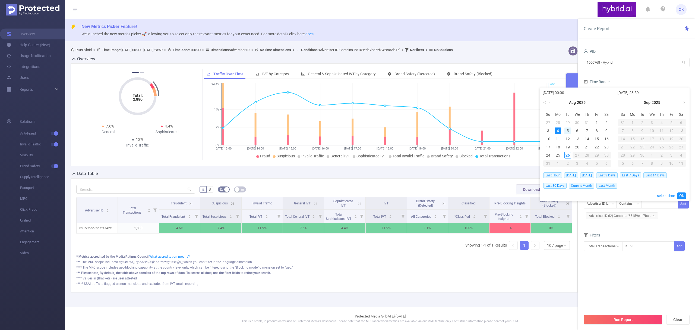
click at [571, 130] on div "5" at bounding box center [568, 130] width 7 height 7
click at [569, 129] on div "5" at bounding box center [568, 130] width 7 height 7
type input "[DATE] 00:00"
type input "[DATE] 23:59"
type input "[DATE] 00:00"
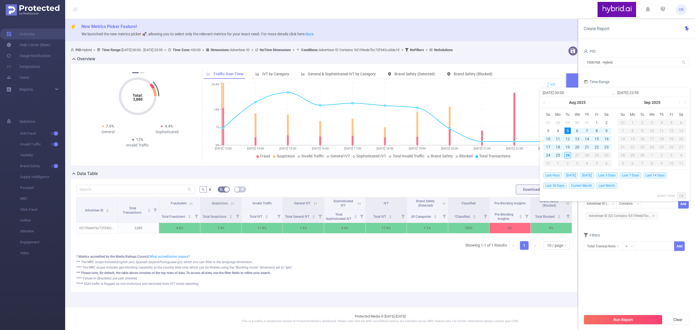
type input "[DATE] 23:59"
click at [682, 194] on link "Ok" at bounding box center [682, 195] width 9 height 7
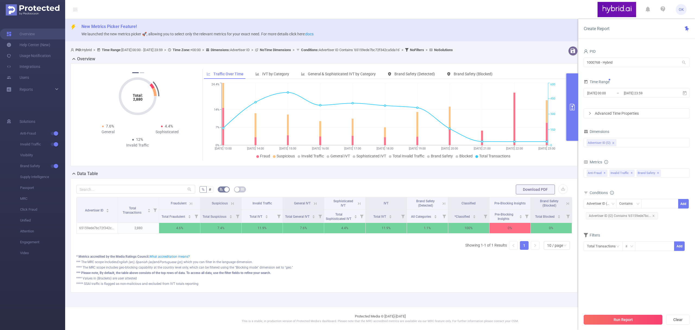
click at [613, 317] on button "Run Report" at bounding box center [623, 320] width 79 height 10
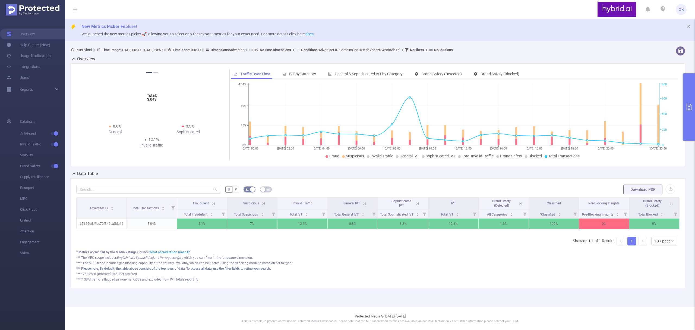
click at [398, 185] on form "% # Download PDF" at bounding box center [378, 189] width 604 height 11
click at [671, 190] on button "button" at bounding box center [671, 189] width 10 height 10
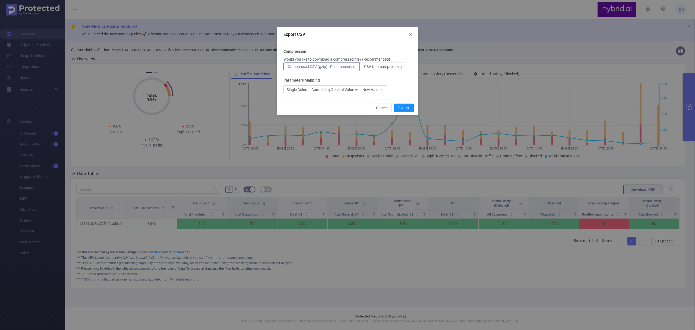
click at [384, 61] on p "Would you like to download a compressed file? (Recommended)" at bounding box center [337, 60] width 107 height 6
click at [385, 66] on span "CSV (not compressed)" at bounding box center [383, 66] width 38 height 4
click at [364, 68] on input "CSV (not compressed)" at bounding box center [364, 68] width 0 height 0
click at [403, 107] on button "Export" at bounding box center [404, 108] width 20 height 9
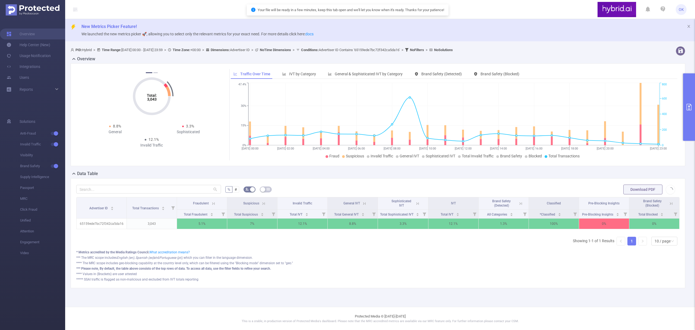
click at [690, 104] on icon "primary" at bounding box center [689, 107] width 5 height 7
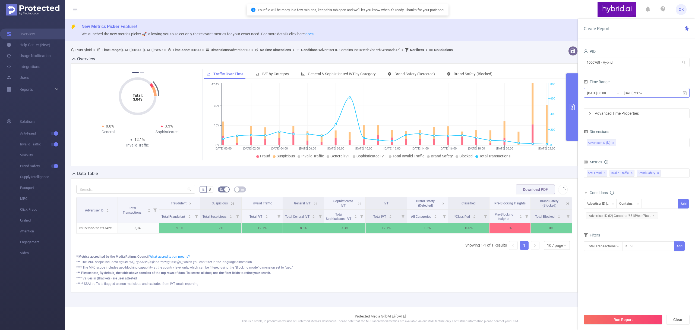
click at [657, 95] on input "[DATE] 23:59" at bounding box center [646, 92] width 44 height 7
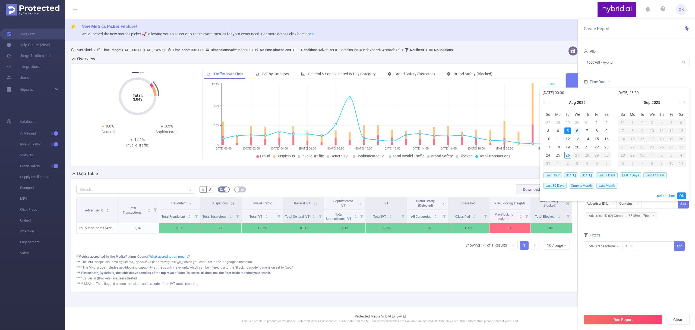
click at [578, 130] on div "6" at bounding box center [577, 130] width 7 height 7
click at [577, 129] on div "6" at bounding box center [577, 130] width 7 height 7
type input "[DATE] 00:00"
type input "[DATE] 23:59"
type input "[DATE] 00:00"
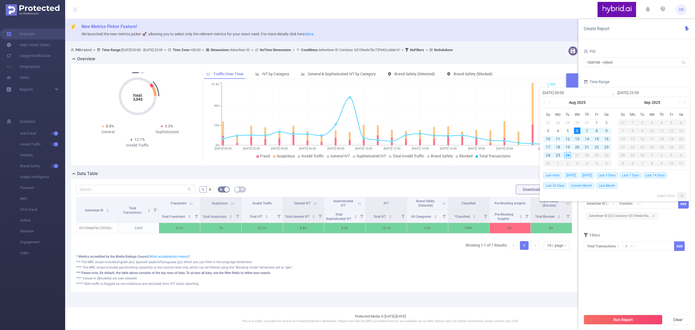
type input "[DATE] 23:59"
click at [684, 194] on link "Ok" at bounding box center [682, 195] width 9 height 7
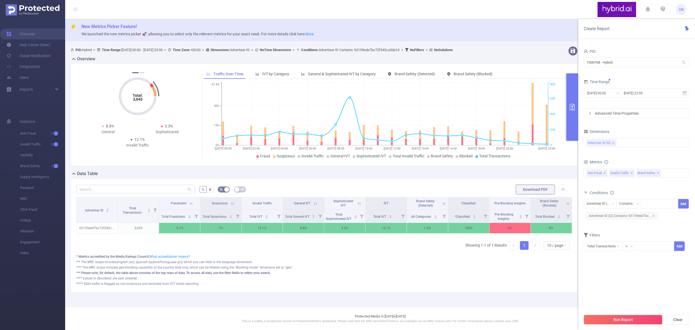
drag, startPoint x: 622, startPoint y: 318, endPoint x: 621, endPoint y: 314, distance: 4.0
click at [622, 318] on button "Run Report" at bounding box center [623, 320] width 79 height 10
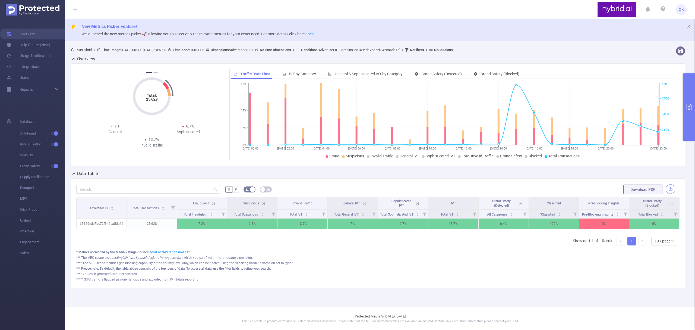
click at [672, 189] on button "button" at bounding box center [671, 189] width 10 height 10
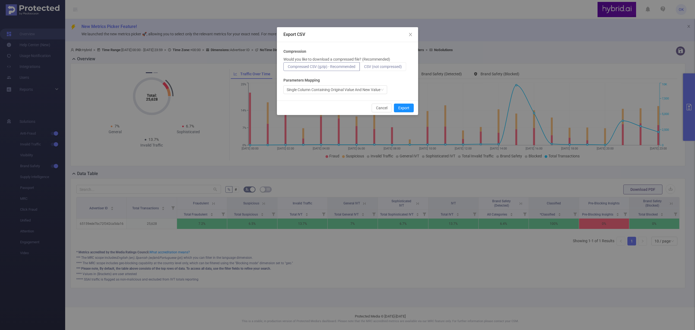
click at [391, 65] on span "CSV (not compressed)" at bounding box center [383, 66] width 38 height 4
click at [364, 68] on input "CSV (not compressed)" at bounding box center [364, 68] width 0 height 0
click at [403, 108] on button "Export" at bounding box center [404, 108] width 20 height 9
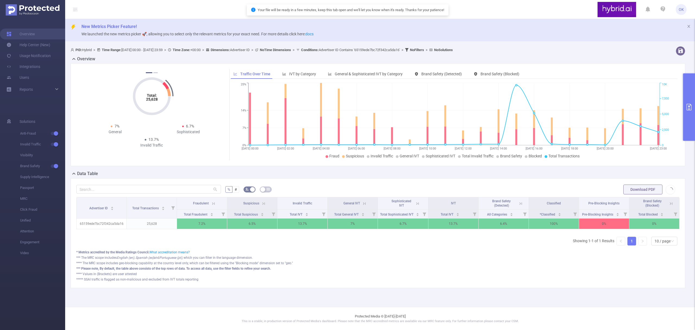
click at [690, 102] on button "primary" at bounding box center [690, 106] width 12 height 67
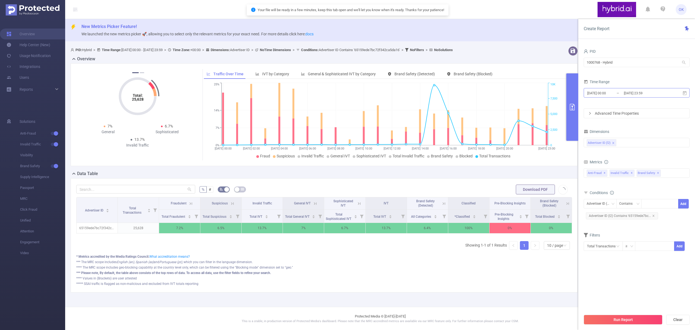
click at [626, 91] on input "[DATE] 23:59" at bounding box center [646, 92] width 44 height 7
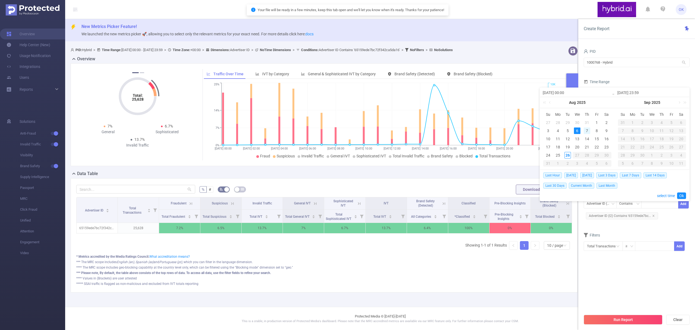
click at [587, 130] on div "7" at bounding box center [587, 130] width 7 height 7
type input "[DATE] 00:00"
type input "[DATE] 23:59"
type input "[DATE] 00:00"
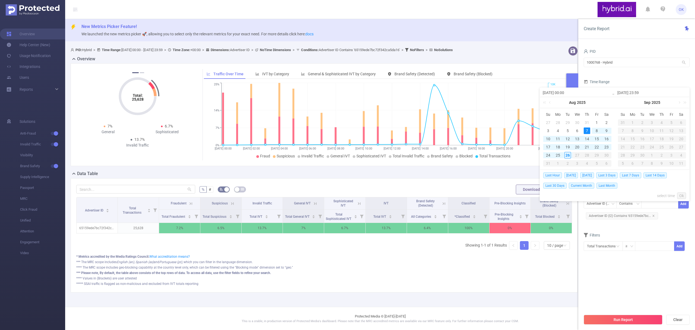
type input "[DATE] 23:59"
click at [683, 196] on link "Ok" at bounding box center [682, 195] width 9 height 7
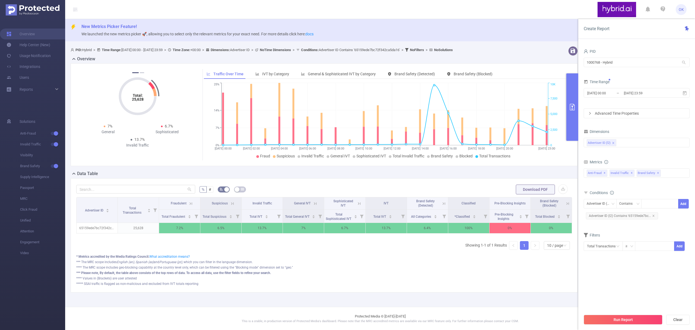
click at [622, 319] on button "Run Report" at bounding box center [623, 320] width 79 height 10
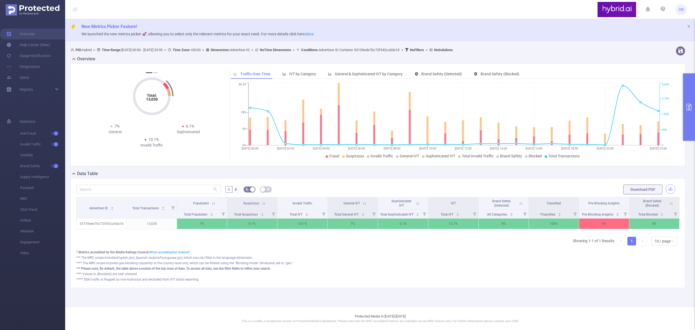
click at [670, 190] on button "button" at bounding box center [671, 189] width 10 height 10
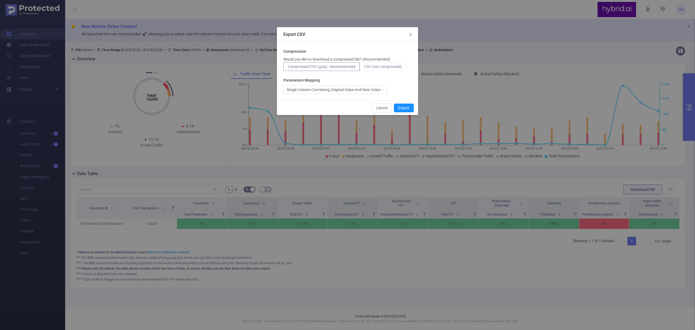
click at [387, 67] on span "CSV (not compressed)" at bounding box center [383, 66] width 38 height 4
click at [364, 68] on input "CSV (not compressed)" at bounding box center [364, 68] width 0 height 0
click at [403, 108] on button "Export" at bounding box center [404, 108] width 20 height 9
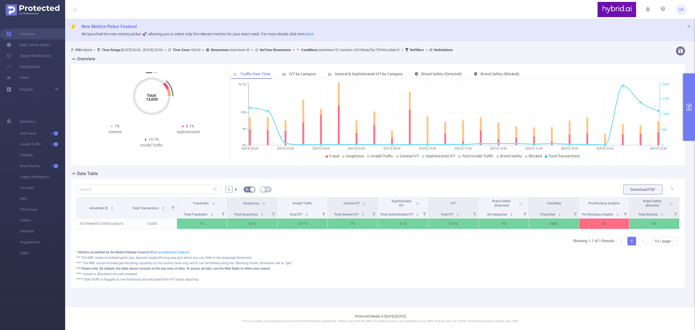
click at [691, 105] on icon "primary" at bounding box center [689, 107] width 5 height 7
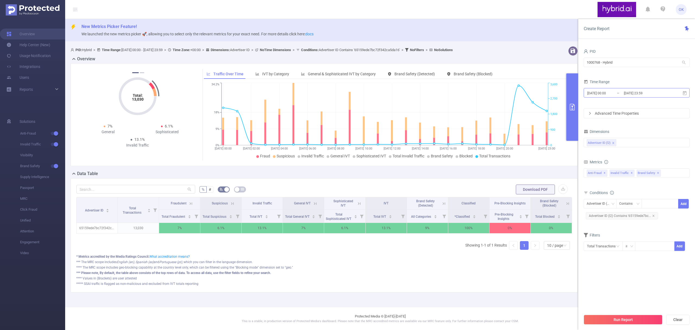
click at [656, 93] on input "[DATE] 23:59" at bounding box center [646, 92] width 44 height 7
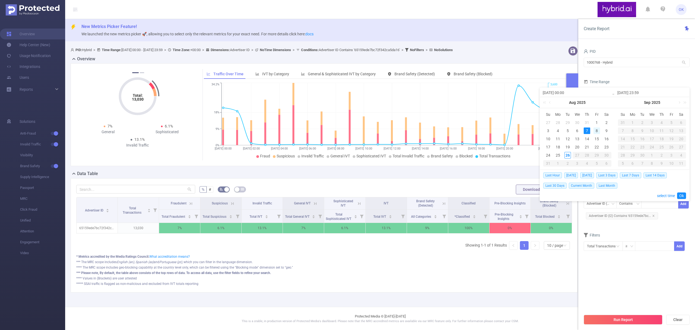
drag, startPoint x: 599, startPoint y: 131, endPoint x: 598, endPoint y: 134, distance: 3.1
click at [599, 131] on div "8" at bounding box center [597, 130] width 7 height 7
click at [596, 130] on div "8" at bounding box center [597, 130] width 7 height 7
type input "[DATE] 00:00"
type input "[DATE] 23:59"
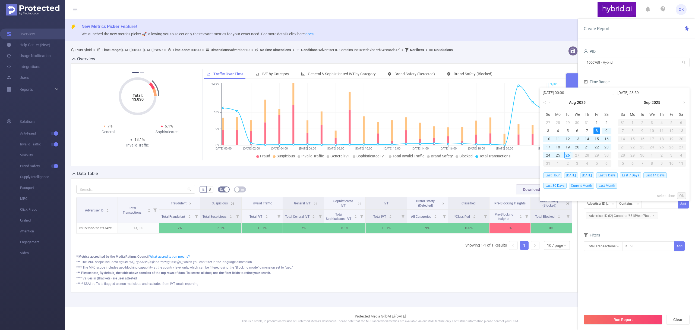
type input "[DATE] 00:00"
type input "[DATE] 23:59"
click at [682, 197] on link "Ok" at bounding box center [682, 195] width 9 height 7
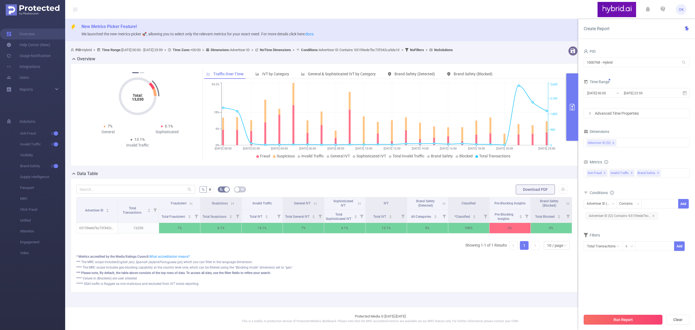
click at [635, 318] on button "Run Report" at bounding box center [623, 320] width 79 height 10
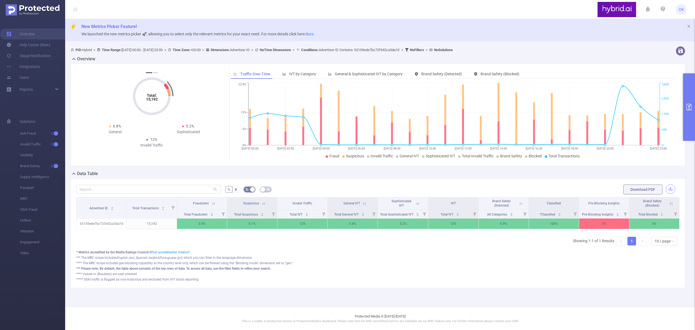
click at [674, 189] on button "button" at bounding box center [671, 189] width 10 height 10
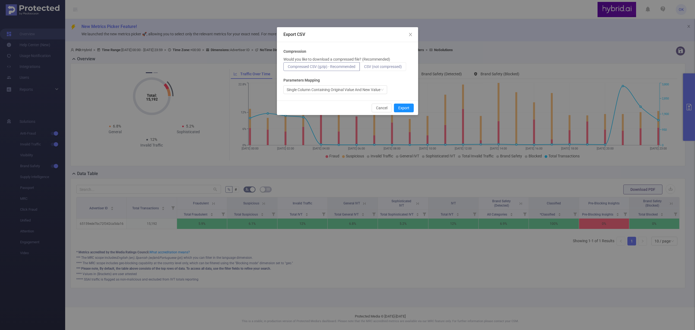
click at [396, 64] on span "CSV (not compressed)" at bounding box center [383, 66] width 38 height 4
click at [364, 68] on input "CSV (not compressed)" at bounding box center [364, 68] width 0 height 0
click at [406, 107] on button "Export" at bounding box center [404, 108] width 20 height 9
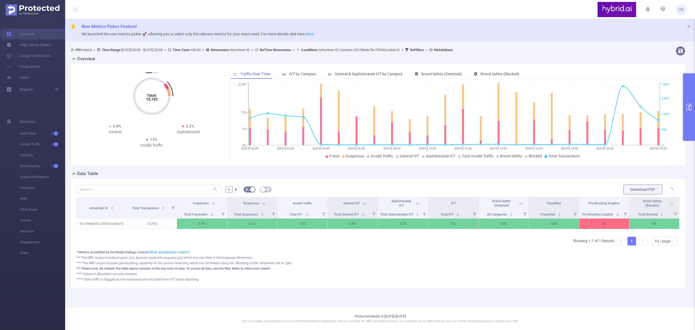
click at [689, 109] on icon "primary" at bounding box center [689, 107] width 7 height 7
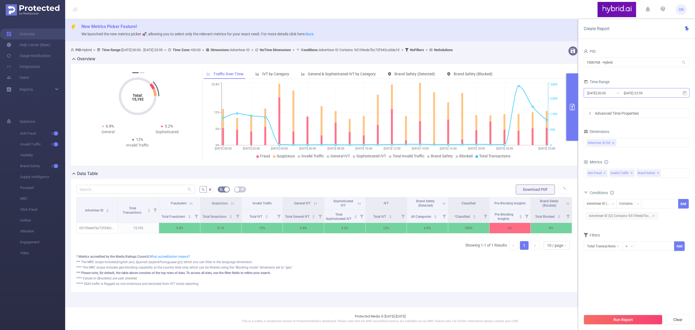
click at [665, 92] on input "[DATE] 23:59" at bounding box center [646, 92] width 44 height 7
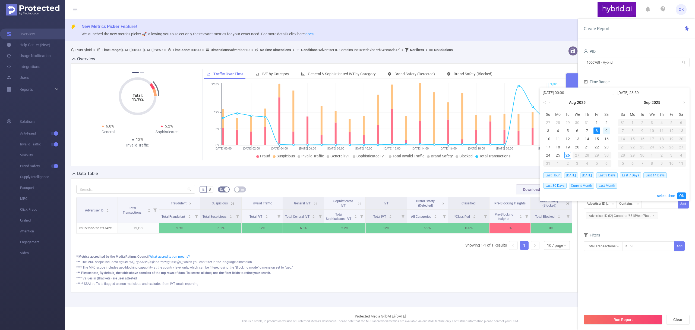
click at [606, 130] on div "9" at bounding box center [607, 130] width 7 height 7
type input "[DATE] 00:00"
type input "[DATE] 23:59"
type input "[DATE] 00:00"
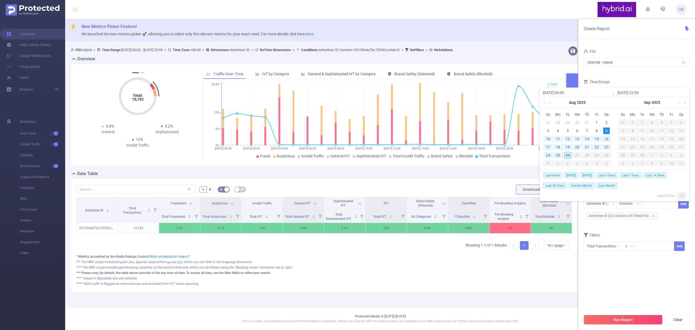
type input "[DATE] 23:59"
click at [682, 197] on link "Ok" at bounding box center [682, 195] width 9 height 7
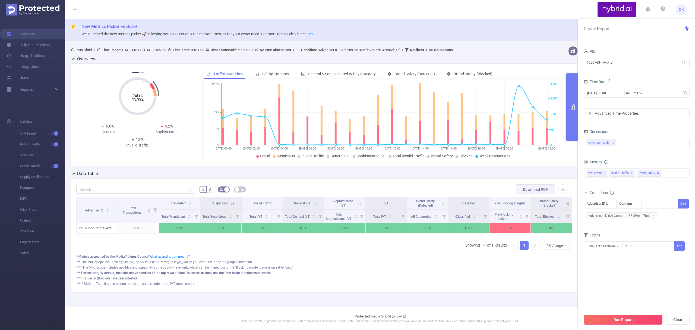
click at [629, 319] on button "Run Report" at bounding box center [623, 320] width 79 height 10
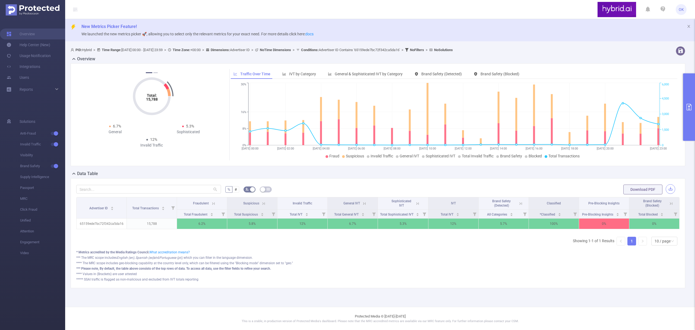
click at [669, 188] on button "button" at bounding box center [671, 189] width 10 height 10
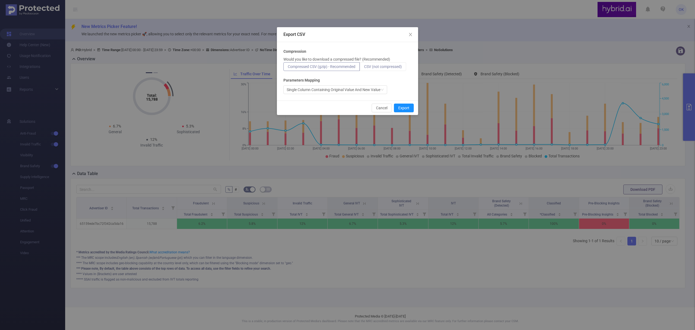
click at [382, 67] on span "CSV (not compressed)" at bounding box center [383, 66] width 38 height 4
click at [364, 68] on input "CSV (not compressed)" at bounding box center [364, 68] width 0 height 0
click at [402, 109] on button "Export" at bounding box center [404, 108] width 20 height 9
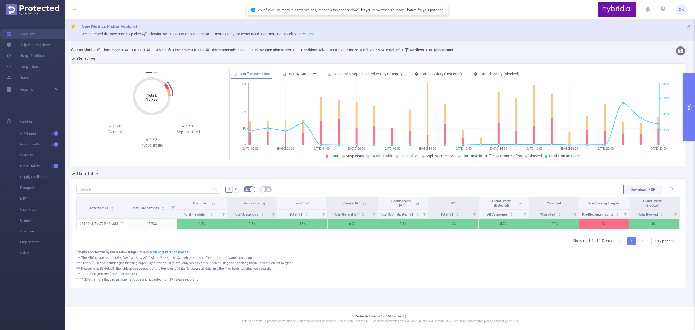
click at [688, 106] on icon "primary" at bounding box center [689, 107] width 7 height 7
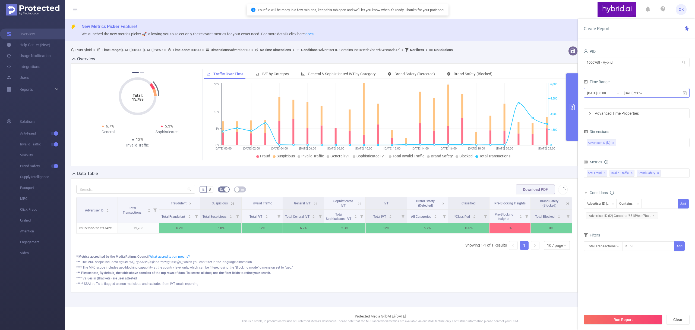
click at [625, 94] on input "[DATE] 23:59" at bounding box center [646, 92] width 44 height 7
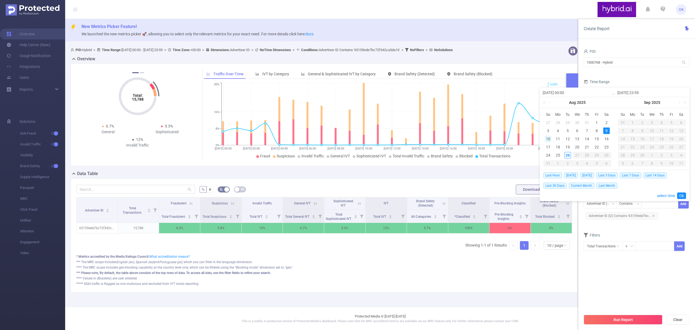
click at [550, 139] on div "10" at bounding box center [548, 139] width 7 height 7
click at [548, 139] on div "10" at bounding box center [548, 139] width 7 height 7
type input "[DATE] 00:00"
type input "[DATE] 23:59"
type input "[DATE] 00:00"
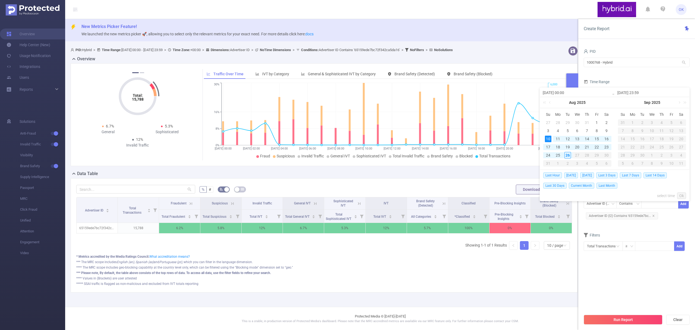
type input "[DATE] 23:59"
click at [684, 196] on link "Ok" at bounding box center [682, 195] width 9 height 7
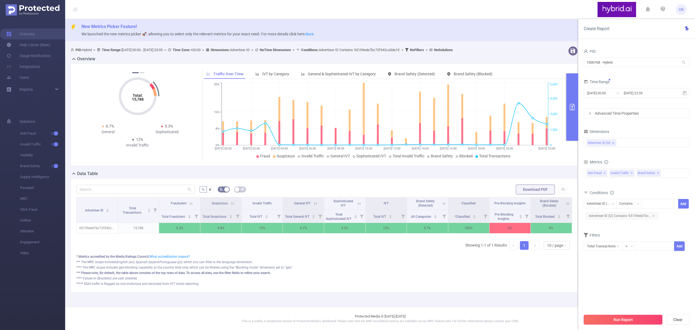
click at [624, 320] on button "Run Report" at bounding box center [623, 320] width 79 height 10
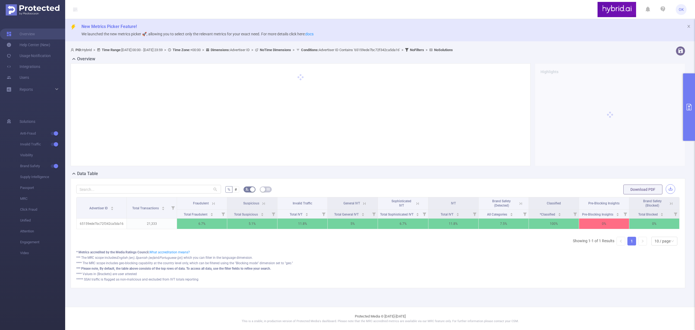
click at [671, 189] on button "button" at bounding box center [671, 189] width 10 height 10
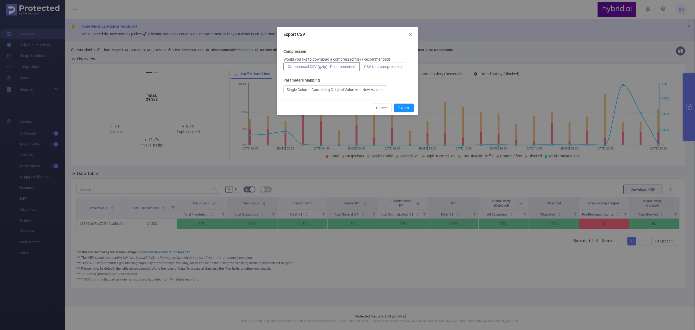
click at [373, 64] on span "CSV (not compressed)" at bounding box center [383, 66] width 38 height 4
click at [364, 68] on input "CSV (not compressed)" at bounding box center [364, 68] width 0 height 0
click at [405, 105] on button "Export" at bounding box center [404, 108] width 20 height 9
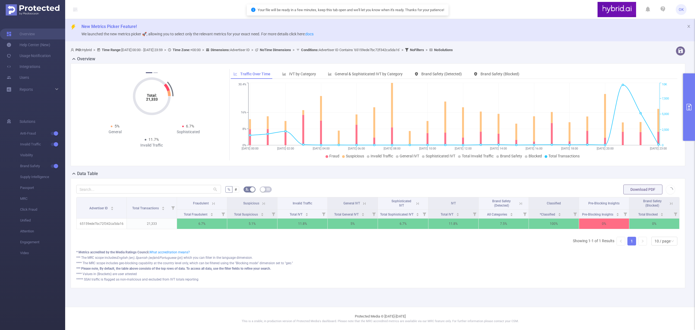
click at [690, 103] on button "primary" at bounding box center [690, 106] width 12 height 67
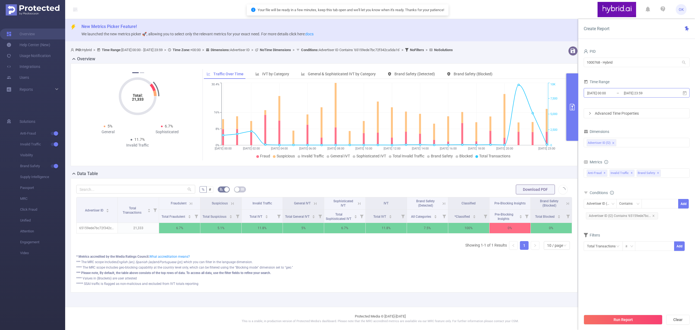
click at [659, 92] on input "[DATE] 23:59" at bounding box center [646, 92] width 44 height 7
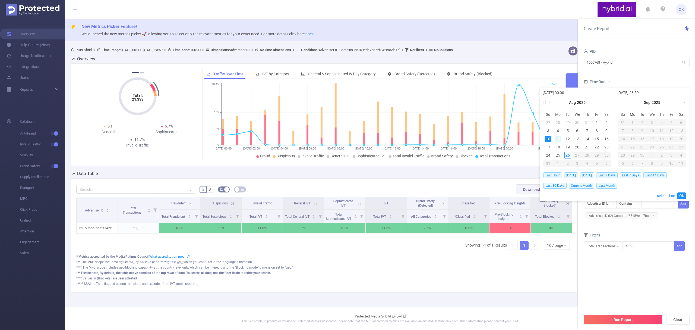
drag, startPoint x: 558, startPoint y: 138, endPoint x: 556, endPoint y: 142, distance: 3.8
click at [558, 139] on div "11" at bounding box center [558, 139] width 7 height 7
click at [557, 138] on div "11" at bounding box center [558, 139] width 7 height 7
type input "[DATE] 00:00"
type input "[DATE] 23:59"
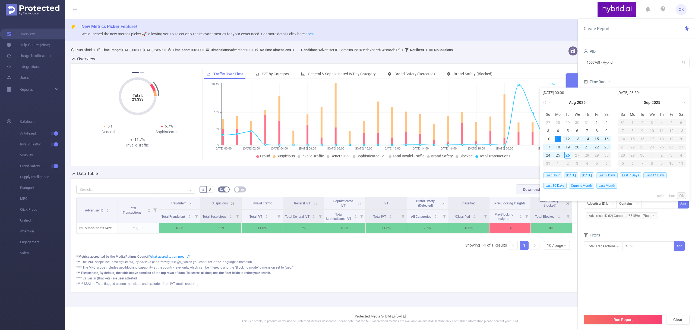
type input "[DATE] 00:00"
type input "[DATE] 23:59"
click at [684, 196] on link "Ok" at bounding box center [682, 195] width 9 height 7
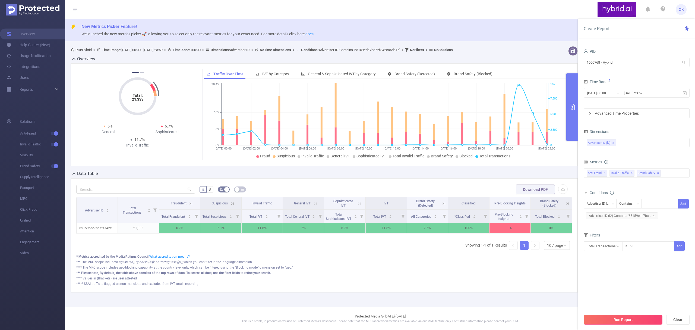
click at [620, 319] on button "Run Report" at bounding box center [623, 320] width 79 height 10
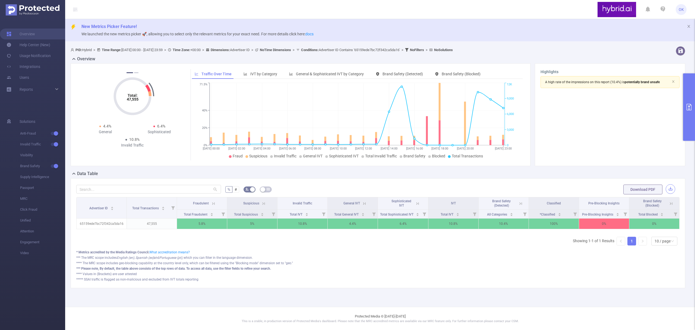
click at [670, 189] on button "button" at bounding box center [671, 189] width 10 height 10
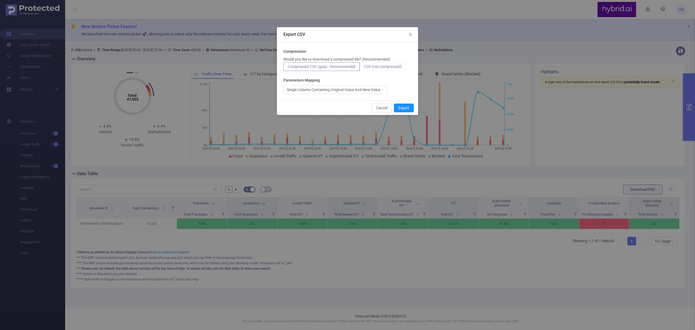
click at [389, 62] on label "CSV (not compressed)" at bounding box center [383, 66] width 46 height 9
click at [364, 68] on input "CSV (not compressed)" at bounding box center [364, 68] width 0 height 0
click at [405, 106] on button "Export" at bounding box center [404, 108] width 20 height 9
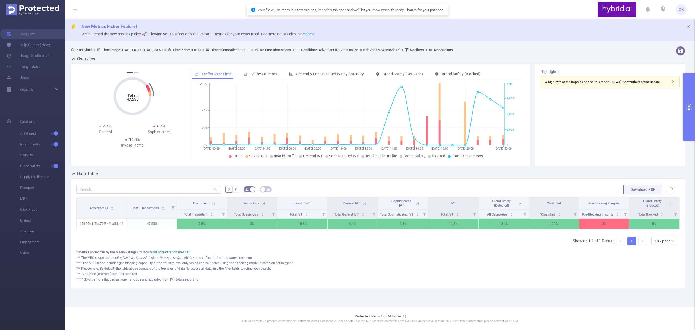
click at [692, 106] on icon "primary" at bounding box center [689, 107] width 5 height 7
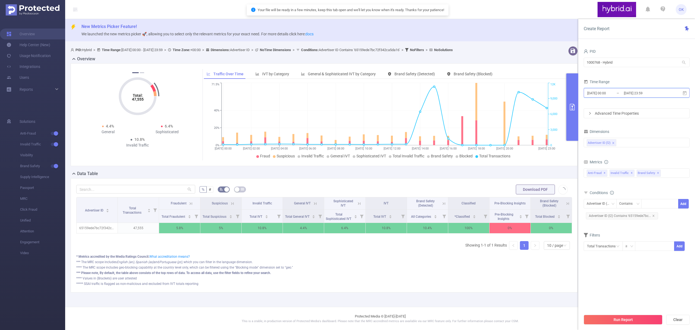
click at [668, 96] on span "[DATE] 00:00 _ [DATE] 23:59" at bounding box center [637, 93] width 106 height 10
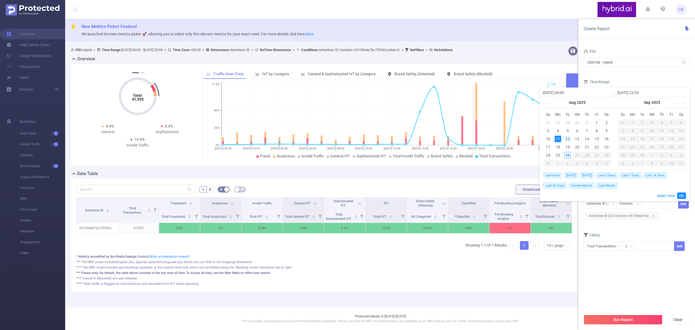
drag, startPoint x: 568, startPoint y: 137, endPoint x: 568, endPoint y: 140, distance: 3.3
click at [568, 137] on div "12" at bounding box center [568, 139] width 7 height 7
type input "[DATE] 00:00"
type input "[DATE] 23:59"
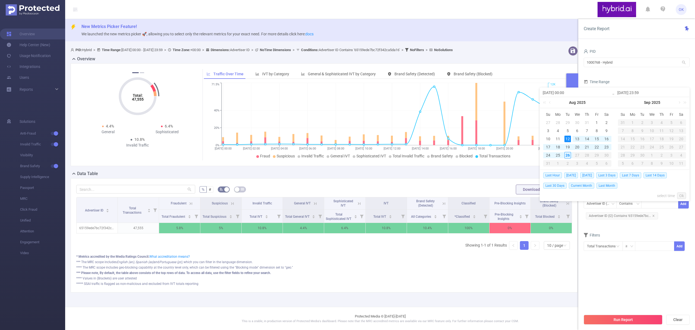
type input "[DATE] 00:00"
type input "[DATE] 23:59"
click at [682, 196] on link "Ok" at bounding box center [682, 195] width 9 height 7
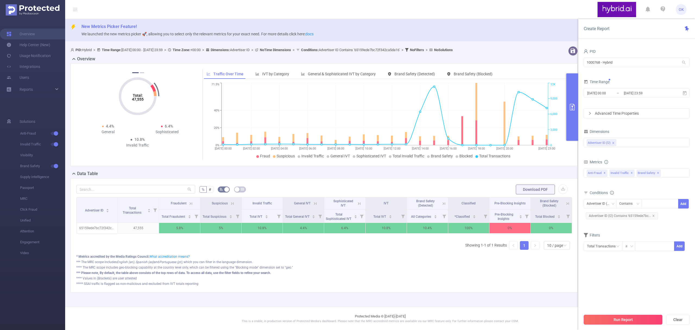
click at [635, 316] on button "Run Report" at bounding box center [623, 320] width 79 height 10
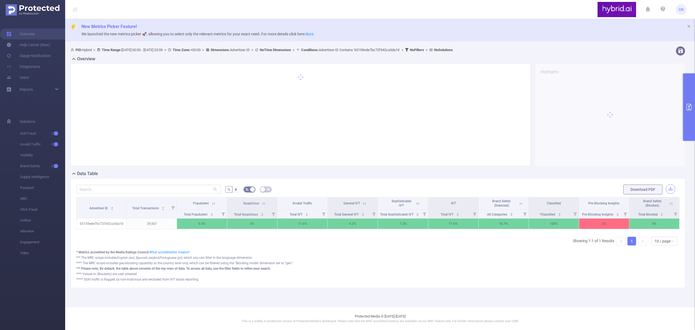
click at [670, 189] on button "button" at bounding box center [671, 189] width 10 height 10
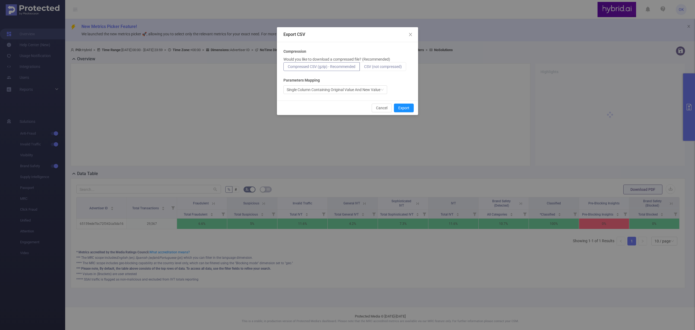
click at [384, 63] on label "CSV (not compressed)" at bounding box center [383, 66] width 46 height 9
click at [364, 68] on input "CSV (not compressed)" at bounding box center [364, 68] width 0 height 0
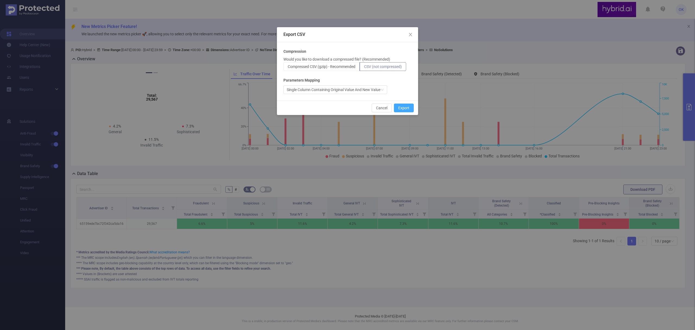
click at [406, 108] on button "Export" at bounding box center [404, 108] width 20 height 9
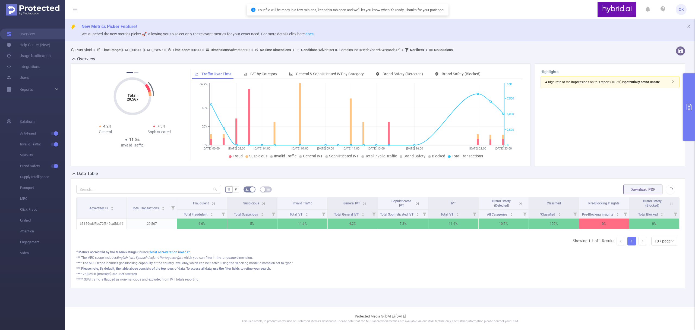
click at [689, 111] on button "primary" at bounding box center [690, 106] width 12 height 67
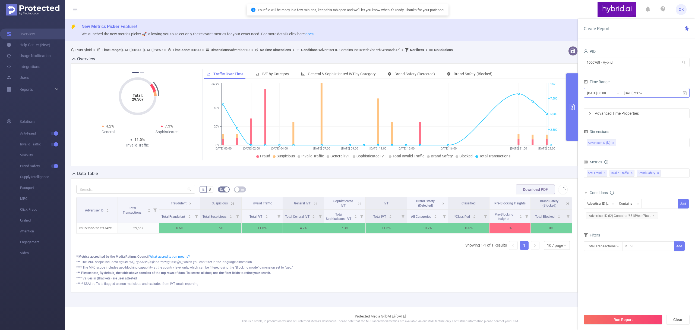
click at [638, 92] on input "[DATE] 23:59" at bounding box center [646, 92] width 44 height 7
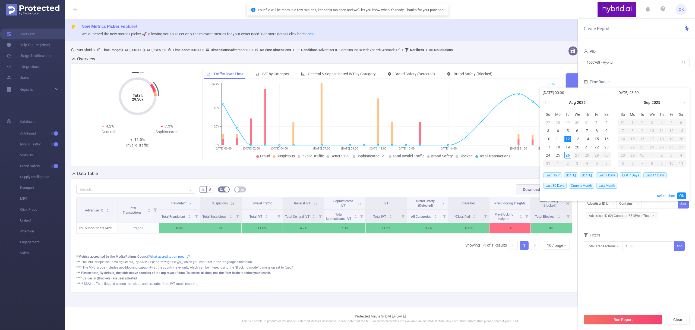
click at [574, 142] on td "13" at bounding box center [578, 139] width 10 height 8
click at [576, 139] on div "13" at bounding box center [577, 139] width 7 height 7
type input "[DATE] 00:00"
type input "[DATE] 23:59"
type input "[DATE] 00:00"
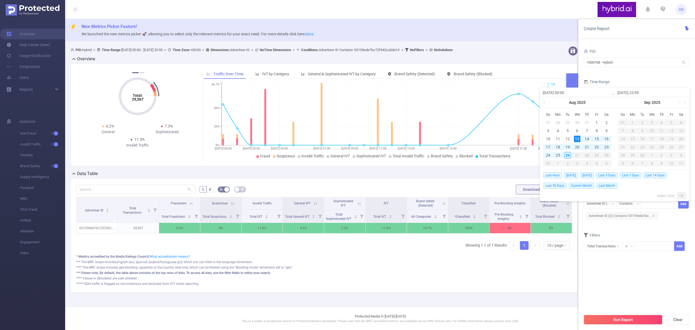
type input "[DATE] 23:59"
click at [682, 196] on link "Ok" at bounding box center [682, 195] width 9 height 7
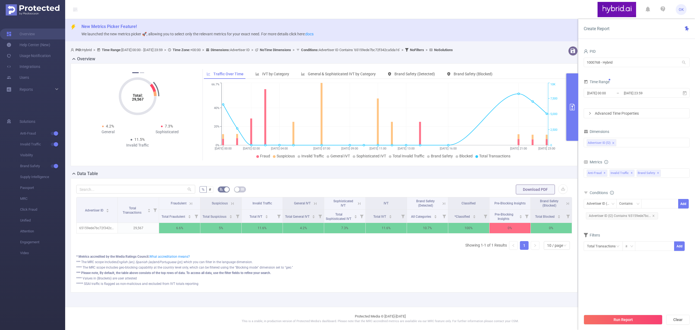
click at [489, 7] on header "OK" at bounding box center [347, 9] width 695 height 19
click at [626, 321] on button "Run Report" at bounding box center [623, 320] width 79 height 10
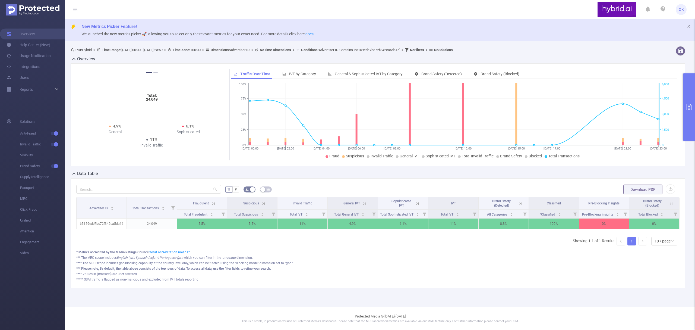
click at [692, 105] on icon "primary" at bounding box center [689, 107] width 7 height 7
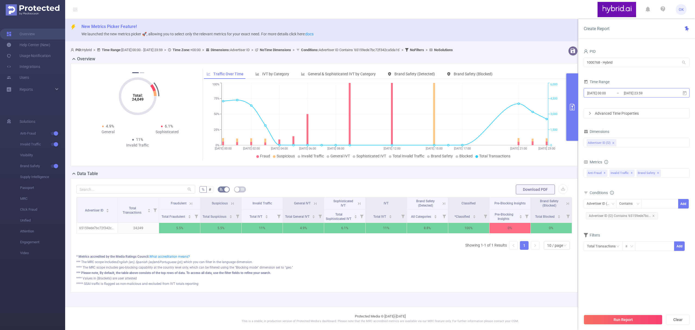
click at [661, 93] on input "[DATE] 23:59" at bounding box center [646, 92] width 44 height 7
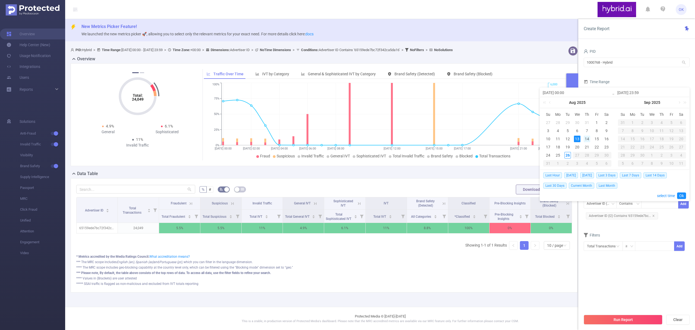
click at [586, 138] on div "14" at bounding box center [587, 139] width 7 height 7
click at [588, 137] on div "14" at bounding box center [587, 139] width 7 height 7
type input "[DATE] 00:00"
type input "[DATE] 23:59"
type input "[DATE] 00:00"
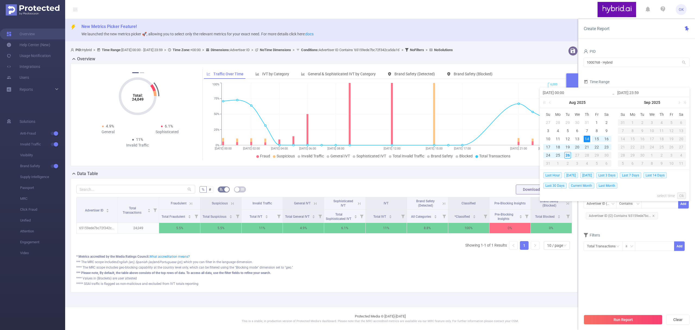
type input "[DATE] 23:59"
click at [682, 194] on link "Ok" at bounding box center [682, 195] width 9 height 7
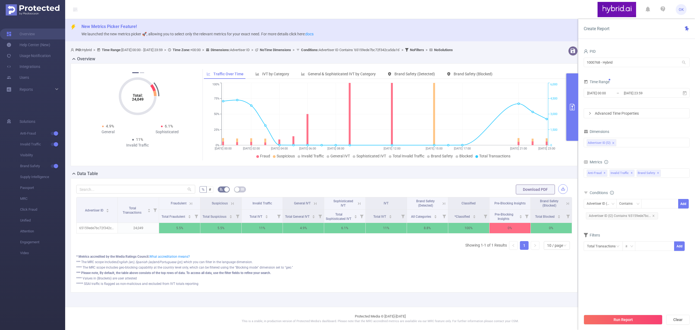
click at [559, 191] on button "button" at bounding box center [564, 189] width 10 height 10
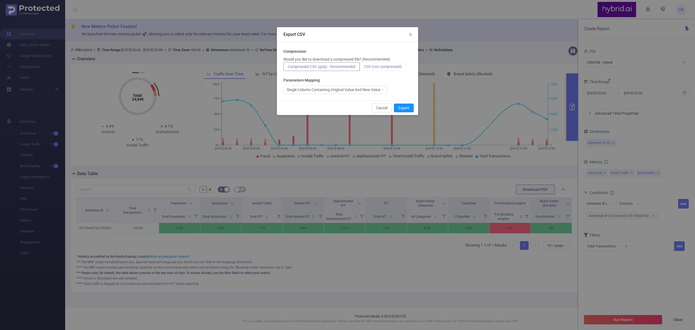
click at [391, 63] on label "CSV (not compressed)" at bounding box center [383, 66] width 46 height 9
click at [364, 68] on input "CSV (not compressed)" at bounding box center [364, 68] width 0 height 0
click at [401, 107] on button "Export" at bounding box center [404, 108] width 20 height 9
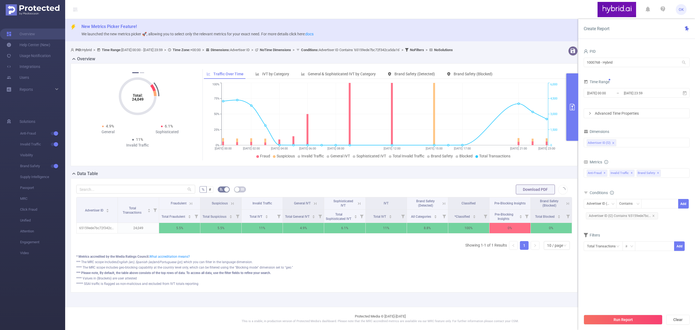
click at [634, 268] on section "PID 1000768 - Hybrid 1000768 - Hybrid Time Range [DATE] 00:00 _ [DATE] 23:59 Ad…" at bounding box center [637, 179] width 106 height 263
click at [626, 321] on button "Run Report" at bounding box center [623, 320] width 79 height 10
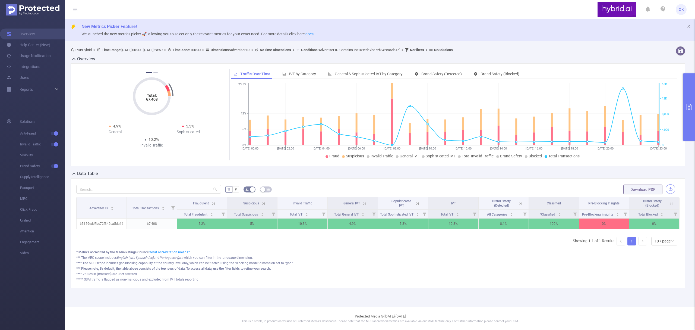
click at [670, 189] on button "button" at bounding box center [671, 189] width 10 height 10
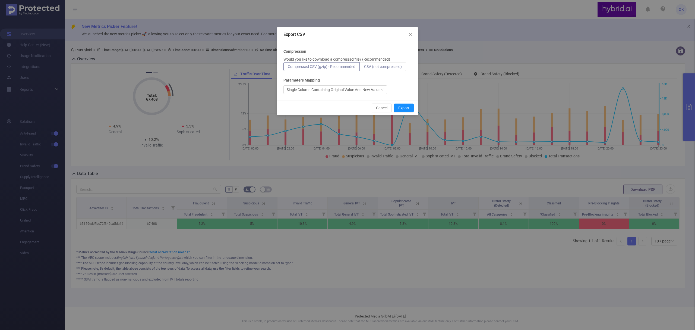
click at [381, 65] on span "CSV (not compressed)" at bounding box center [383, 66] width 38 height 4
click at [364, 68] on input "CSV (not compressed)" at bounding box center [364, 68] width 0 height 0
click at [404, 108] on button "Export" at bounding box center [404, 108] width 20 height 9
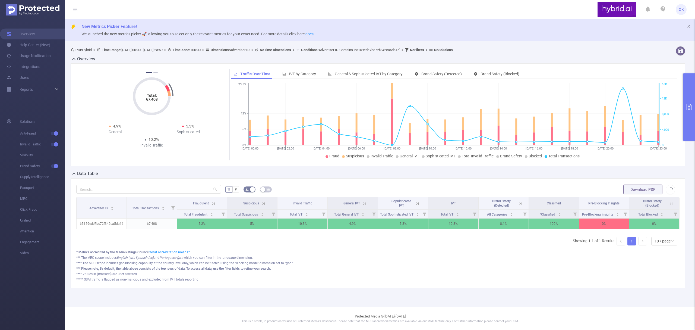
click at [688, 102] on button "primary" at bounding box center [690, 106] width 12 height 67
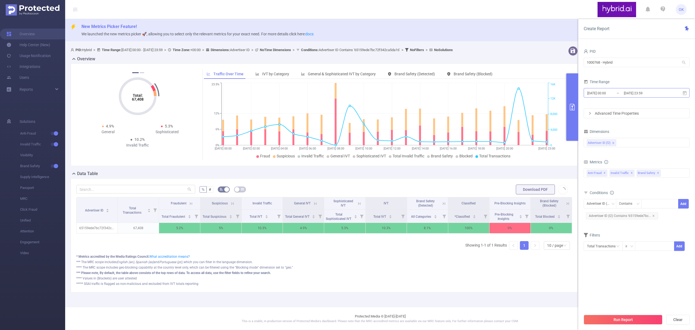
click at [662, 93] on input "[DATE] 23:59" at bounding box center [646, 92] width 44 height 7
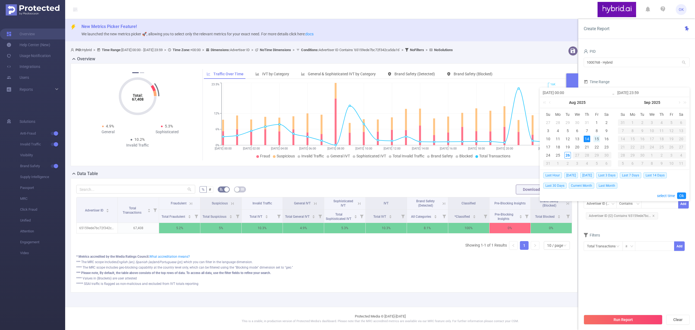
click at [597, 140] on div "15" at bounding box center [597, 139] width 7 height 7
click at [598, 139] on div "15" at bounding box center [597, 139] width 7 height 7
type input "[DATE] 00:00"
type input "[DATE] 23:59"
type input "[DATE] 00:00"
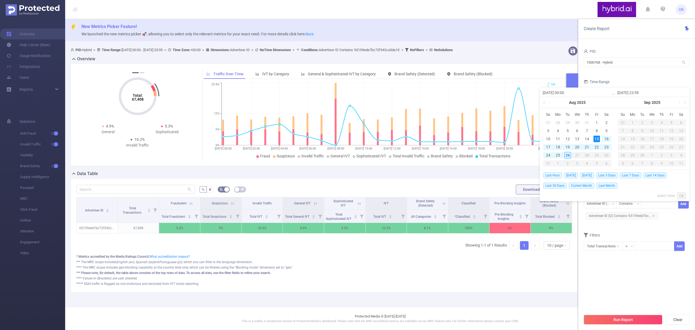
type input "[DATE] 23:59"
click at [682, 195] on link "Ok" at bounding box center [682, 195] width 9 height 7
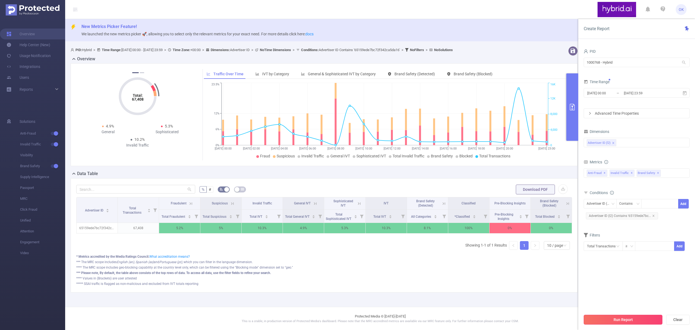
click at [617, 322] on button "Run Report" at bounding box center [623, 320] width 79 height 10
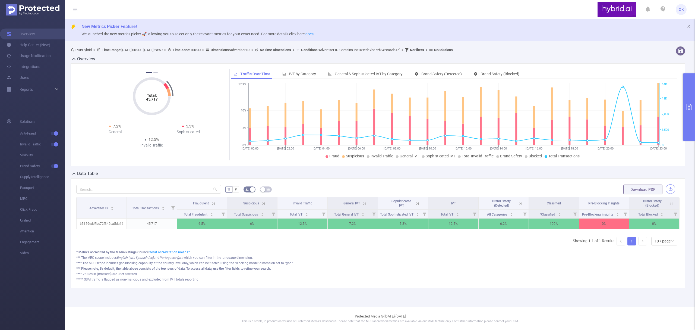
click at [672, 190] on button "button" at bounding box center [671, 189] width 10 height 10
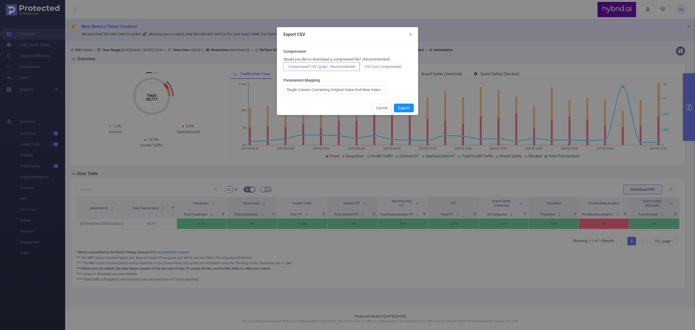
click at [385, 68] on span "CSV (not compressed)" at bounding box center [383, 66] width 38 height 4
click at [364, 68] on input "CSV (not compressed)" at bounding box center [364, 68] width 0 height 0
click at [405, 108] on button "Export" at bounding box center [404, 108] width 20 height 9
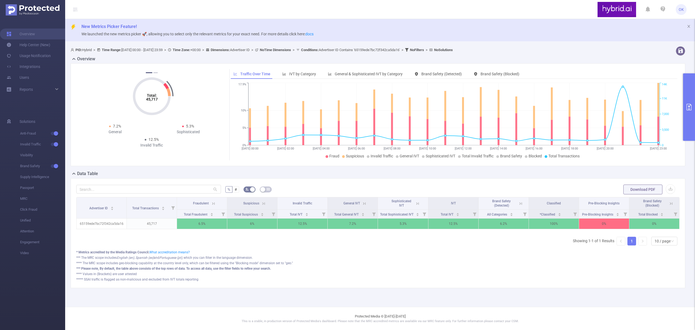
click at [688, 107] on icon "primary" at bounding box center [689, 107] width 7 height 7
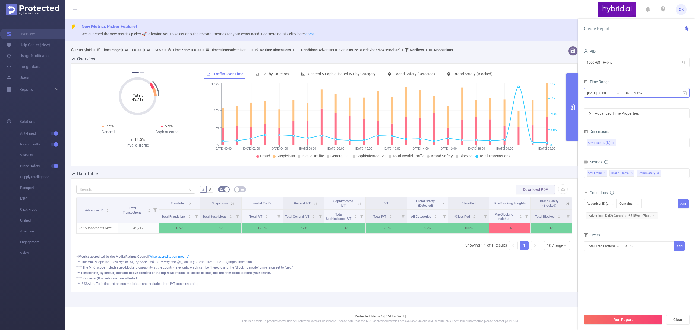
click at [659, 96] on input "[DATE] 23:59" at bounding box center [646, 92] width 44 height 7
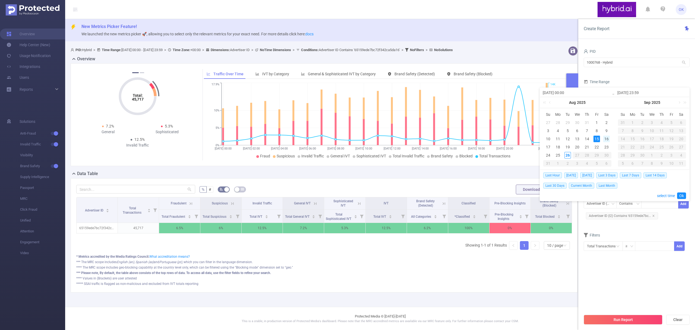
click at [607, 139] on div "16" at bounding box center [607, 139] width 7 height 7
type input "[DATE] 00:00"
type input "[DATE] 23:59"
type input "[DATE] 00:00"
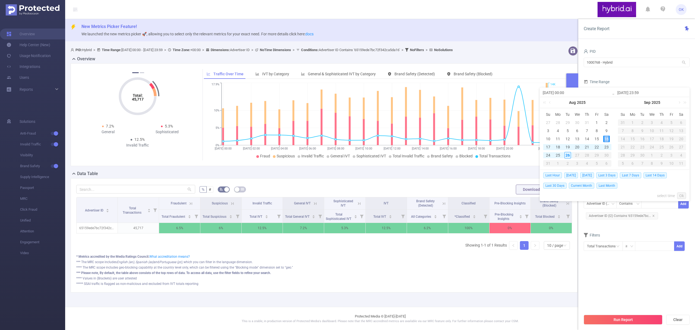
type input "[DATE] 23:59"
click at [682, 196] on link "Ok" at bounding box center [682, 195] width 9 height 7
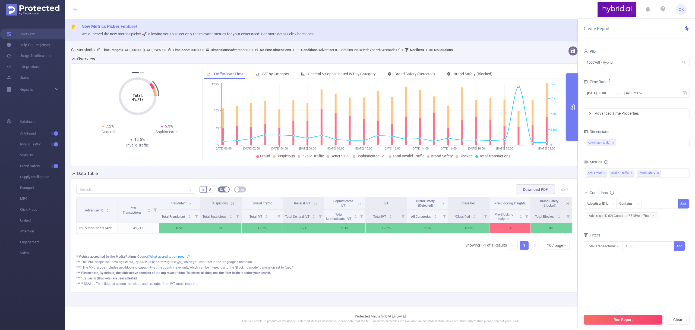
click at [624, 318] on button "Run Report" at bounding box center [623, 320] width 79 height 10
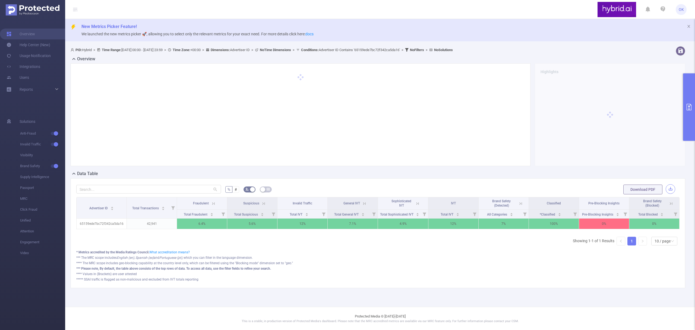
click at [670, 188] on button "button" at bounding box center [671, 189] width 10 height 10
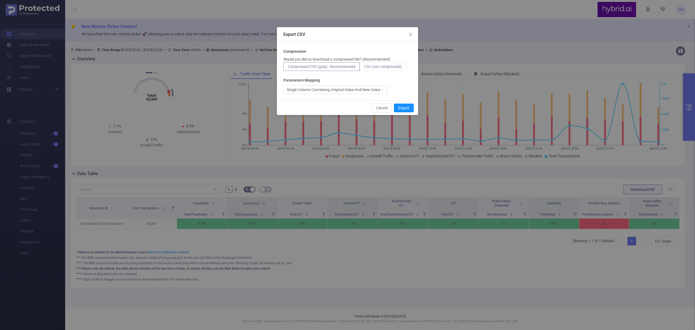
click at [375, 68] on span "CSV (not compressed)" at bounding box center [383, 66] width 38 height 4
click at [364, 68] on input "CSV (not compressed)" at bounding box center [364, 68] width 0 height 0
click at [406, 108] on button "Export" at bounding box center [404, 108] width 20 height 9
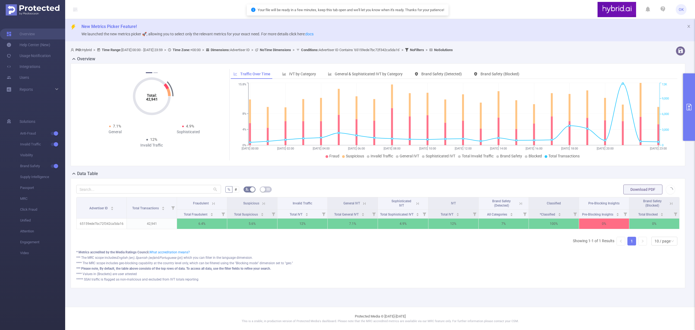
click at [691, 98] on button "primary" at bounding box center [690, 106] width 12 height 67
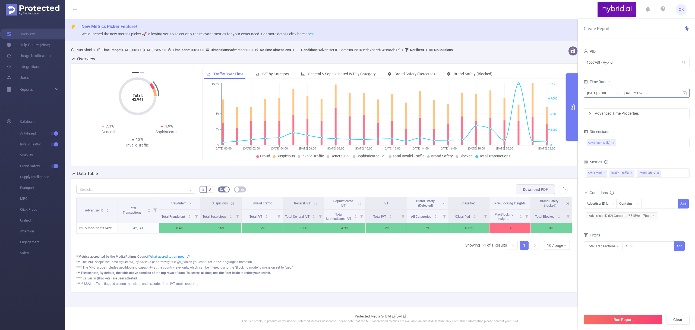
click at [662, 94] on input "[DATE] 23:59" at bounding box center [646, 92] width 44 height 7
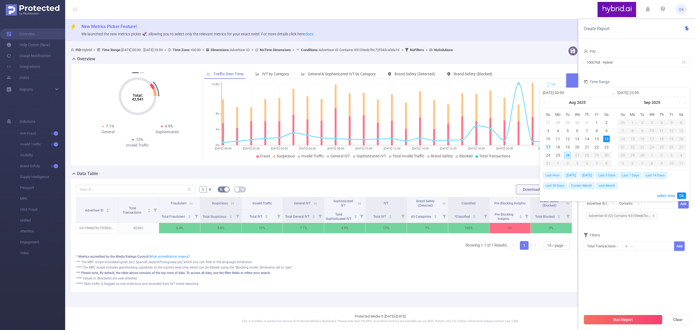
click at [549, 147] on div "17" at bounding box center [548, 147] width 7 height 7
type input "[DATE] 00:00"
type input "[DATE] 23:59"
type input "[DATE] 00:00"
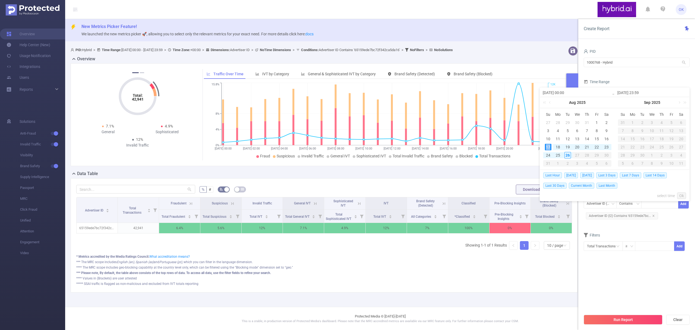
type input "[DATE] 23:59"
click at [681, 196] on link "Ok" at bounding box center [682, 195] width 9 height 7
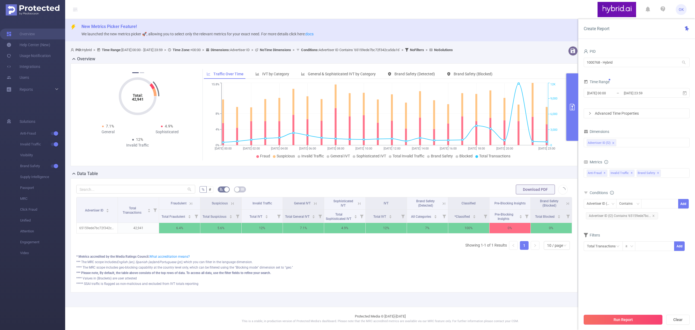
click at [631, 319] on button "Run Report" at bounding box center [623, 320] width 79 height 10
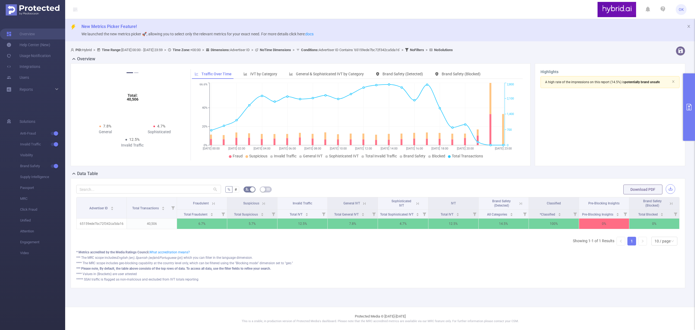
click at [670, 189] on button "button" at bounding box center [671, 189] width 10 height 10
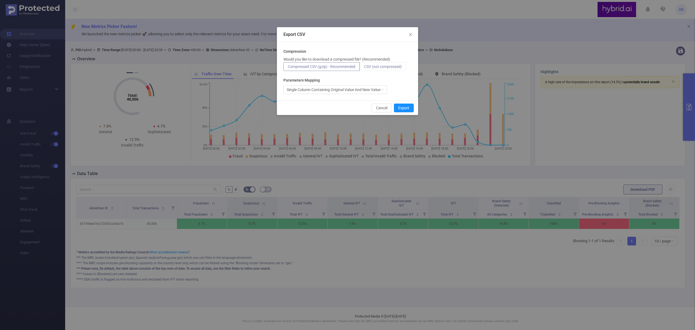
click at [394, 68] on span "CSV (not compressed)" at bounding box center [383, 66] width 38 height 4
click at [364, 68] on input "CSV (not compressed)" at bounding box center [364, 68] width 0 height 0
click at [405, 107] on button "Export" at bounding box center [404, 108] width 20 height 9
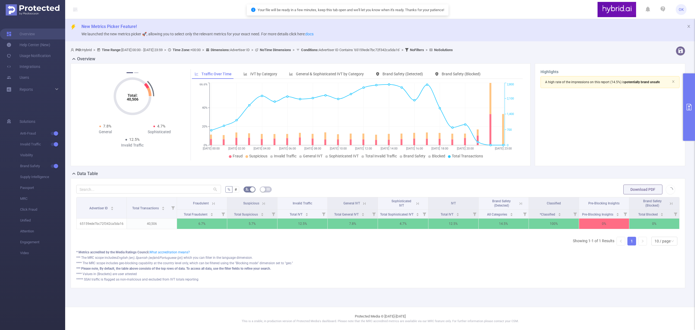
click at [687, 101] on button "primary" at bounding box center [690, 106] width 12 height 67
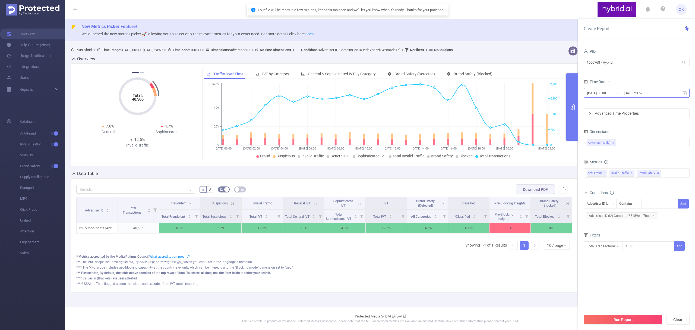
click at [653, 93] on input "[DATE] 23:59" at bounding box center [646, 92] width 44 height 7
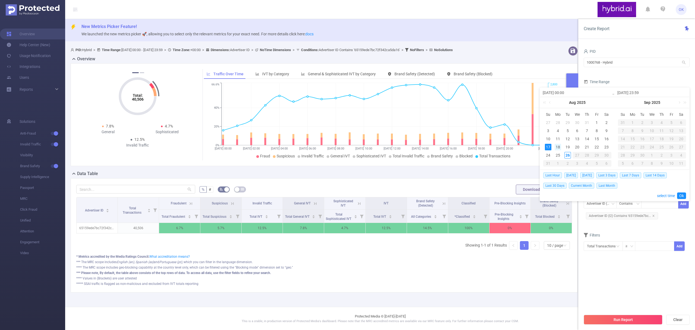
click at [557, 146] on div "18" at bounding box center [558, 147] width 7 height 7
click at [559, 147] on div "18" at bounding box center [558, 147] width 7 height 7
type input "[DATE] 00:00"
type input "[DATE] 23:59"
type input "[DATE] 00:00"
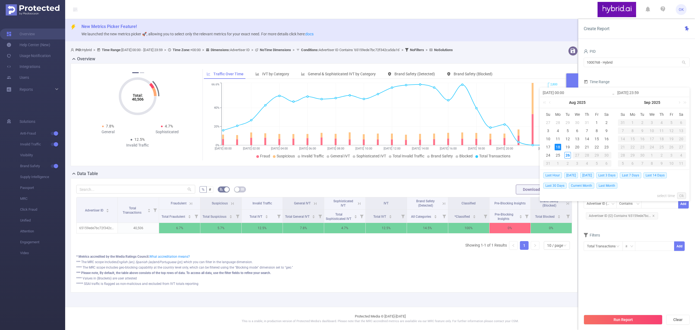
type input "[DATE] 23:59"
click at [682, 197] on link "Ok" at bounding box center [682, 195] width 9 height 7
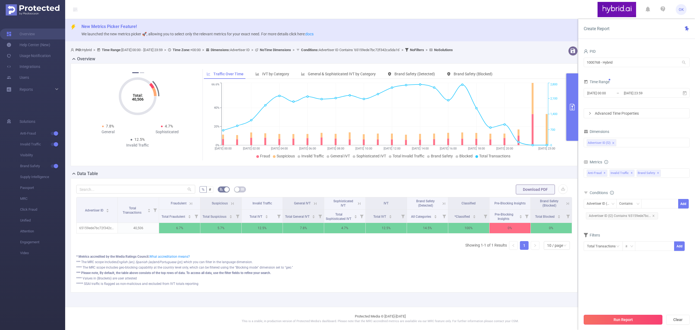
click at [624, 318] on button "Run Report" at bounding box center [623, 320] width 79 height 10
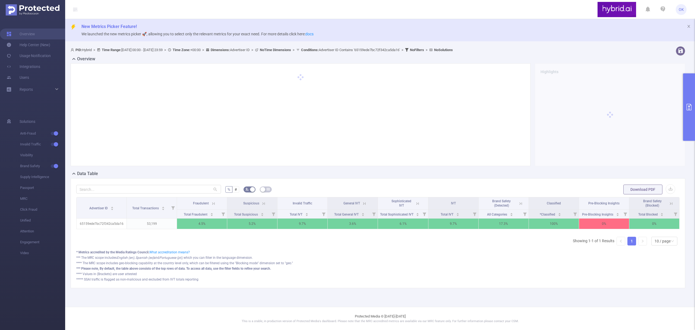
click at [692, 101] on button "primary" at bounding box center [690, 106] width 12 height 67
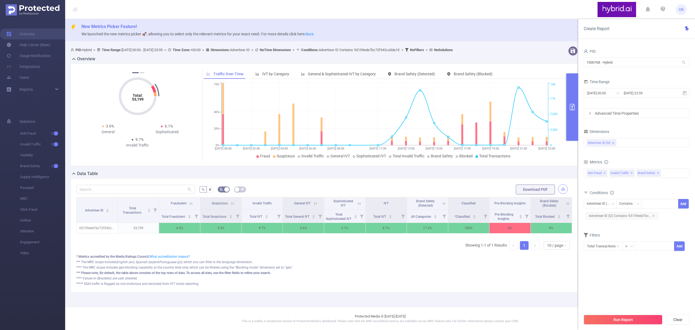
click at [561, 189] on button "button" at bounding box center [564, 189] width 10 height 10
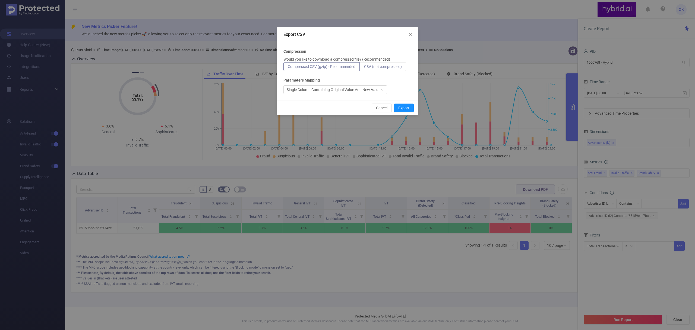
click at [381, 67] on span "CSV (not compressed)" at bounding box center [383, 66] width 38 height 4
click at [364, 68] on input "CSV (not compressed)" at bounding box center [364, 68] width 0 height 0
click at [398, 105] on button "Export" at bounding box center [404, 108] width 20 height 9
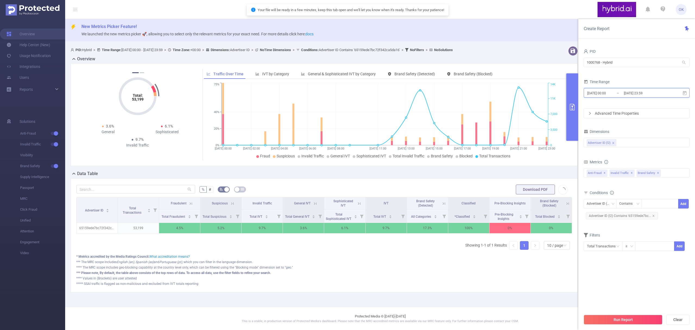
click at [674, 94] on span "[DATE] 00:00 _ [DATE] 23:59" at bounding box center [637, 93] width 106 height 10
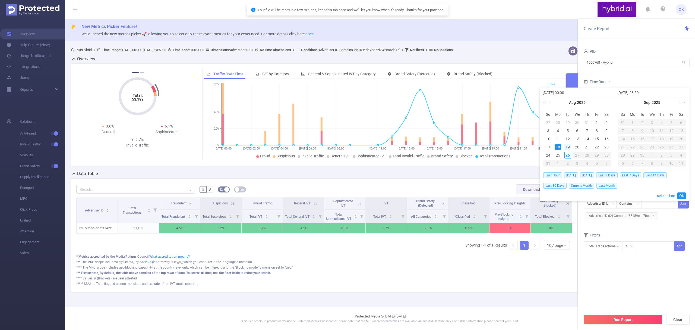
click at [569, 146] on div "19" at bounding box center [568, 147] width 7 height 7
type input "[DATE] 00:00"
type input "[DATE] 23:59"
type input "[DATE] 00:00"
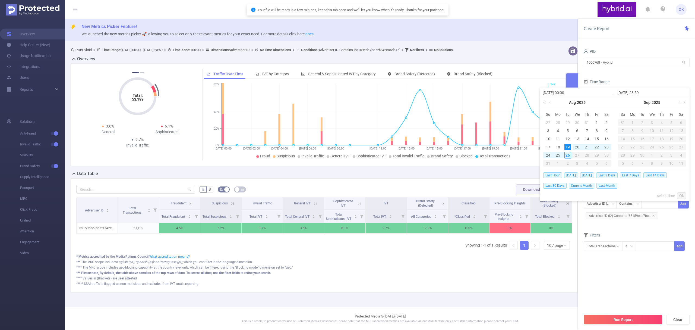
type input "[DATE] 23:59"
click at [682, 194] on link "Ok" at bounding box center [682, 195] width 9 height 7
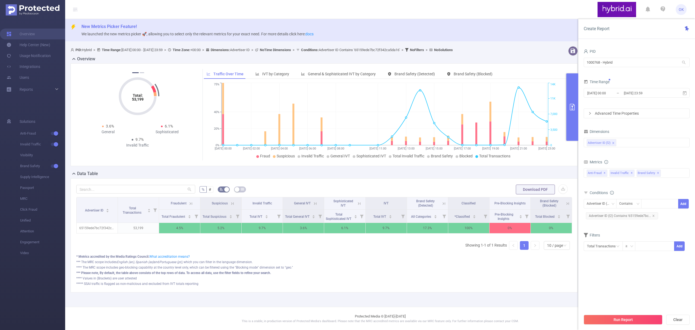
click at [627, 320] on button "Run Report" at bounding box center [623, 320] width 79 height 10
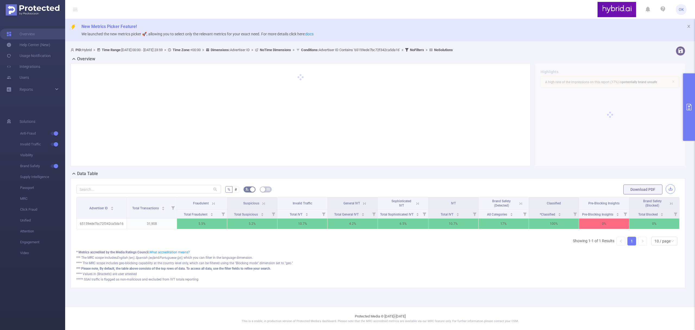
click at [672, 189] on button "button" at bounding box center [671, 189] width 10 height 10
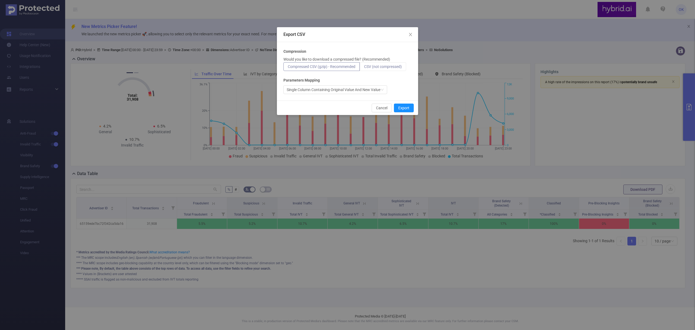
click at [388, 64] on span "CSV (not compressed)" at bounding box center [383, 66] width 38 height 4
click at [364, 68] on input "CSV (not compressed)" at bounding box center [364, 68] width 0 height 0
click at [402, 108] on button "Export" at bounding box center [404, 108] width 20 height 9
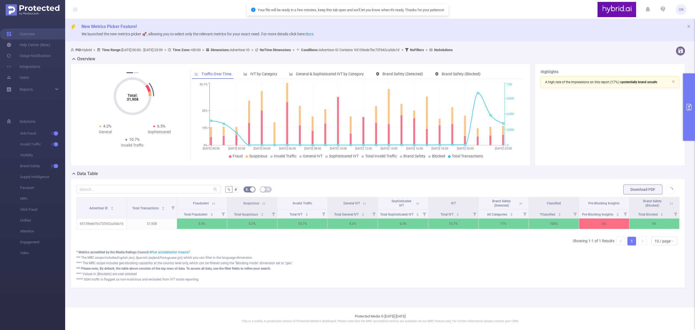
click at [691, 103] on button "primary" at bounding box center [690, 106] width 12 height 67
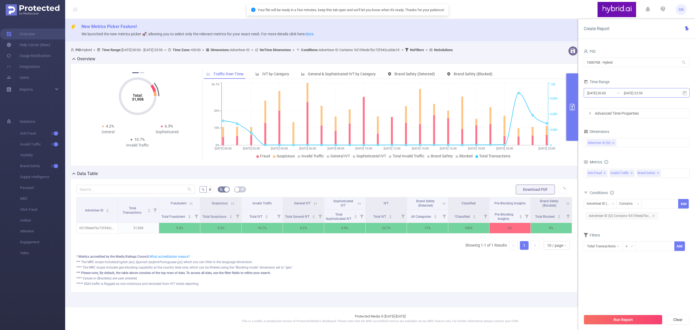
click at [664, 92] on input "[DATE] 23:59" at bounding box center [646, 92] width 44 height 7
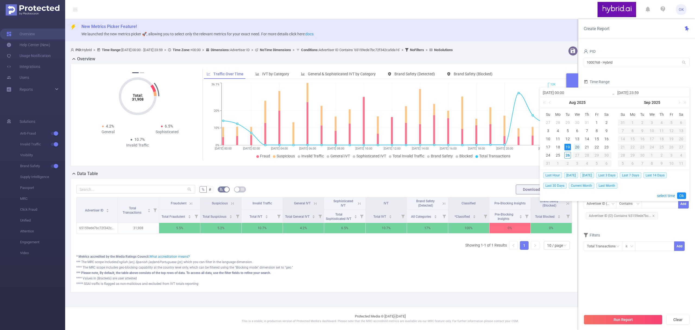
click at [575, 145] on div "20" at bounding box center [577, 147] width 7 height 7
click at [577, 147] on div "20" at bounding box center [577, 147] width 7 height 7
type input "[DATE] 00:00"
type input "[DATE] 23:59"
type input "[DATE] 00:00"
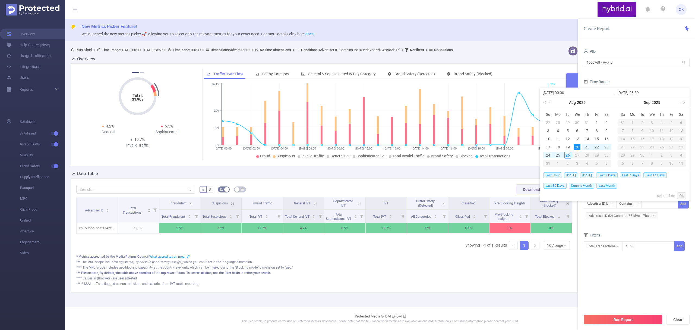
type input "[DATE] 23:59"
click at [681, 196] on link "Ok" at bounding box center [682, 195] width 9 height 7
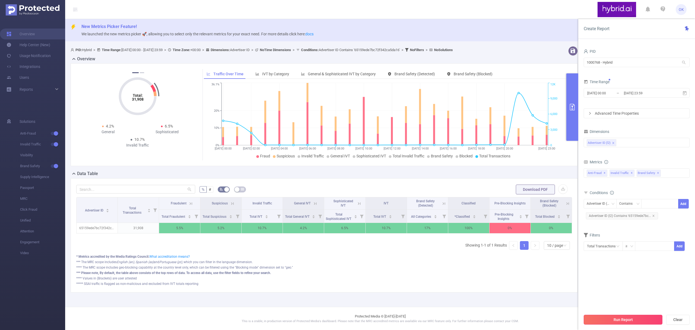
click at [623, 321] on button "Run Report" at bounding box center [623, 320] width 79 height 10
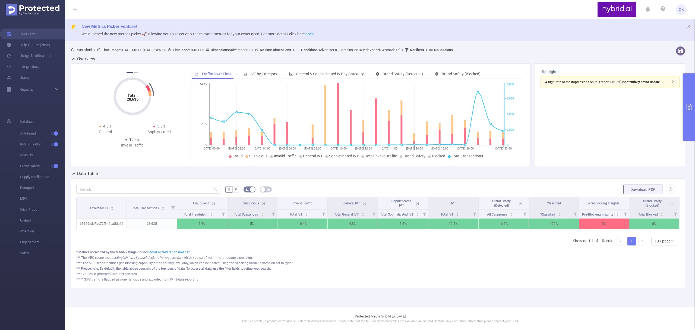
click at [689, 101] on button "primary" at bounding box center [690, 106] width 12 height 67
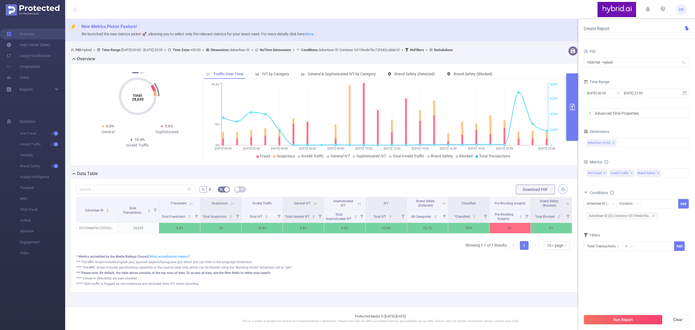
click at [559, 189] on button "button" at bounding box center [564, 189] width 10 height 10
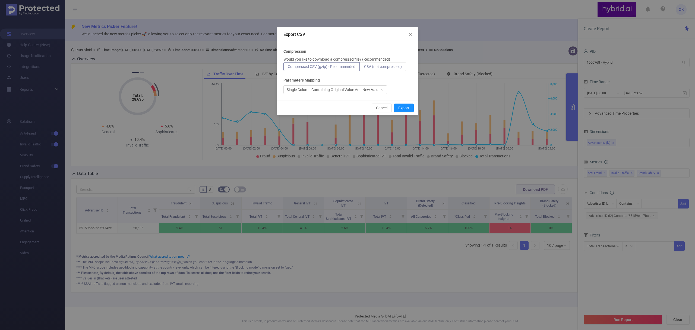
click at [400, 65] on span "CSV (not compressed)" at bounding box center [383, 66] width 38 height 4
click at [364, 68] on input "CSV (not compressed)" at bounding box center [364, 68] width 0 height 0
click at [404, 108] on button "Export" at bounding box center [404, 108] width 20 height 9
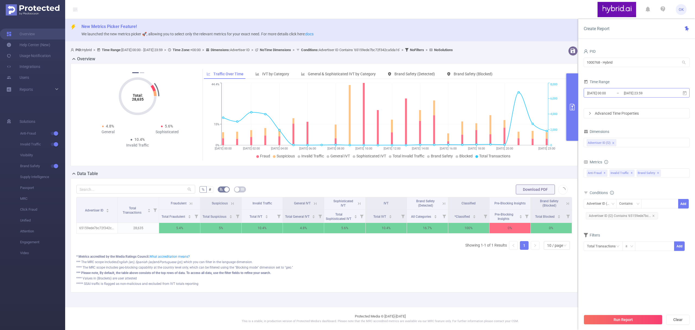
click at [655, 96] on input "[DATE] 23:59" at bounding box center [646, 92] width 44 height 7
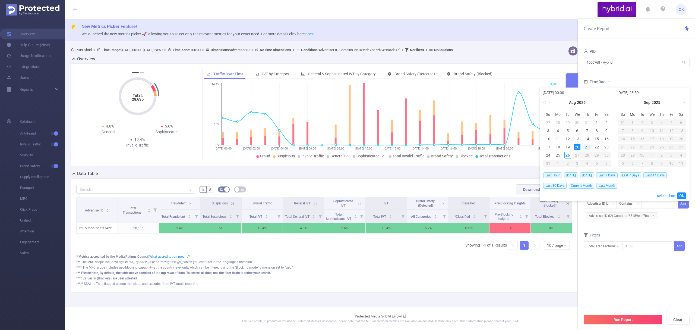
click at [588, 146] on div "21" at bounding box center [587, 147] width 7 height 7
type input "[DATE] 00:00"
type input "[DATE] 23:59"
type input "[DATE] 00:00"
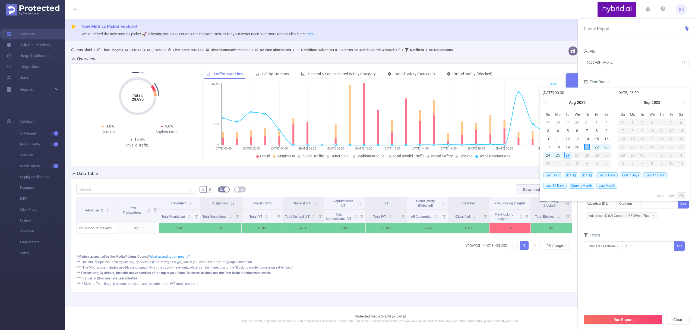
type input "[DATE] 23:59"
click at [682, 195] on link "Ok" at bounding box center [682, 195] width 9 height 7
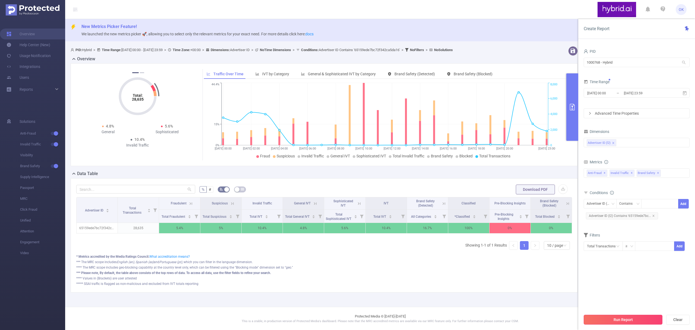
click at [625, 319] on button "Run Report" at bounding box center [623, 320] width 79 height 10
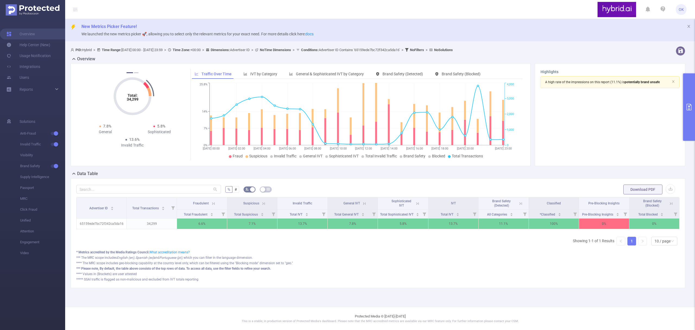
click at [688, 104] on icon "primary" at bounding box center [689, 107] width 5 height 7
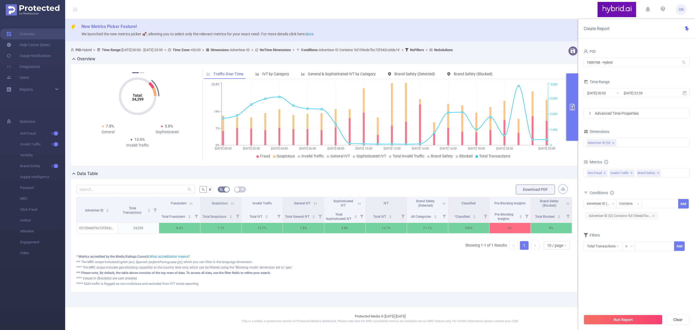
click at [561, 189] on button "button" at bounding box center [564, 189] width 10 height 10
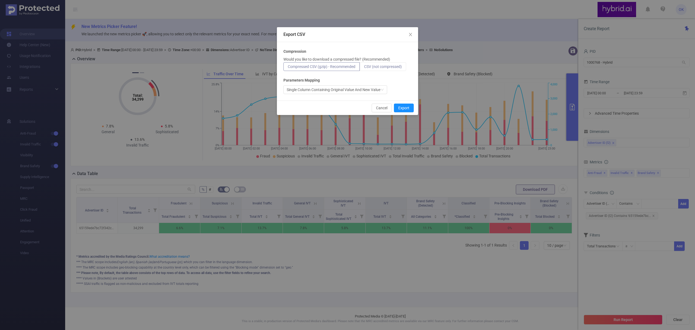
click at [390, 64] on span "CSV (not compressed)" at bounding box center [383, 66] width 38 height 4
click at [364, 68] on input "CSV (not compressed)" at bounding box center [364, 68] width 0 height 0
click at [403, 105] on button "Export" at bounding box center [404, 108] width 20 height 9
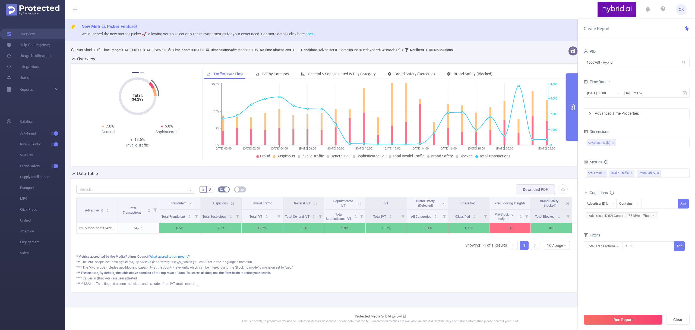
click at [628, 318] on button "Run Report" at bounding box center [623, 320] width 79 height 10
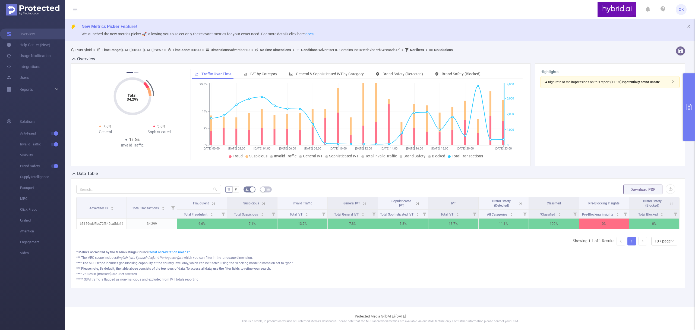
drag, startPoint x: 685, startPoint y: 108, endPoint x: 695, endPoint y: 101, distance: 12.1
click at [686, 108] on button "primary" at bounding box center [690, 106] width 12 height 67
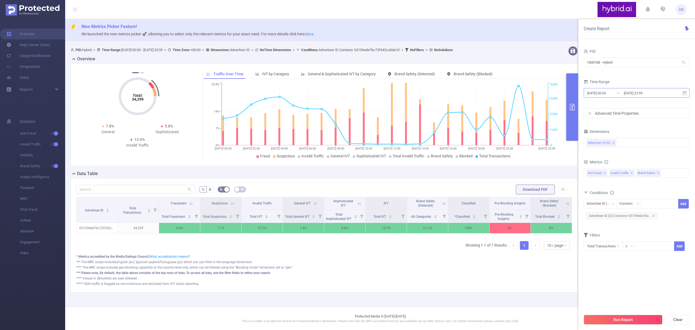
click at [664, 90] on input "[DATE] 23:59" at bounding box center [646, 92] width 44 height 7
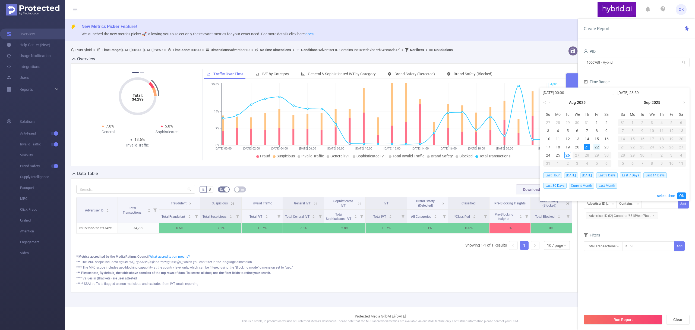
click at [597, 148] on div "22" at bounding box center [597, 147] width 7 height 7
click at [597, 147] on div "22" at bounding box center [597, 147] width 7 height 7
type input "[DATE] 00:00"
type input "[DATE] 23:59"
type input "[DATE] 00:00"
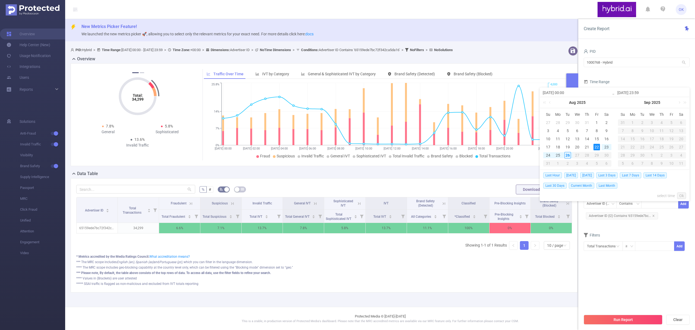
type input "[DATE] 23:59"
click at [681, 195] on link "Ok" at bounding box center [682, 195] width 9 height 7
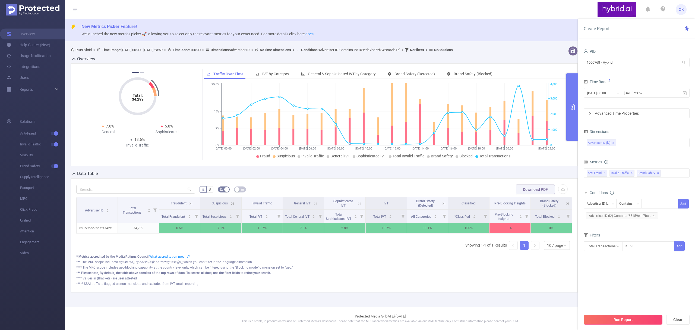
click at [627, 319] on button "Run Report" at bounding box center [623, 320] width 79 height 10
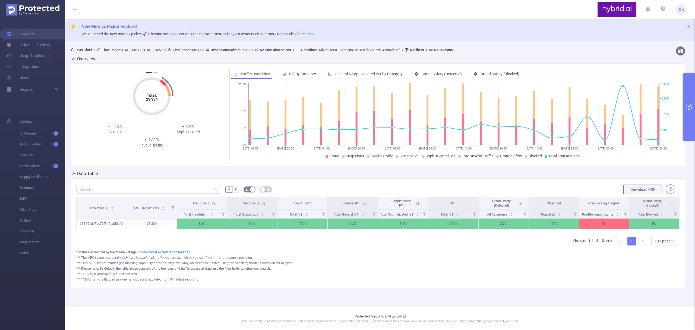
click at [671, 190] on button "button" at bounding box center [671, 189] width 10 height 10
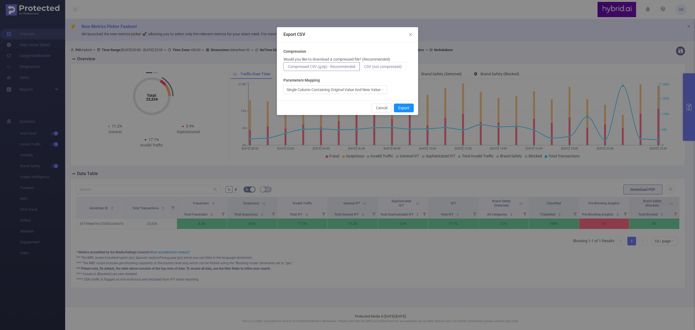
click at [390, 67] on span "CSV (not compressed)" at bounding box center [383, 66] width 38 height 4
click at [364, 68] on input "CSV (not compressed)" at bounding box center [364, 68] width 0 height 0
click at [405, 108] on button "Export" at bounding box center [404, 108] width 20 height 9
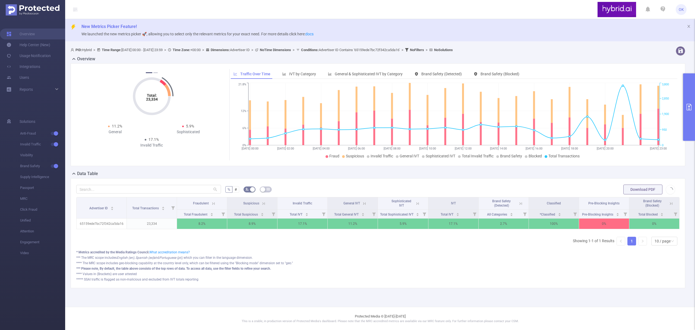
click at [689, 101] on button "primary" at bounding box center [690, 106] width 12 height 67
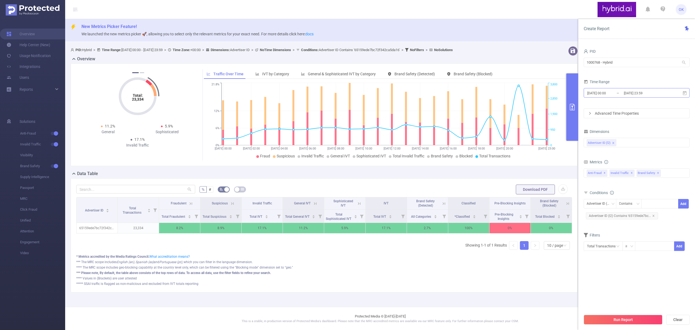
click at [659, 93] on input "[DATE] 23:59" at bounding box center [646, 92] width 44 height 7
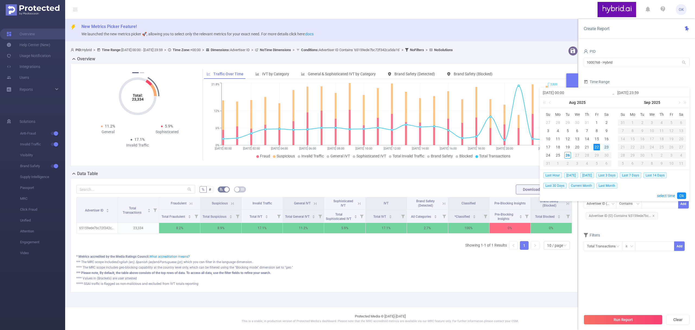
click at [607, 147] on div "23" at bounding box center [607, 147] width 7 height 7
click at [609, 146] on div "23" at bounding box center [607, 147] width 7 height 7
type input "[DATE] 00:00"
type input "[DATE] 23:59"
type input "[DATE] 00:00"
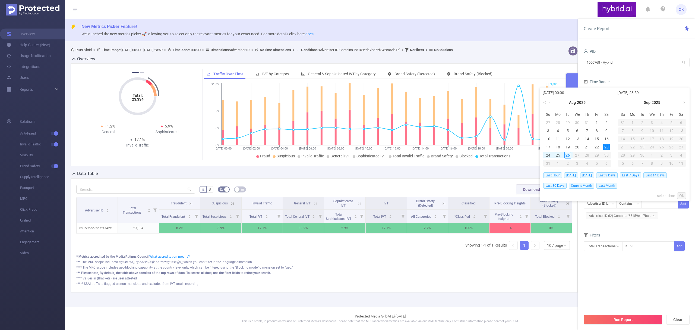
type input "[DATE] 23:59"
click at [681, 196] on link "Ok" at bounding box center [682, 195] width 9 height 7
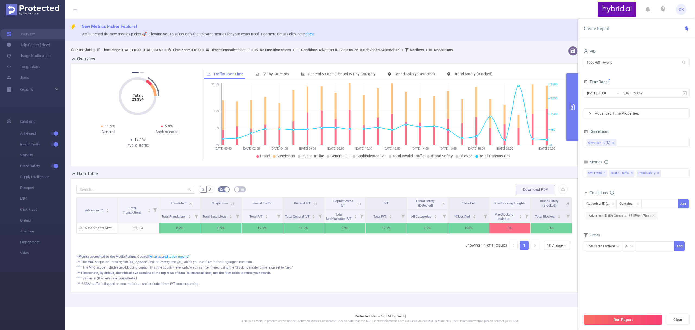
click at [629, 319] on button "Run Report" at bounding box center [623, 320] width 79 height 10
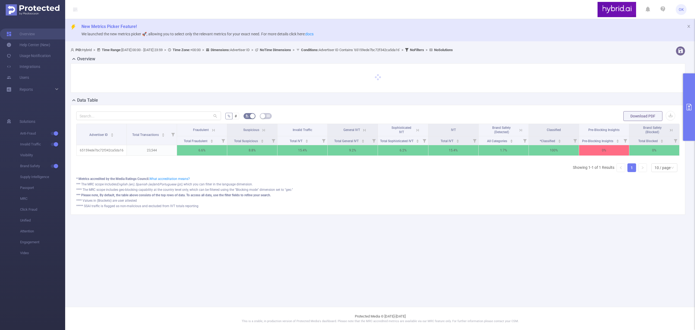
click at [498, 21] on div "New Metrics Picker Feature! We launched the new metrics picker 🚀, allowing you …" at bounding box center [380, 30] width 630 height 22
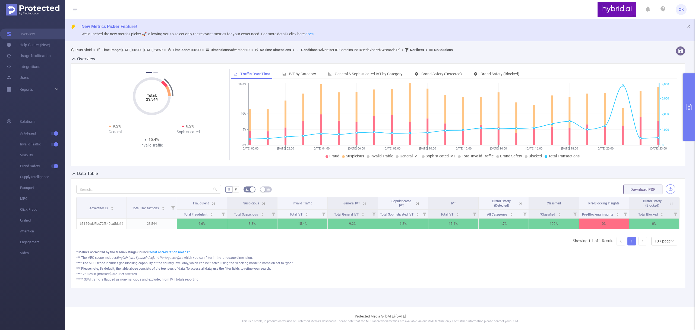
click at [673, 189] on button "button" at bounding box center [671, 189] width 10 height 10
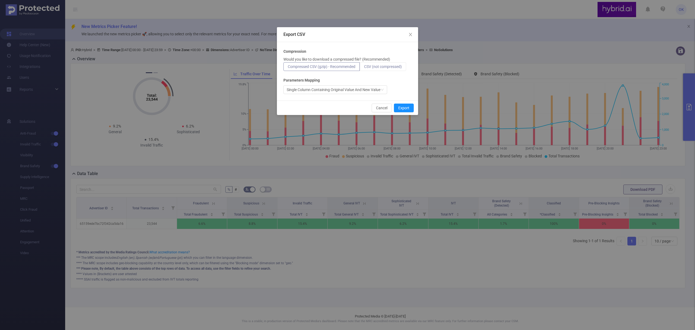
click at [374, 65] on span "CSV (not compressed)" at bounding box center [383, 66] width 38 height 4
click at [364, 68] on input "CSV (not compressed)" at bounding box center [364, 68] width 0 height 0
click at [408, 108] on button "Export" at bounding box center [404, 108] width 20 height 9
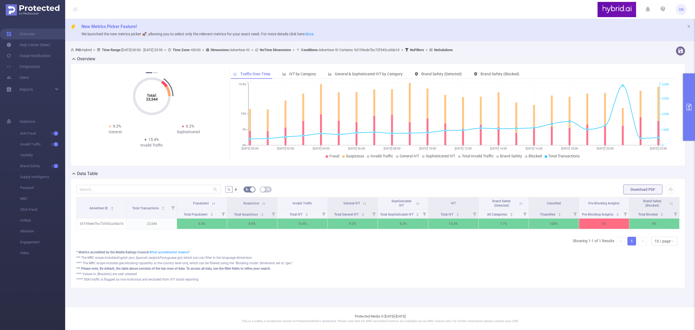
click at [691, 103] on button "primary" at bounding box center [690, 106] width 12 height 67
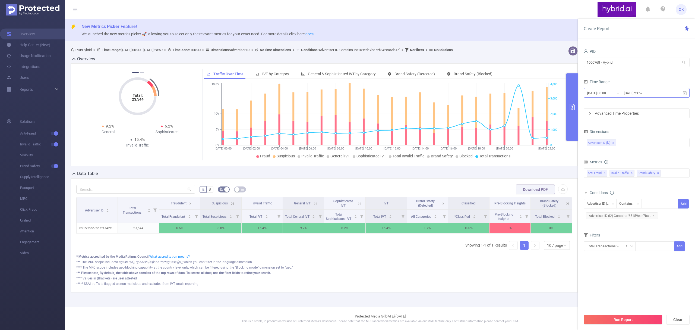
click at [654, 93] on input "[DATE] 23:59" at bounding box center [646, 92] width 44 height 7
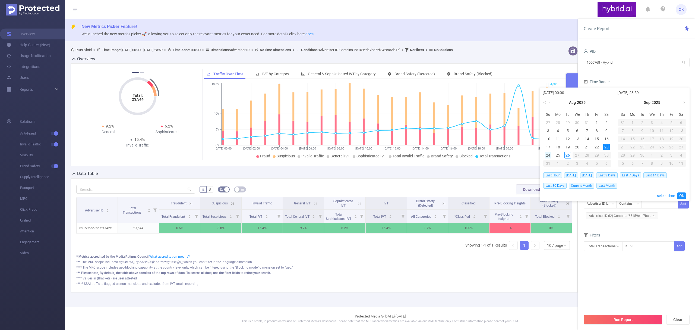
click at [548, 154] on div "24" at bounding box center [548, 155] width 7 height 7
click at [549, 154] on div "24" at bounding box center [548, 155] width 7 height 7
type input "[DATE] 00:00"
type input "[DATE] 23:59"
type input "[DATE] 00:00"
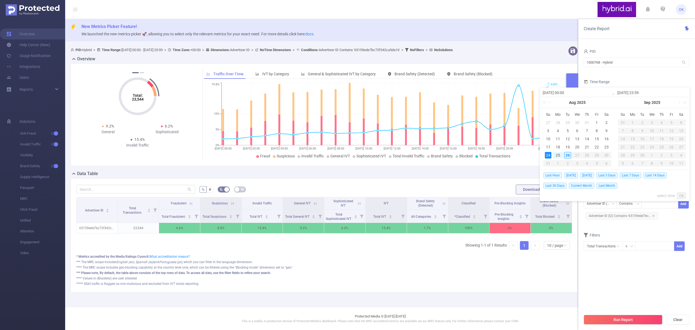
type input "[DATE] 23:59"
click at [682, 195] on link "Ok" at bounding box center [682, 195] width 9 height 7
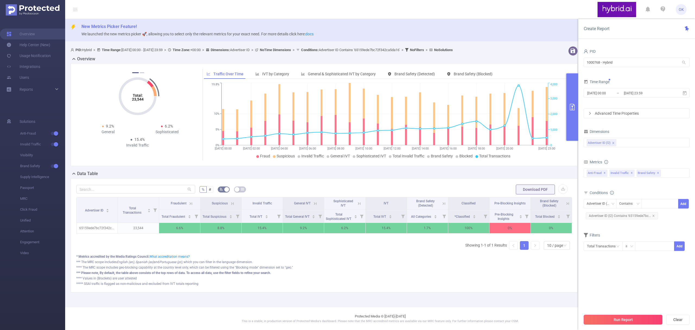
click at [620, 321] on button "Run Report" at bounding box center [623, 320] width 79 height 10
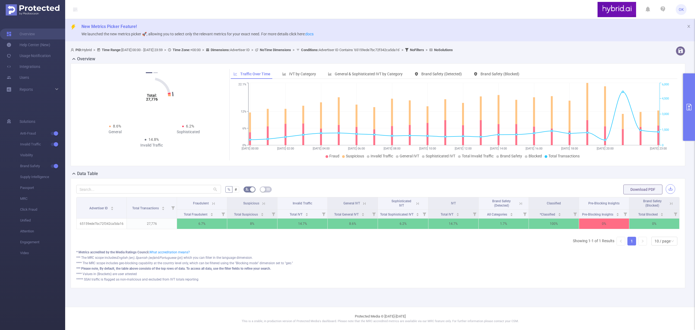
click at [671, 190] on button "button" at bounding box center [671, 189] width 10 height 10
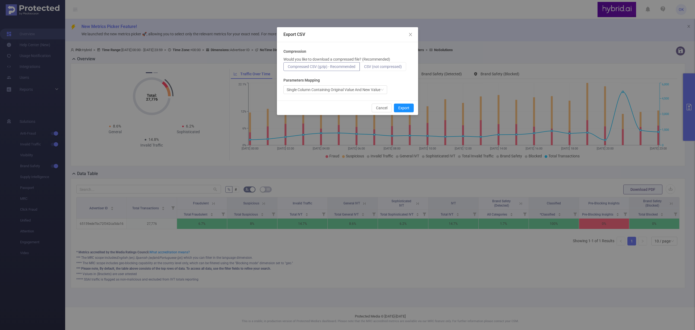
click at [388, 65] on span "CSV (not compressed)" at bounding box center [383, 66] width 38 height 4
click at [364, 68] on input "CSV (not compressed)" at bounding box center [364, 68] width 0 height 0
click at [404, 106] on button "Export" at bounding box center [404, 108] width 20 height 9
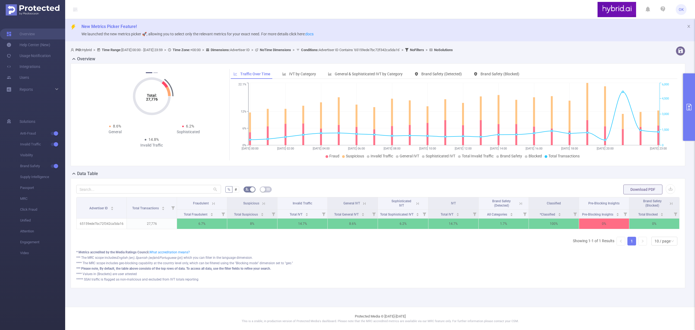
click at [691, 107] on icon "primary" at bounding box center [689, 107] width 7 height 7
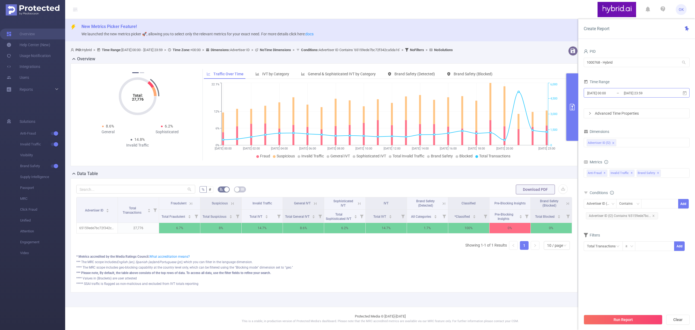
click at [664, 95] on input "[DATE] 23:59" at bounding box center [646, 92] width 44 height 7
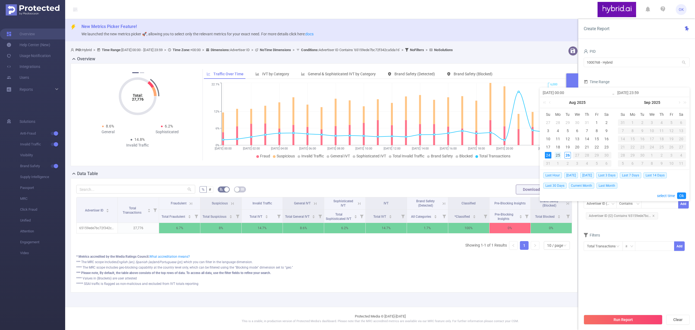
click at [561, 156] on div "25" at bounding box center [558, 155] width 7 height 7
click at [559, 155] on div "25" at bounding box center [558, 155] width 7 height 7
type input "[DATE] 00:00"
click at [683, 195] on link "Ok" at bounding box center [682, 195] width 9 height 7
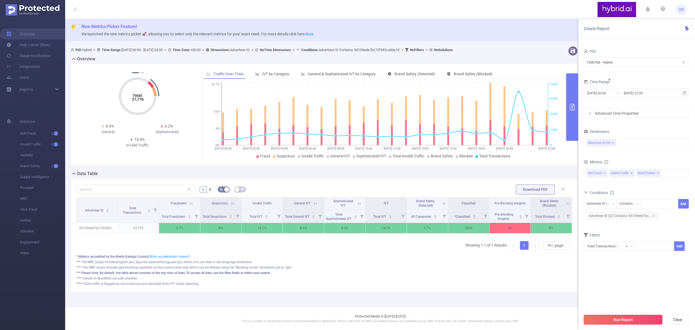
click at [620, 321] on button "Run Report" at bounding box center [623, 320] width 79 height 10
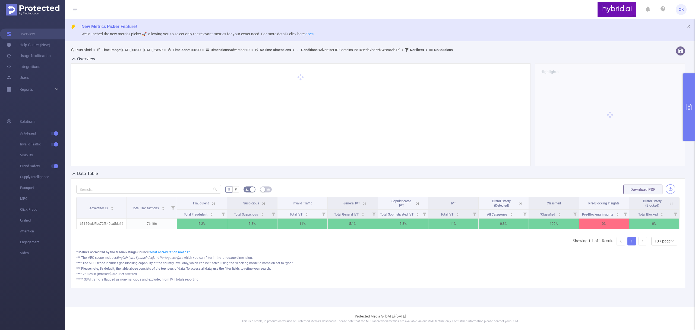
click at [670, 188] on button "button" at bounding box center [671, 189] width 10 height 10
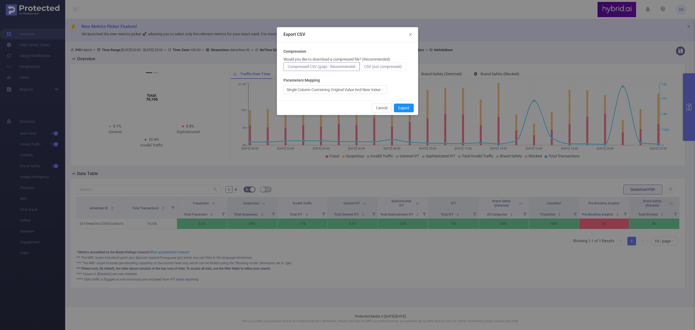
click at [375, 67] on span "CSV (not compressed)" at bounding box center [383, 66] width 38 height 4
click at [364, 68] on input "CSV (not compressed)" at bounding box center [364, 68] width 0 height 0
click at [401, 110] on button "Export" at bounding box center [404, 108] width 20 height 9
